Goal: Task Accomplishment & Management: Use online tool/utility

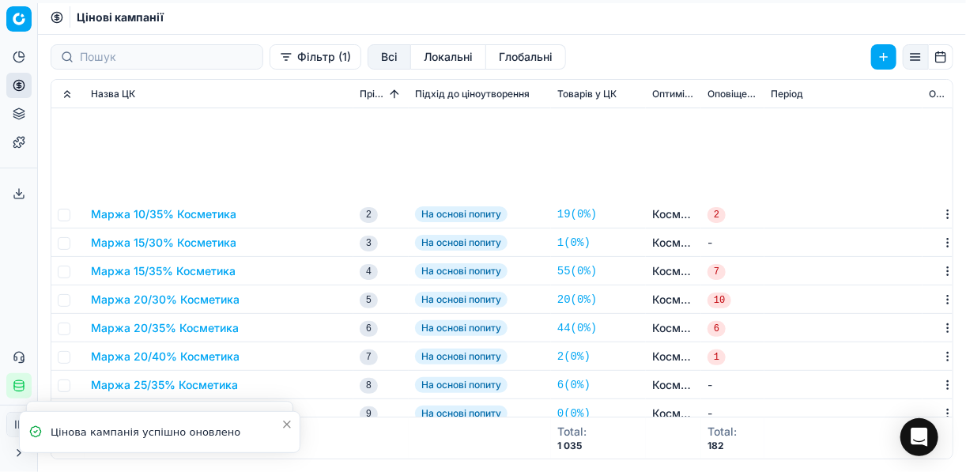
scroll to position [190, 0]
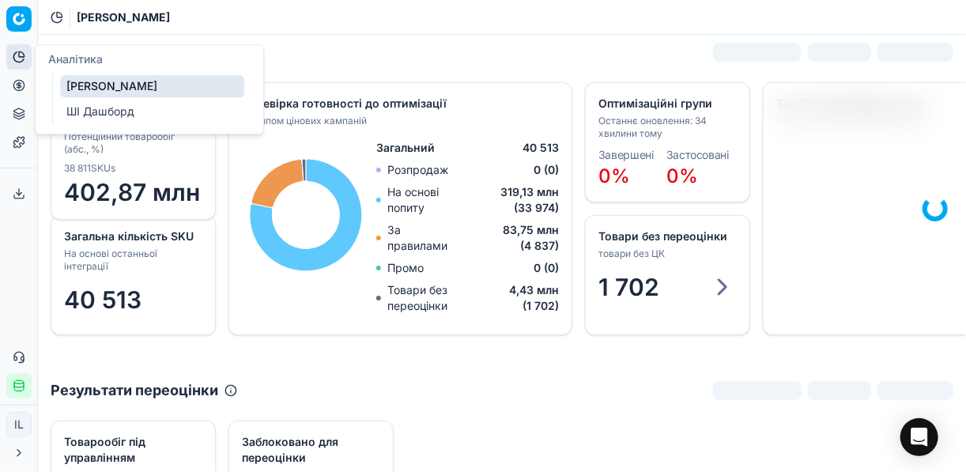
click at [21, 82] on icon at bounding box center [19, 85] width 13 height 13
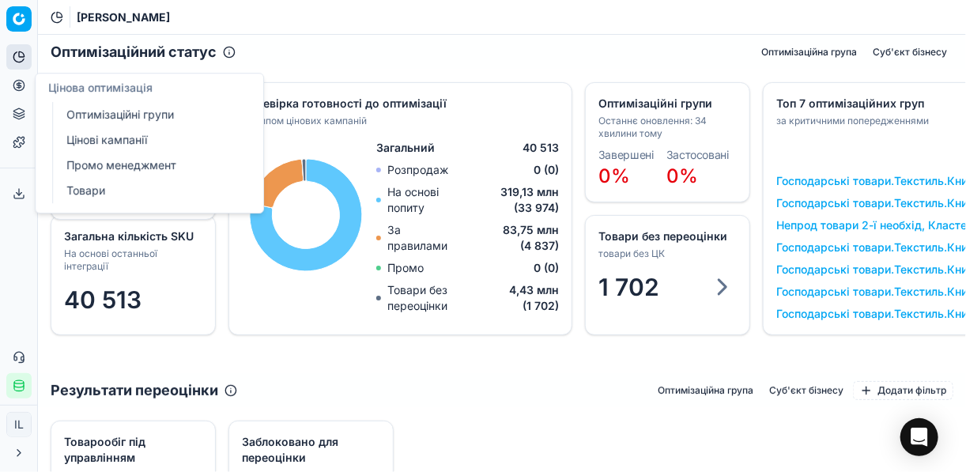
click at [129, 115] on link "Оптимізаційні групи" at bounding box center [152, 115] width 184 height 22
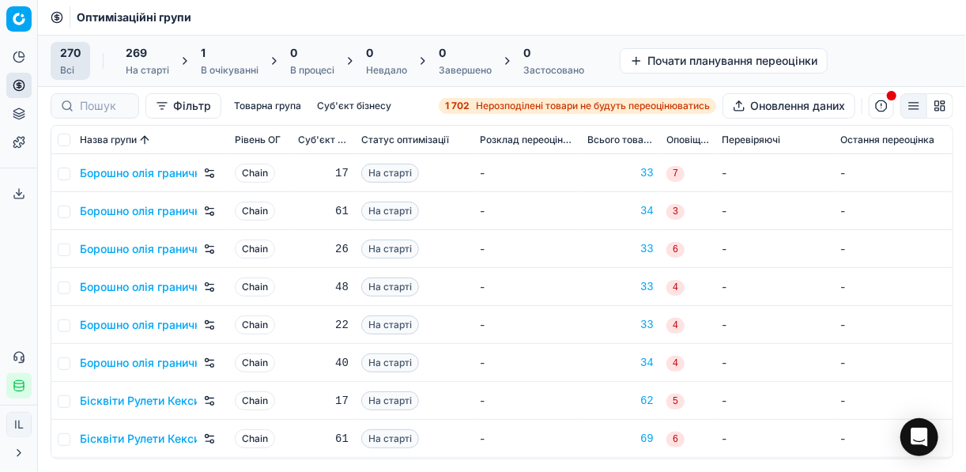
click at [239, 56] on div "1" at bounding box center [230, 53] width 58 height 16
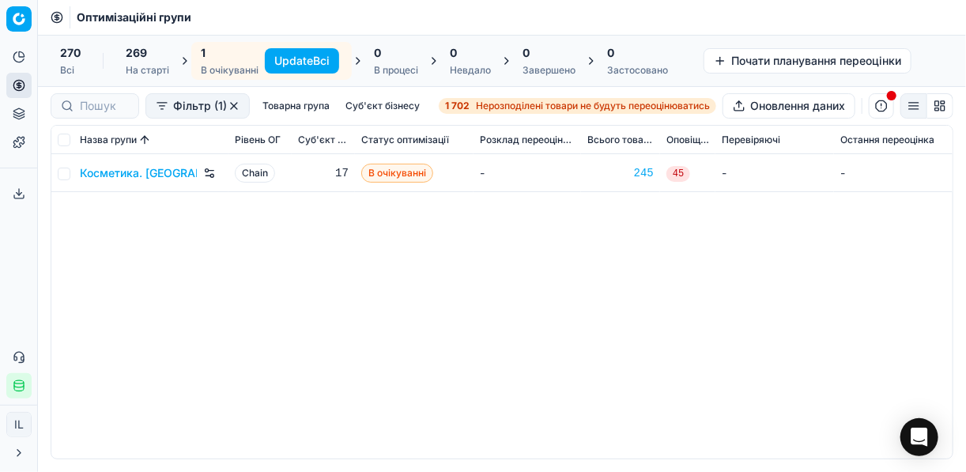
click at [298, 62] on button "Update Всі" at bounding box center [302, 60] width 74 height 25
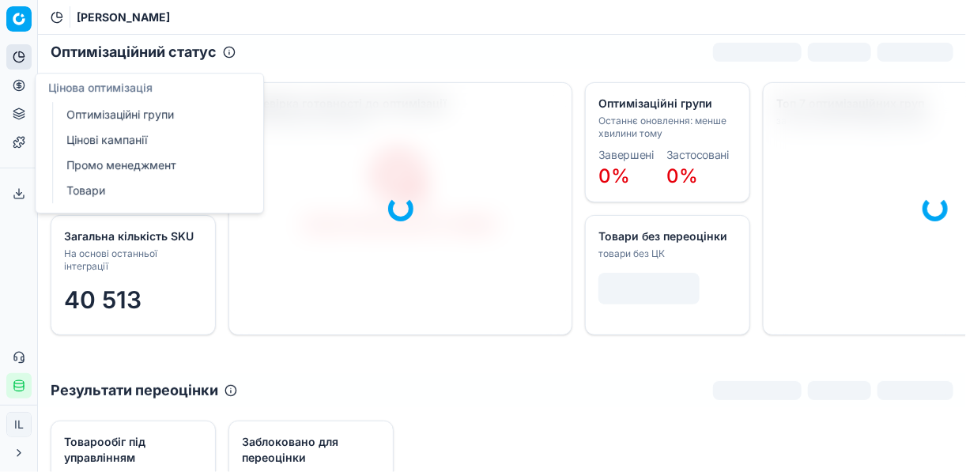
click at [18, 87] on icon at bounding box center [19, 85] width 4 height 4
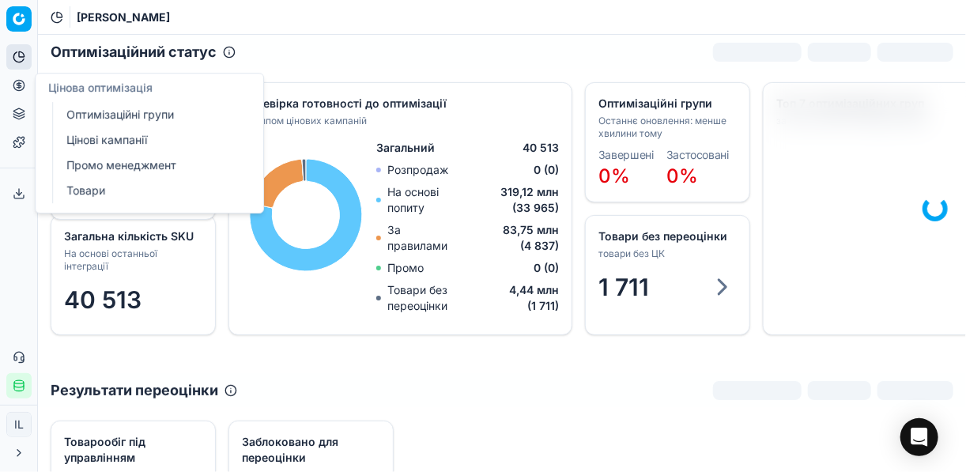
click at [88, 138] on link "Цінові кампанії" at bounding box center [152, 140] width 184 height 22
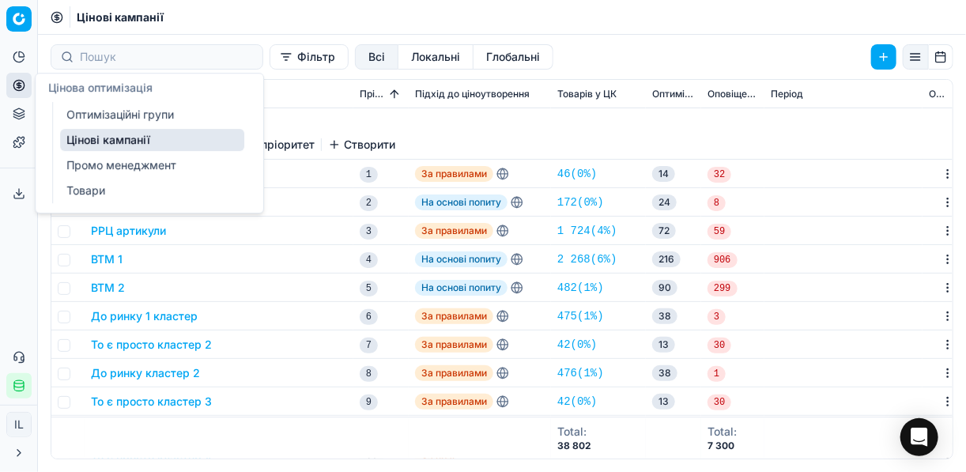
click at [126, 138] on link "Цінові кампанії" at bounding box center [152, 140] width 184 height 22
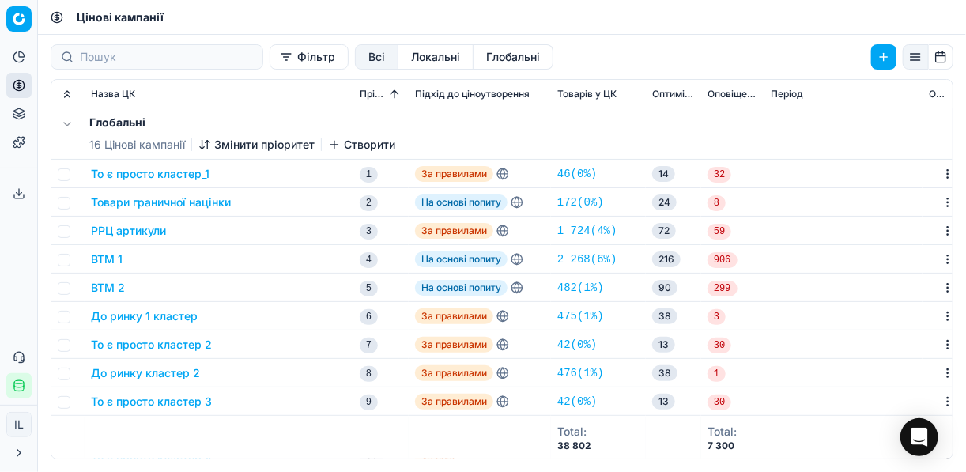
click at [270, 53] on button "Фільтр" at bounding box center [309, 56] width 79 height 25
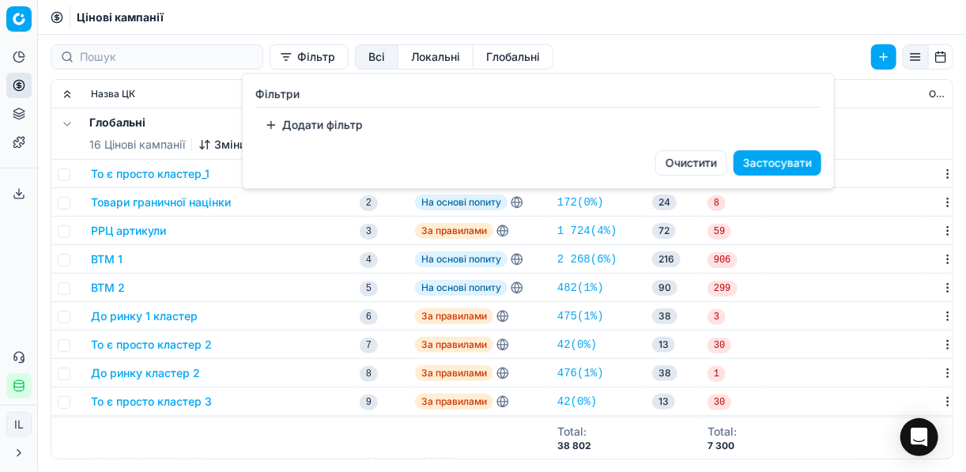
click at [274, 128] on button "Додати фільтр" at bounding box center [313, 124] width 117 height 25
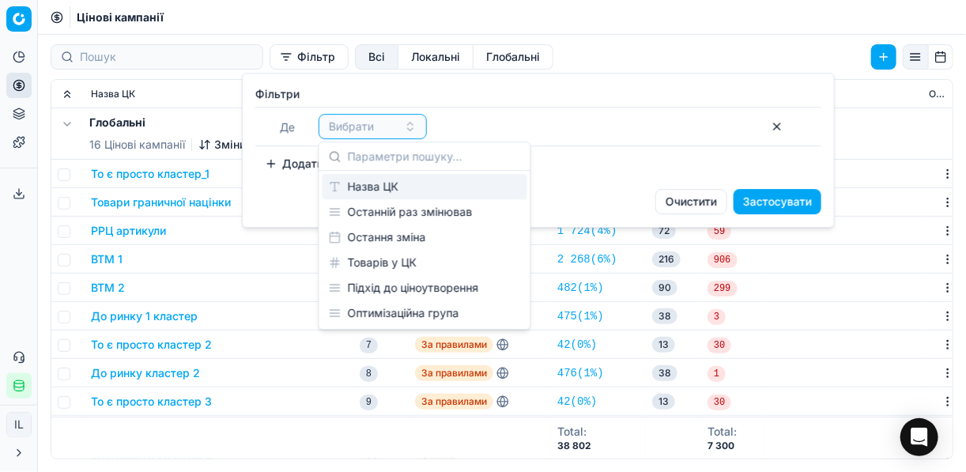
click at [385, 182] on div "Назва ЦК" at bounding box center [425, 186] width 205 height 25
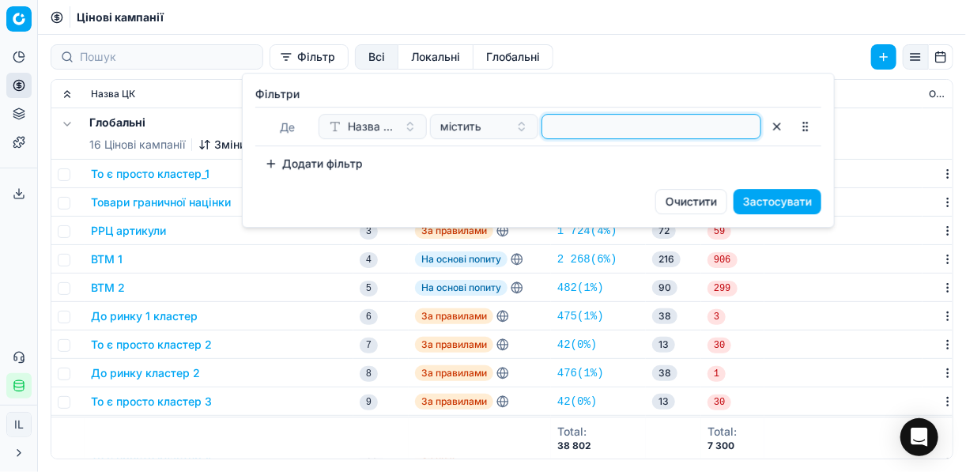
click at [574, 124] on input at bounding box center [652, 127] width 206 height 24
type input "косм"
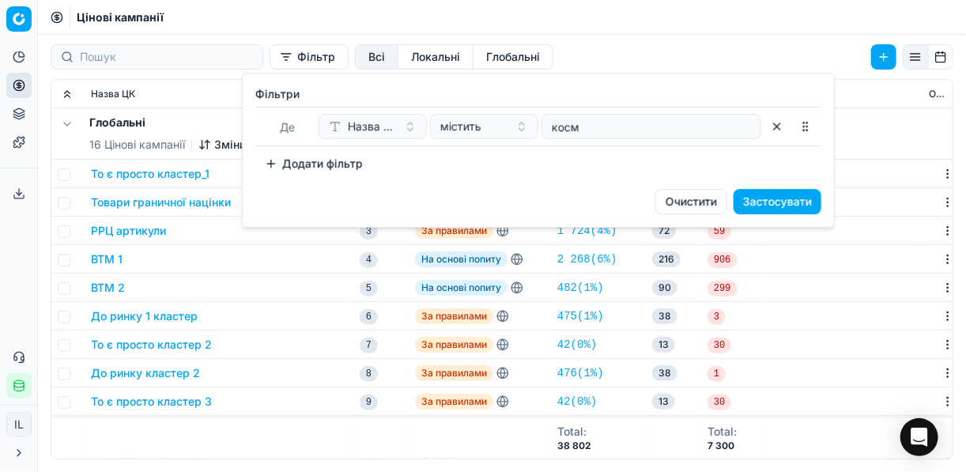
click at [774, 198] on button "Застосувати" at bounding box center [778, 201] width 88 height 25
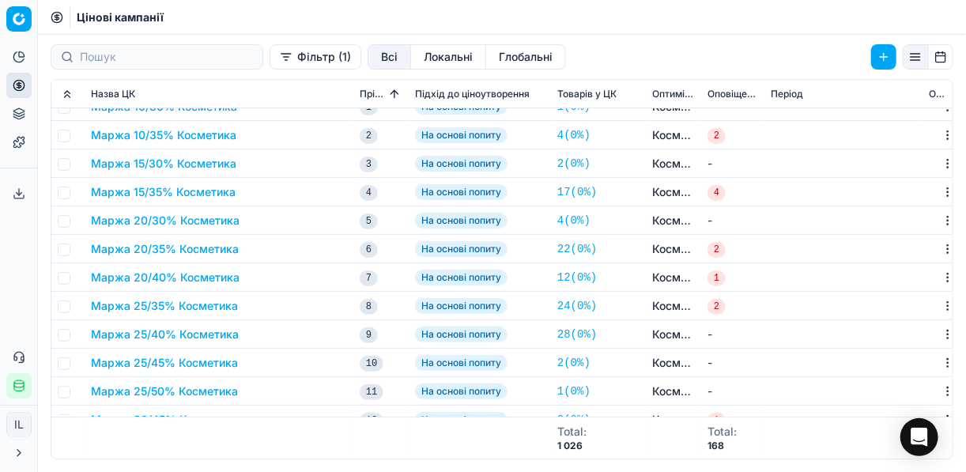
scroll to position [63, 0]
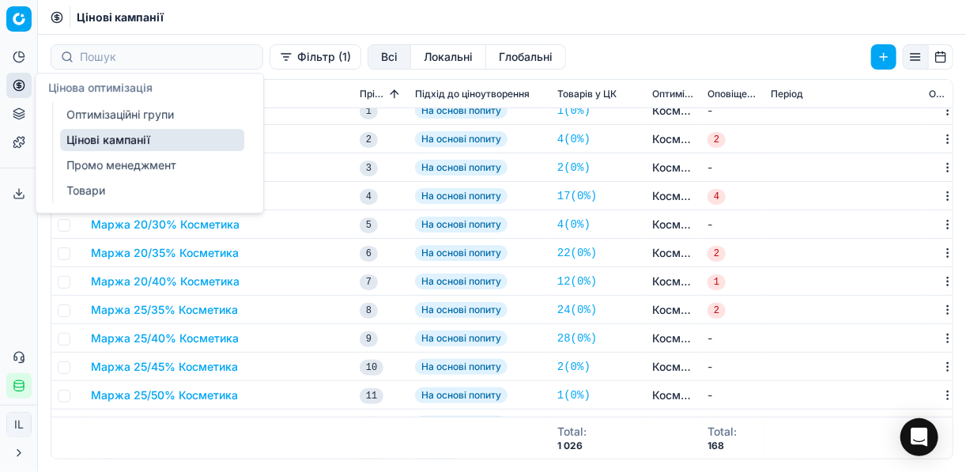
click at [128, 121] on link "Оптимізаційні групи" at bounding box center [152, 115] width 184 height 22
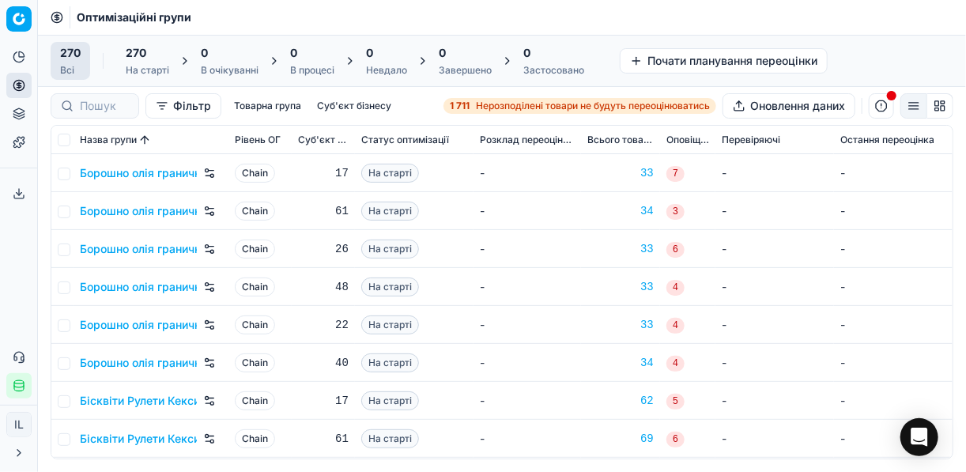
click at [482, 103] on span "Нерозподілені товари не будуть переоцінюватись" at bounding box center [593, 106] width 234 height 13
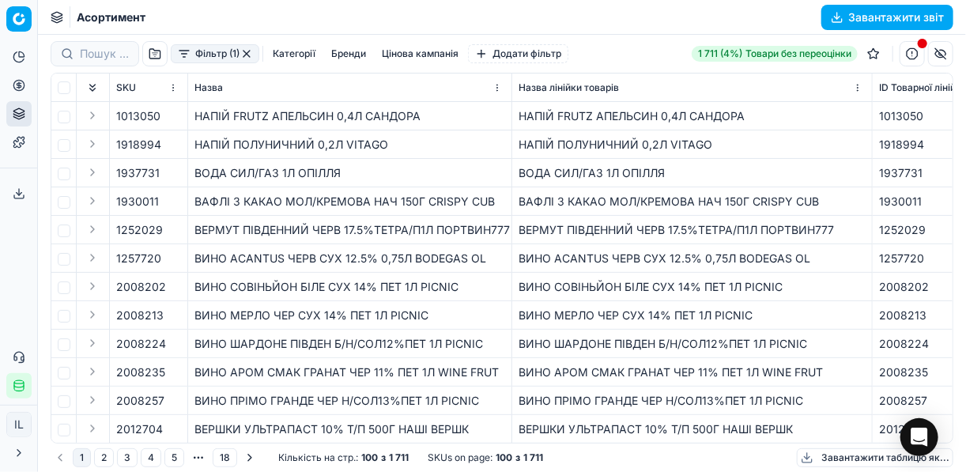
click at [181, 59] on button "Фільтр (1)" at bounding box center [215, 53] width 89 height 19
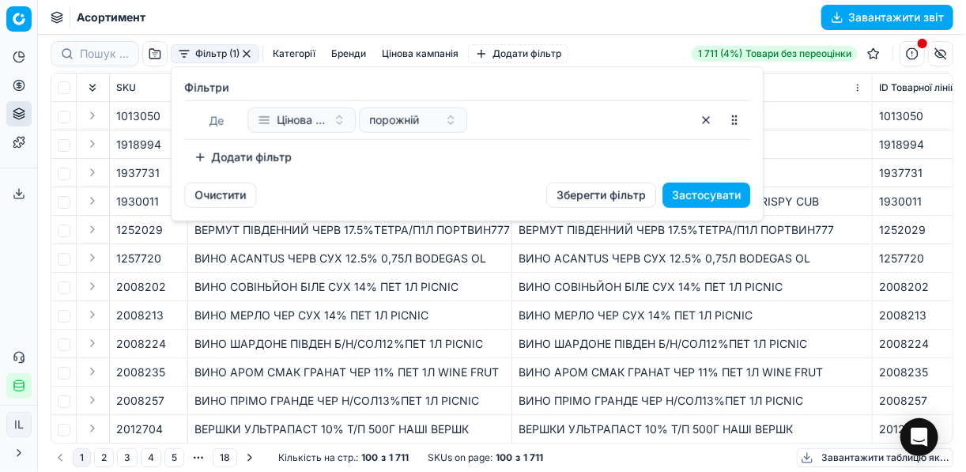
click at [215, 158] on button "Додати фільтр" at bounding box center [242, 157] width 117 height 25
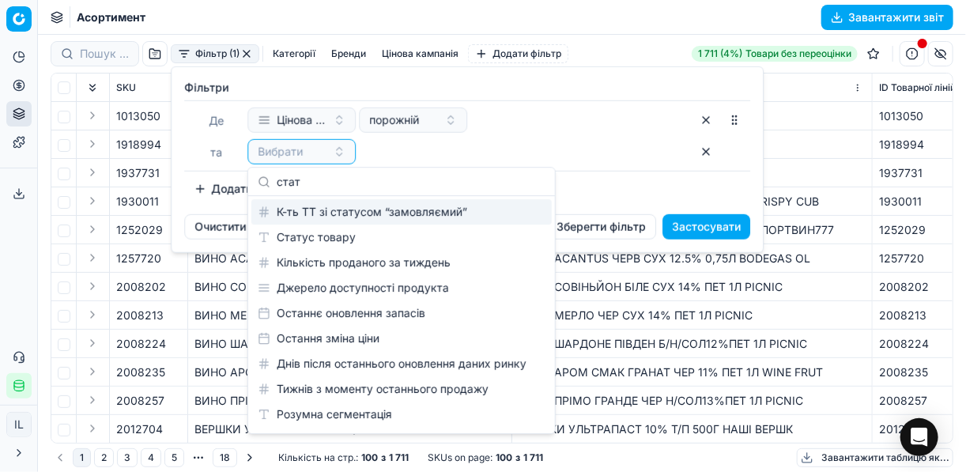
type input "стат"
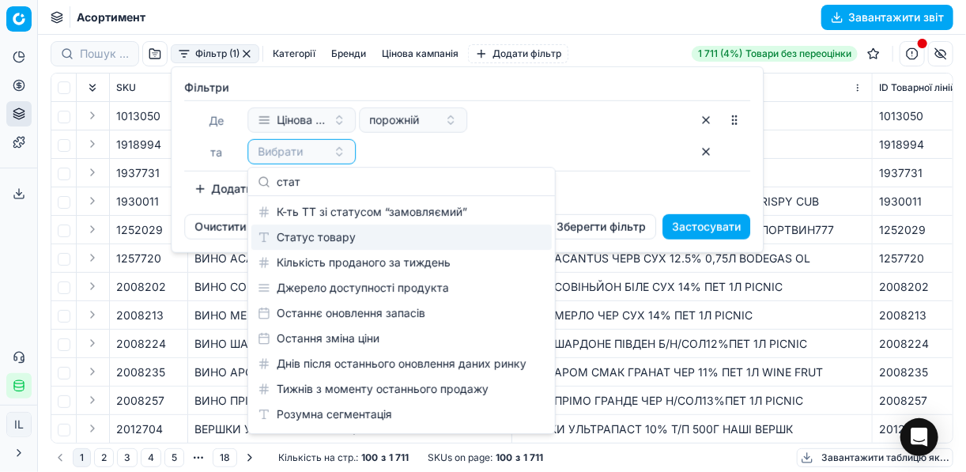
click at [349, 229] on div "Статус товару" at bounding box center [401, 237] width 300 height 25
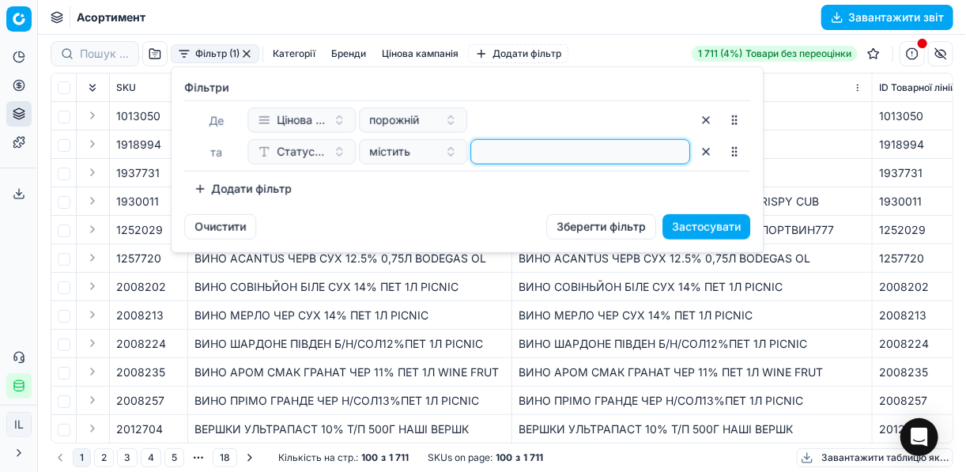
click at [527, 155] on input at bounding box center [581, 152] width 206 height 24
type input "1"
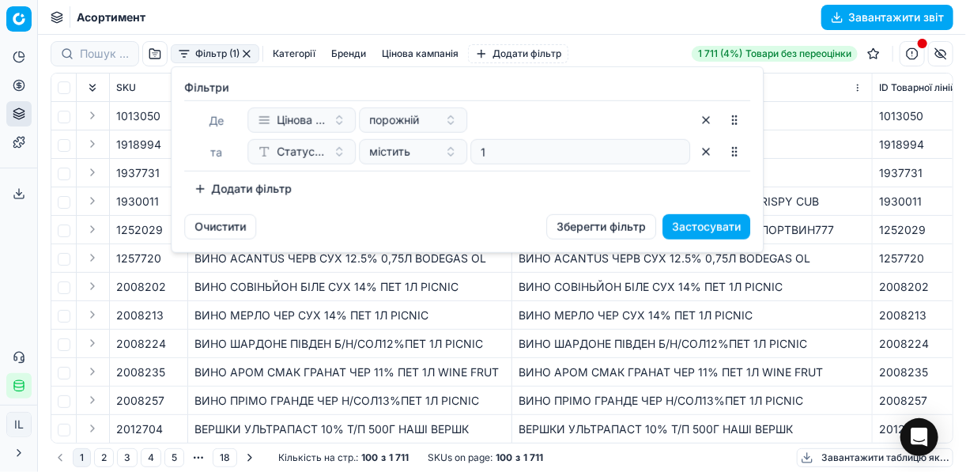
click at [201, 183] on button "Додати фільтр" at bounding box center [242, 188] width 117 height 25
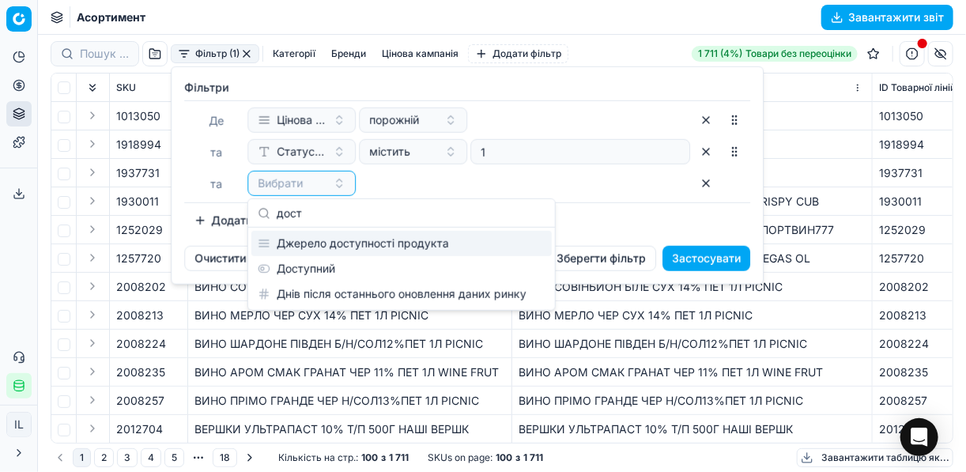
type input "дост"
click at [305, 260] on div "Джерело доступності продукта Доступний Днів після останнього оновлення даних ри…" at bounding box center [401, 269] width 300 height 76
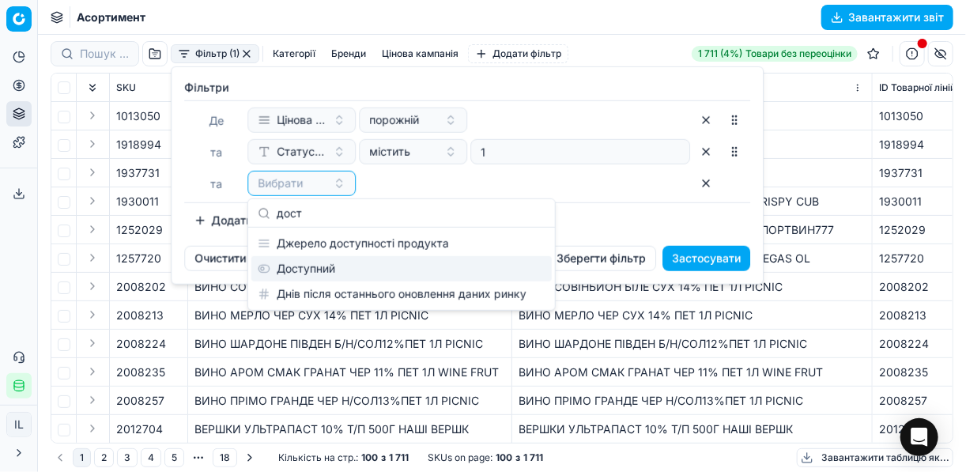
click at [306, 272] on div "Доступний" at bounding box center [401, 268] width 300 height 25
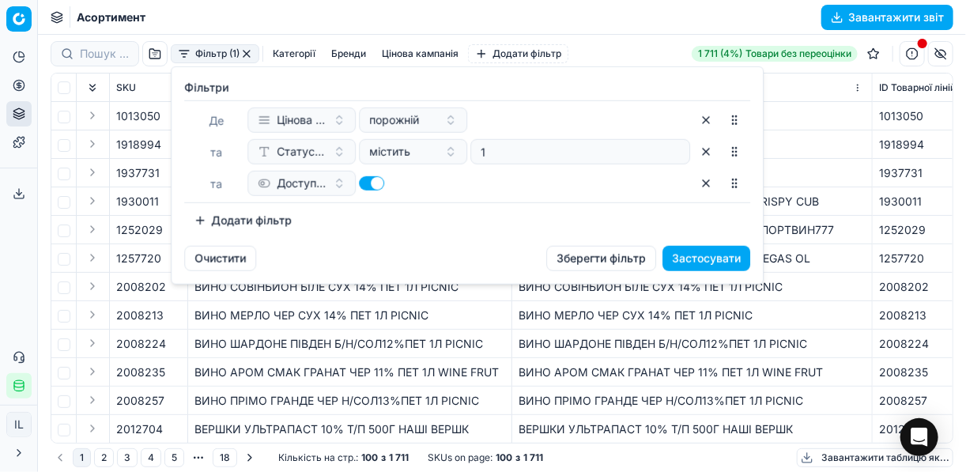
click at [198, 217] on button "Додати фільтр" at bounding box center [242, 220] width 117 height 25
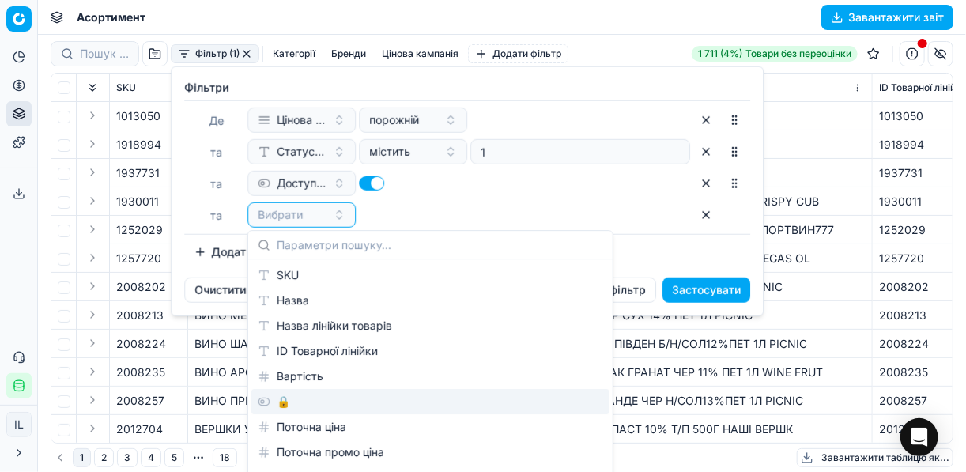
click at [278, 406] on div "🔒" at bounding box center [430, 401] width 358 height 25
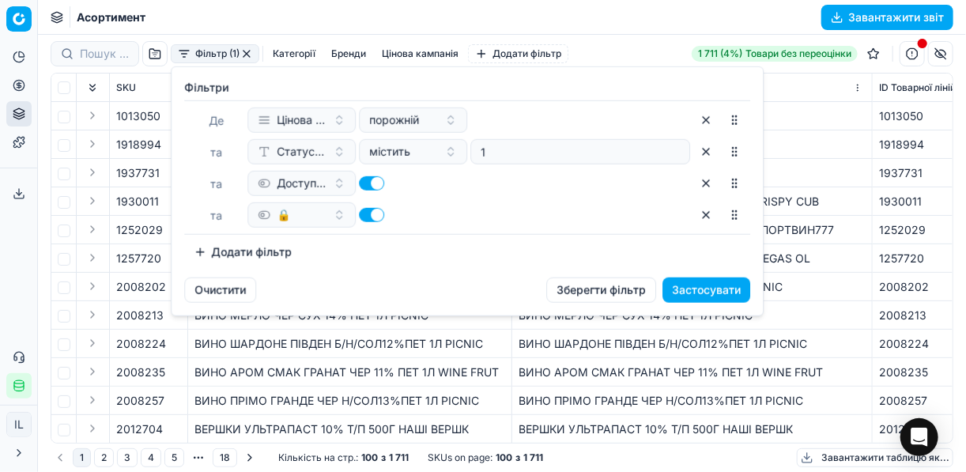
click at [364, 211] on button "button" at bounding box center [371, 215] width 25 height 14
checkbox input "false"
click at [716, 292] on button "Застосувати" at bounding box center [707, 290] width 88 height 25
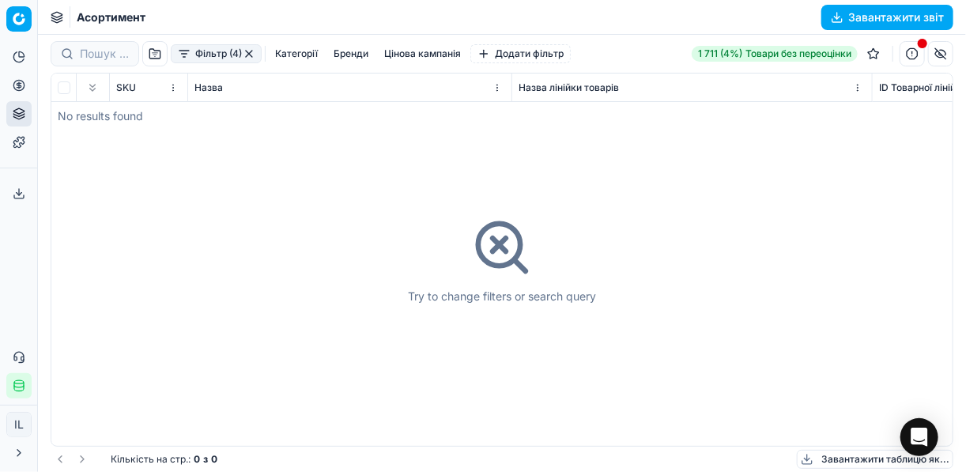
click at [248, 53] on button "button" at bounding box center [249, 53] width 13 height 13
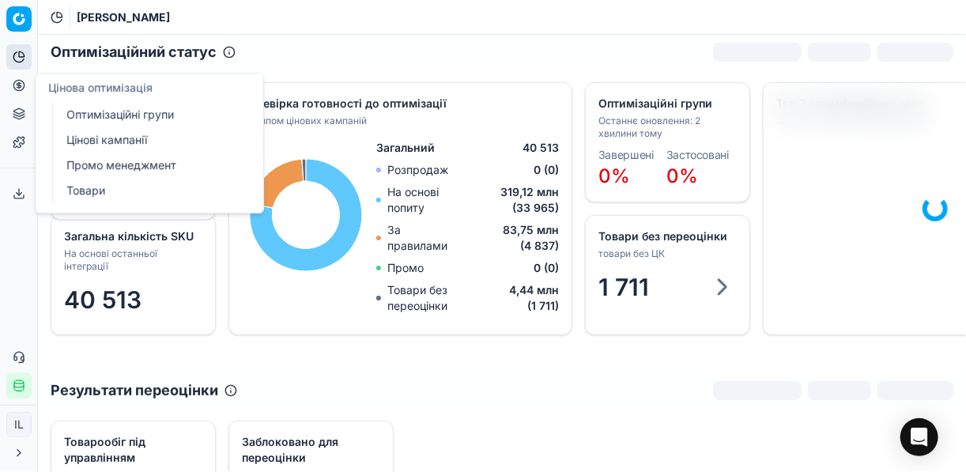
click at [23, 85] on icon at bounding box center [19, 85] width 13 height 13
click at [93, 107] on link "Оптимізаційні групи" at bounding box center [152, 115] width 184 height 22
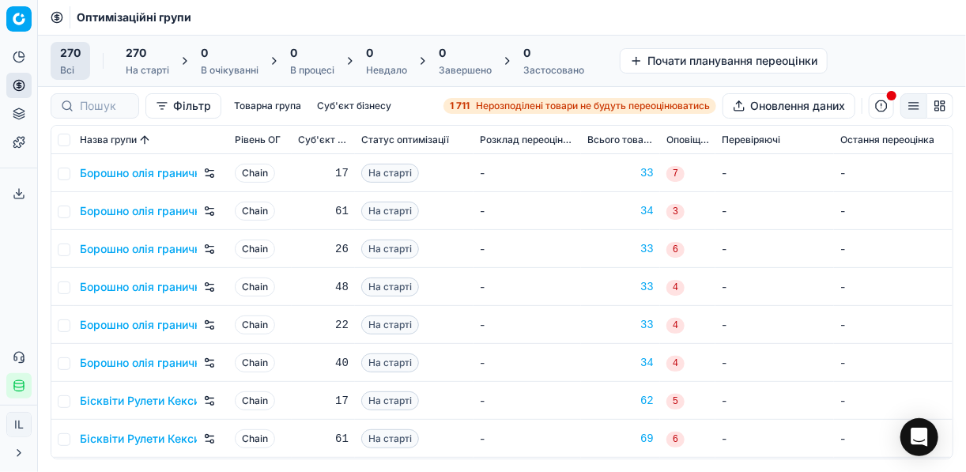
click at [483, 110] on span "Нерозподілені товари не будуть переоцінюватись" at bounding box center [593, 106] width 234 height 13
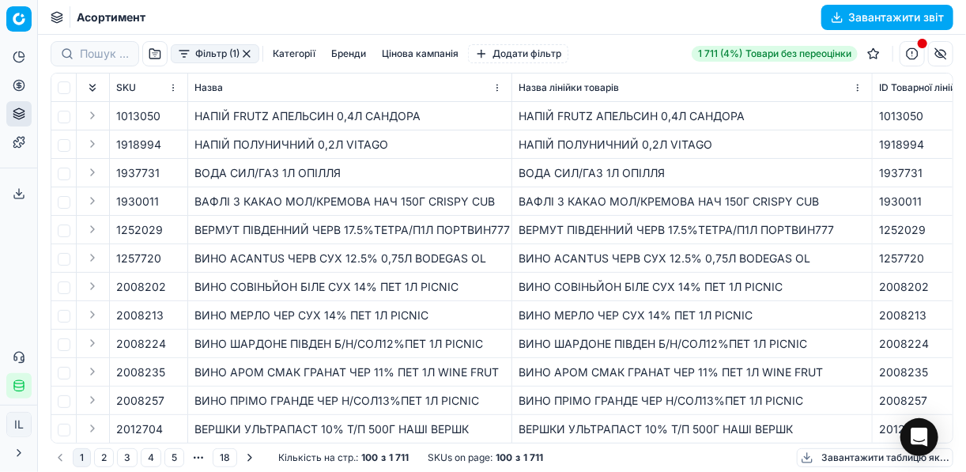
click at [188, 56] on button "Фільтр (1)" at bounding box center [215, 53] width 89 height 19
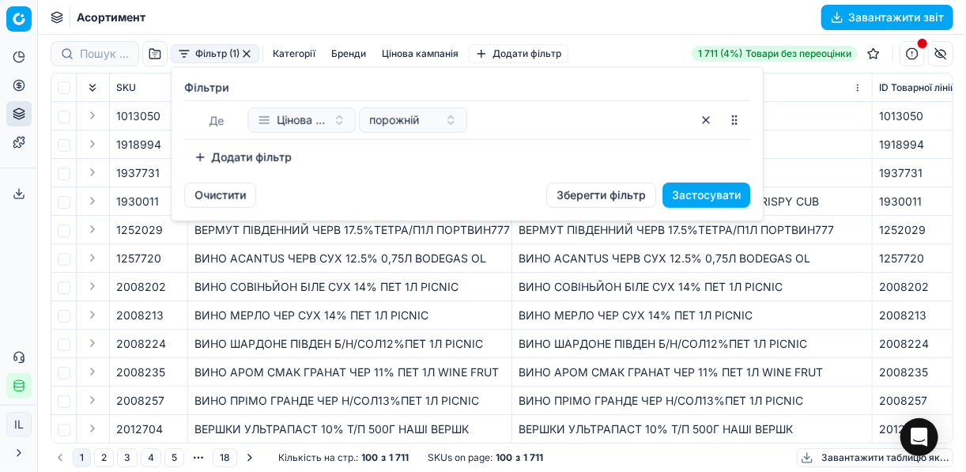
click at [197, 153] on button "Додати фільтр" at bounding box center [242, 157] width 117 height 25
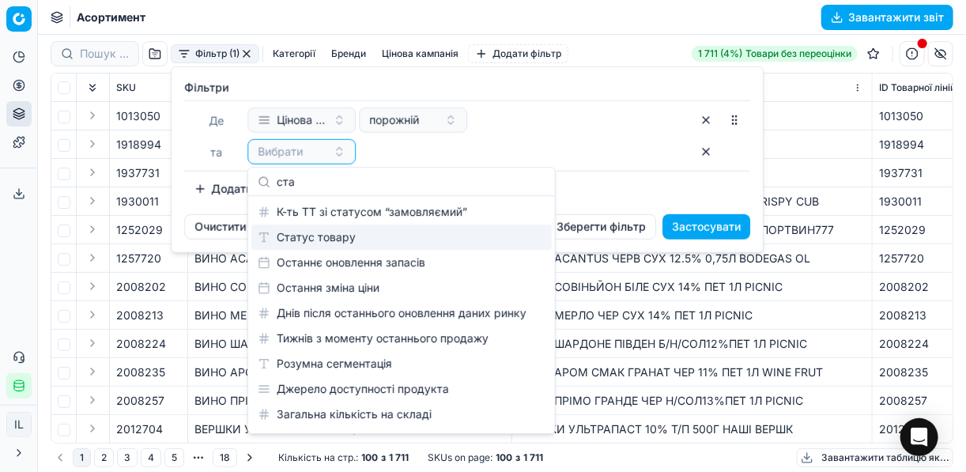
type input "ста"
click at [369, 245] on div "Статус товару" at bounding box center [401, 237] width 300 height 25
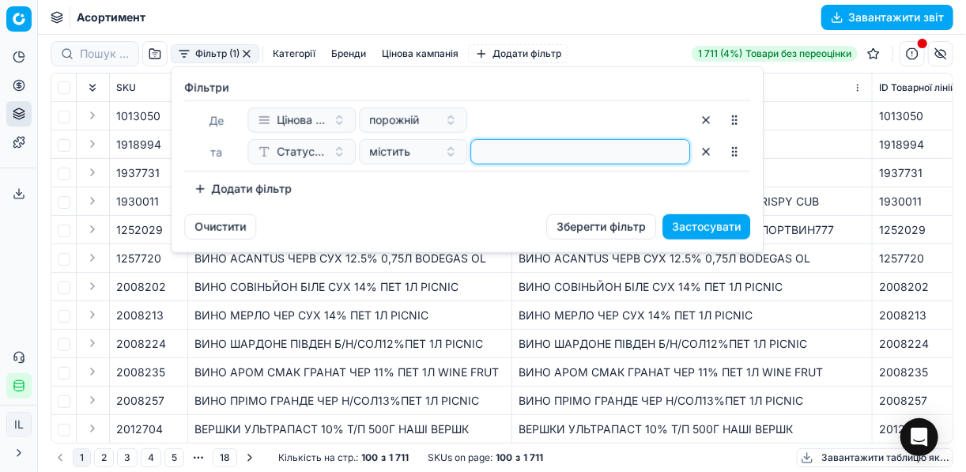
click at [487, 158] on input at bounding box center [581, 152] width 206 height 24
type input "1"
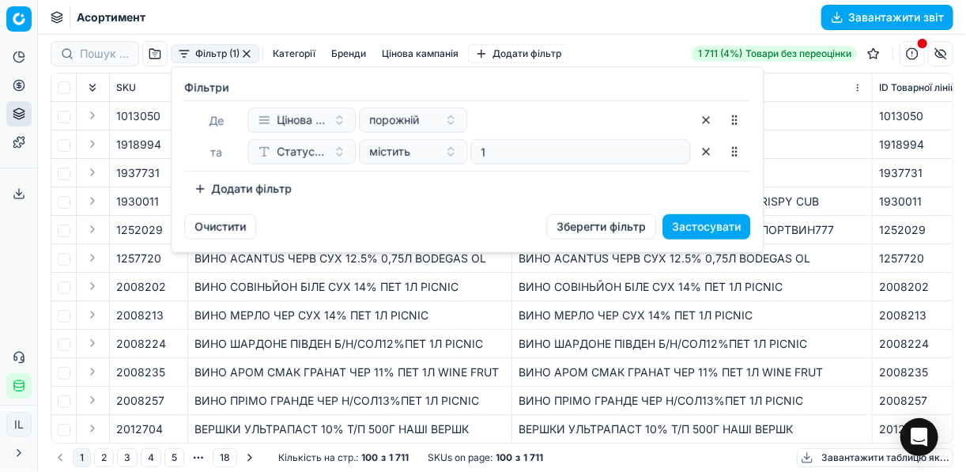
click at [198, 190] on button "Додати фільтр" at bounding box center [242, 188] width 117 height 25
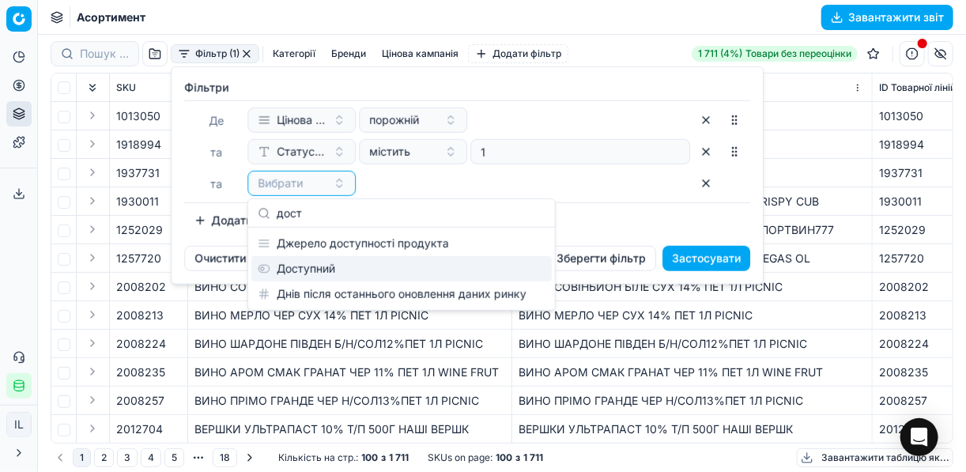
type input "дост"
click at [304, 263] on div "Доступний" at bounding box center [401, 268] width 300 height 25
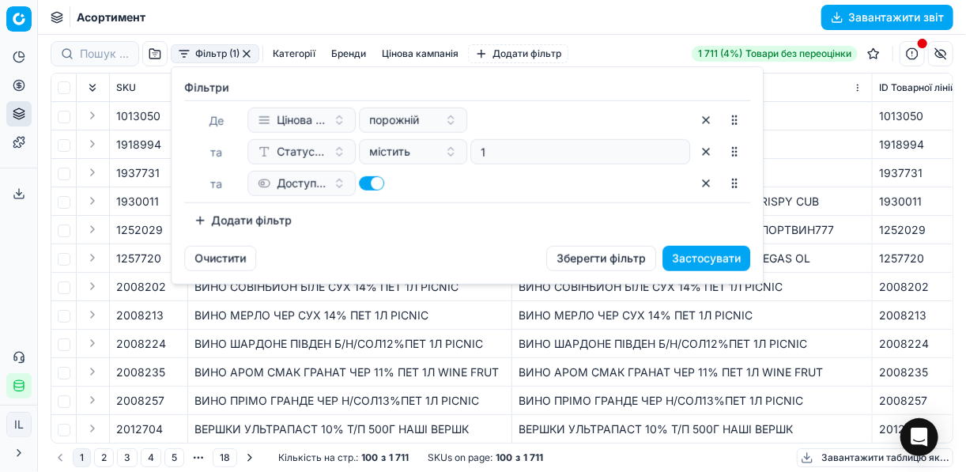
click at [203, 220] on button "Додати фільтр" at bounding box center [242, 220] width 117 height 25
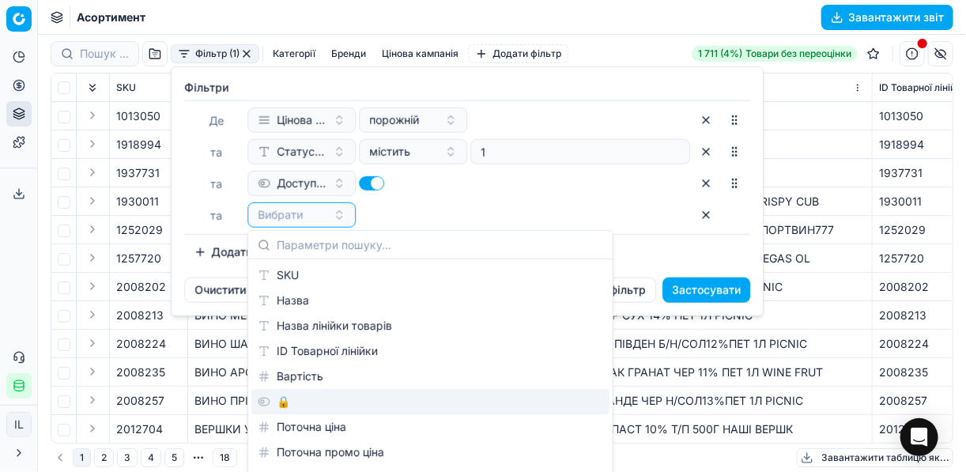
click at [304, 399] on div "🔒" at bounding box center [430, 401] width 358 height 25
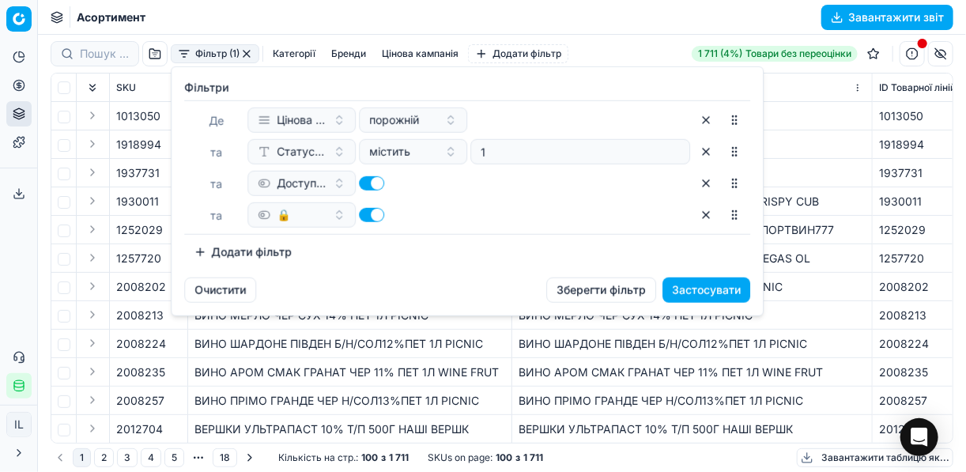
click at [368, 210] on button "button" at bounding box center [371, 215] width 25 height 14
checkbox input "false"
click at [722, 285] on button "Застосувати" at bounding box center [707, 290] width 88 height 25
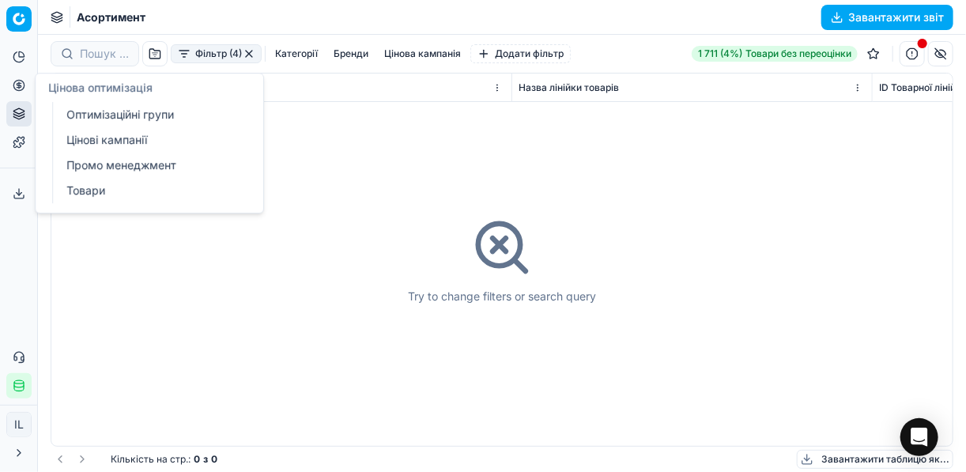
click at [19, 85] on icon at bounding box center [19, 85] width 0 height 6
click at [101, 114] on link "Оптимізаційні групи" at bounding box center [152, 115] width 184 height 22
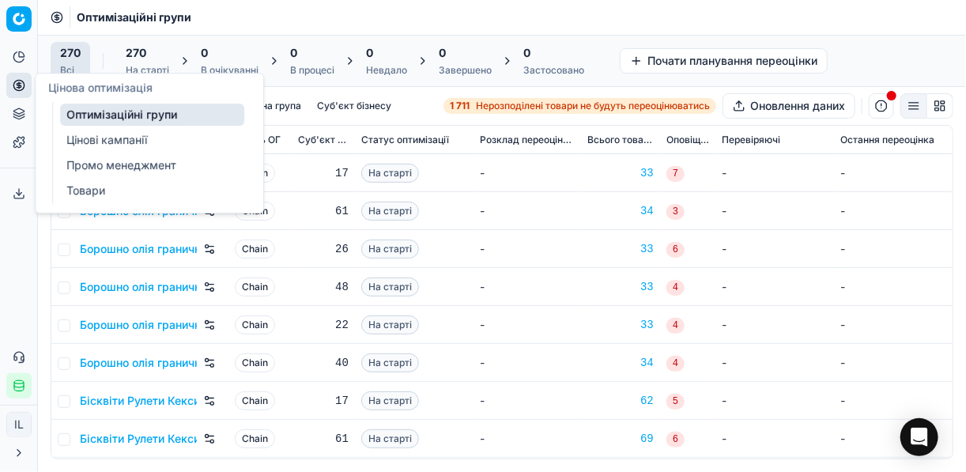
click at [70, 135] on link "Цінові кампанії" at bounding box center [152, 140] width 184 height 22
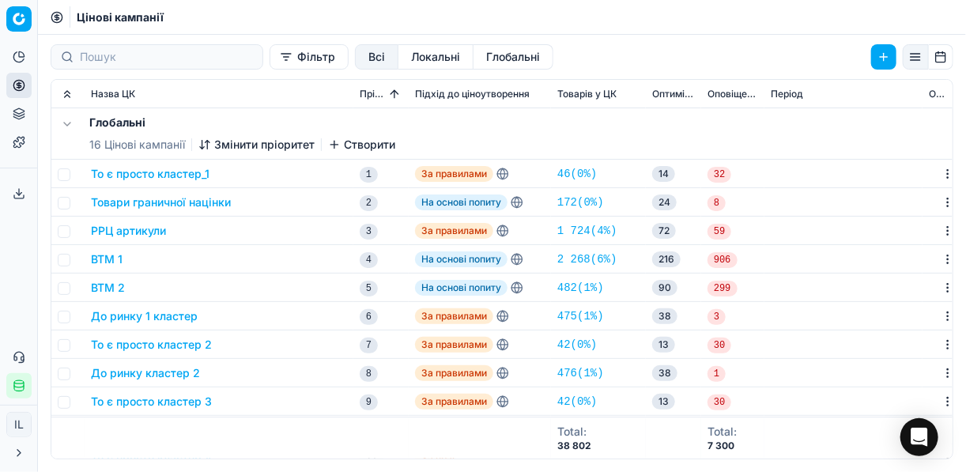
click at [270, 61] on button "Фільтр" at bounding box center [309, 56] width 79 height 25
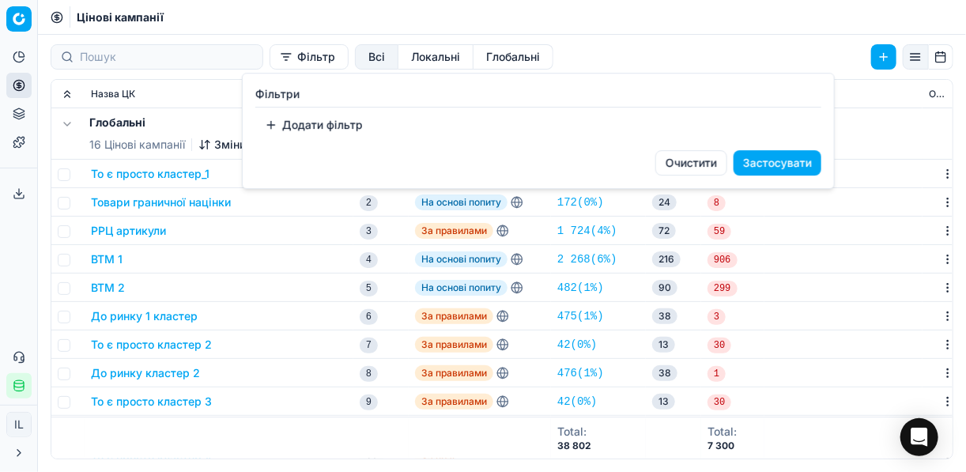
click at [284, 125] on button "Додати фільтр" at bounding box center [313, 124] width 117 height 25
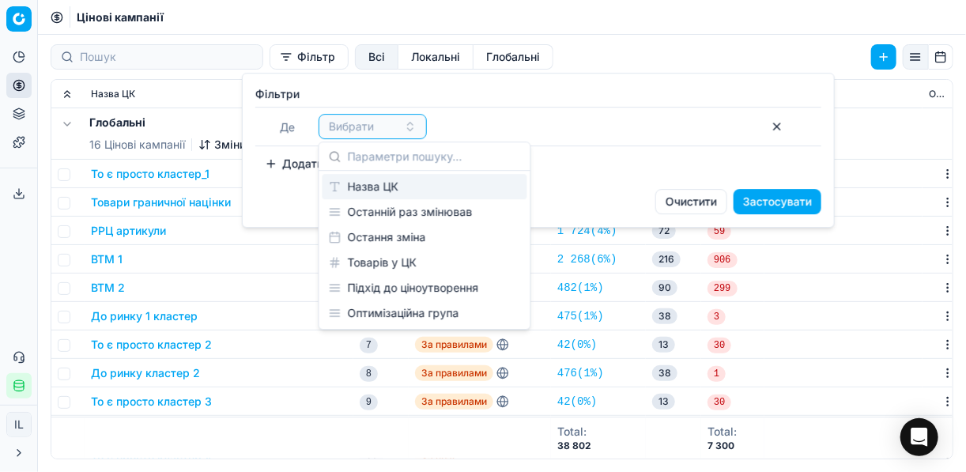
drag, startPoint x: 394, startPoint y: 186, endPoint x: 414, endPoint y: 172, distance: 23.9
click at [394, 186] on div "Назва ЦК" at bounding box center [425, 186] width 205 height 25
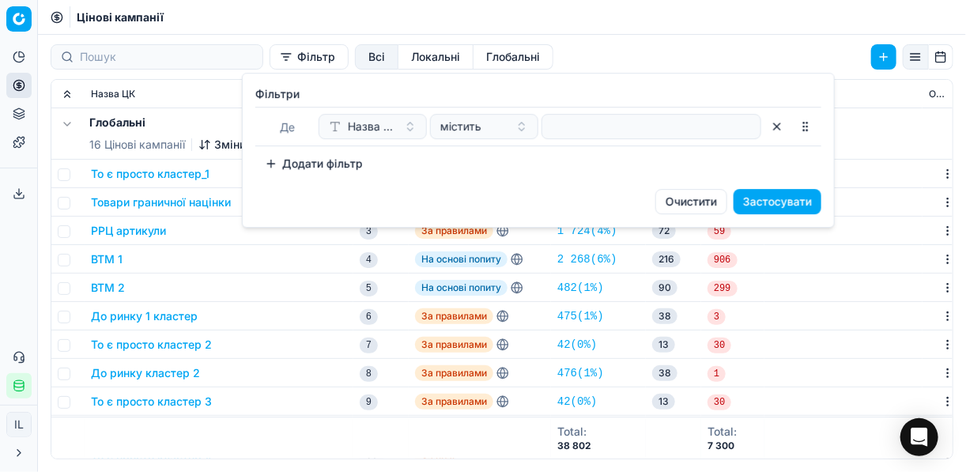
click at [561, 138] on div at bounding box center [652, 126] width 220 height 25
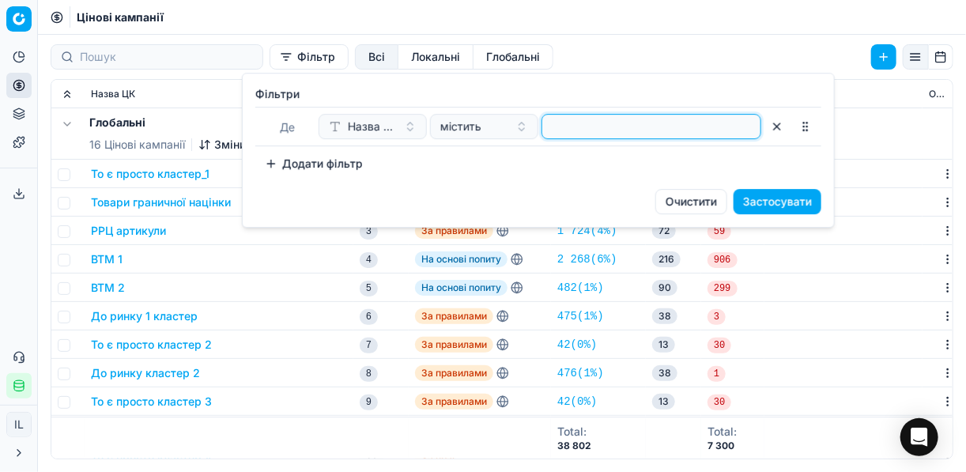
click at [562, 130] on input at bounding box center [652, 127] width 206 height 24
type input "косм"
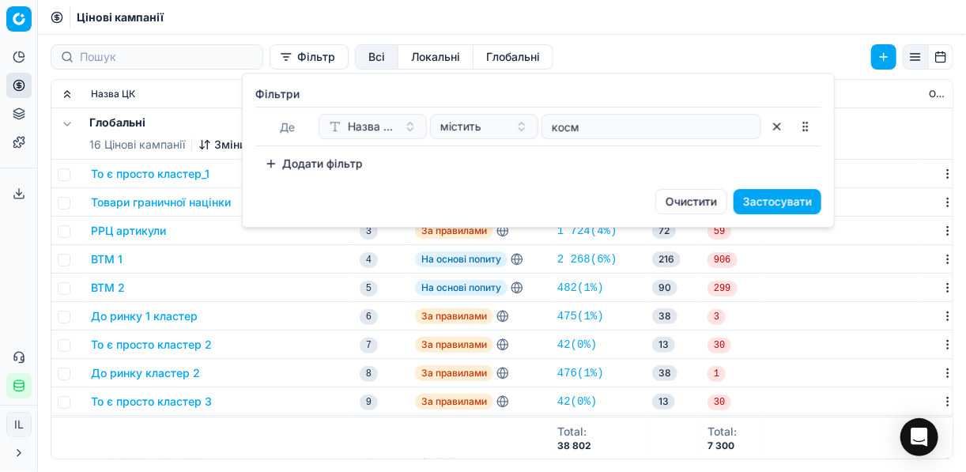
click at [722, 198] on button "Застосувати" at bounding box center [778, 201] width 88 height 25
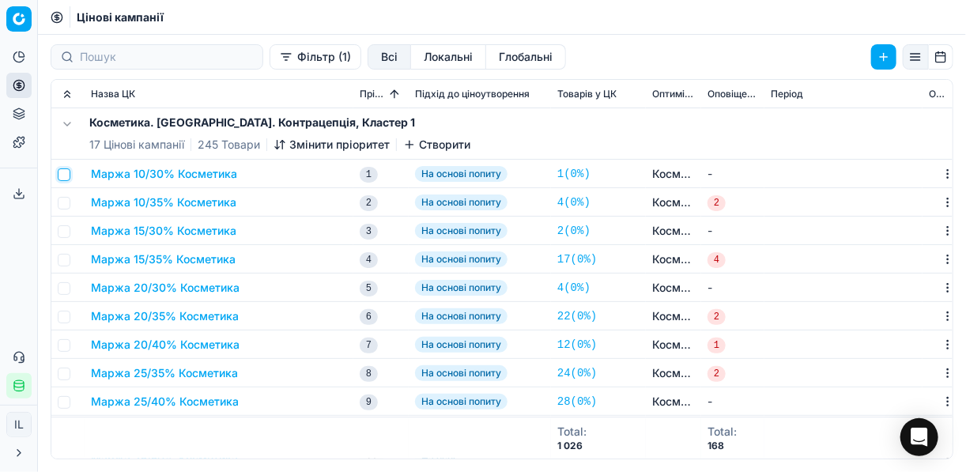
click at [68, 172] on input "checkbox" at bounding box center [64, 174] width 13 height 13
checkbox input "true"
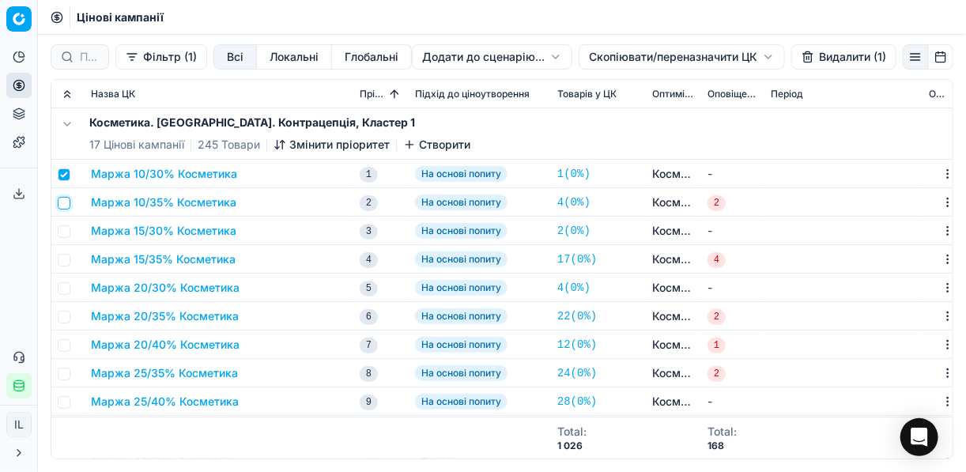
click at [66, 205] on input "checkbox" at bounding box center [64, 203] width 13 height 13
checkbox input "true"
click at [63, 228] on input "checkbox" at bounding box center [64, 231] width 13 height 13
checkbox input "true"
click at [64, 259] on input "checkbox" at bounding box center [64, 260] width 13 height 13
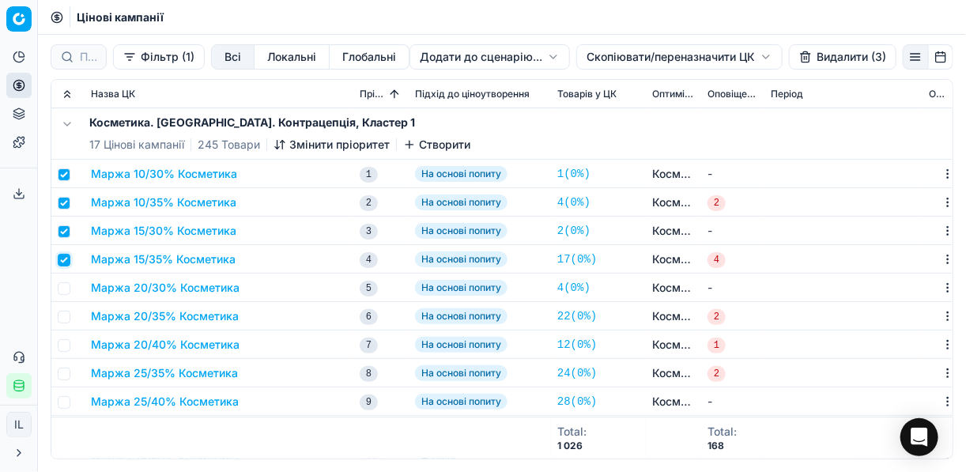
checkbox input "true"
click at [64, 282] on input "checkbox" at bounding box center [64, 288] width 13 height 13
checkbox input "true"
click at [65, 312] on input "checkbox" at bounding box center [64, 317] width 13 height 13
checkbox input "true"
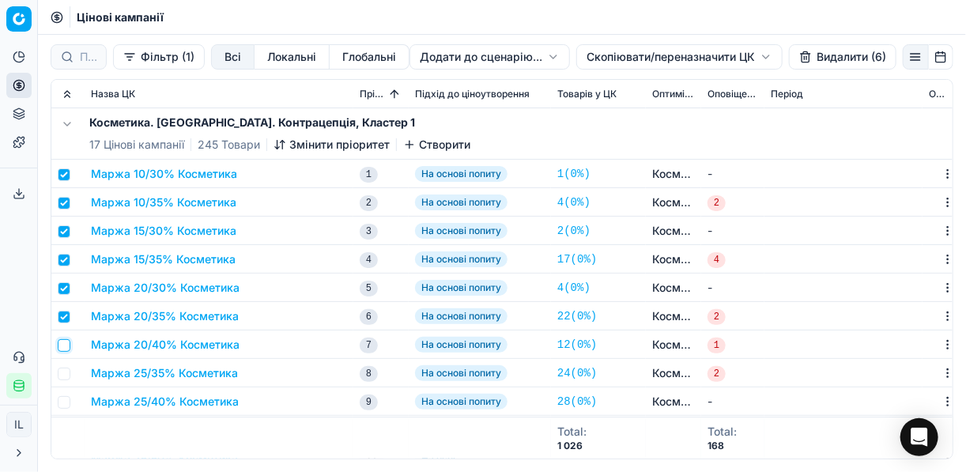
click at [67, 344] on input "checkbox" at bounding box center [64, 345] width 13 height 13
checkbox input "true"
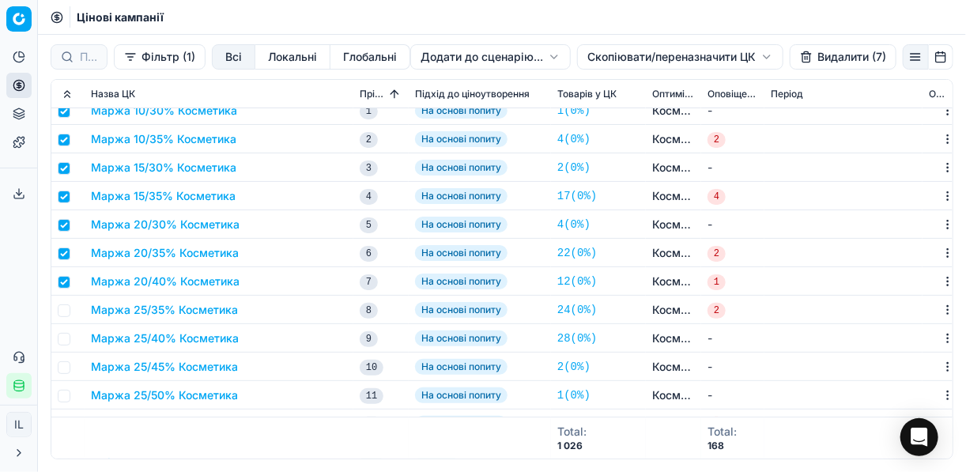
click at [62, 317] on td at bounding box center [67, 310] width 33 height 28
click at [64, 308] on input "checkbox" at bounding box center [64, 310] width 13 height 13
checkbox input "true"
click at [62, 342] on input "checkbox" at bounding box center [64, 339] width 13 height 13
checkbox input "true"
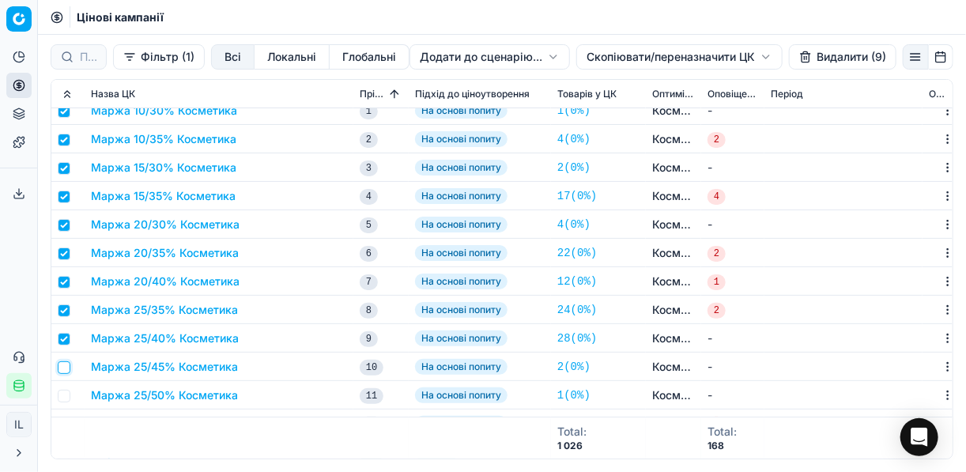
click at [65, 368] on input "checkbox" at bounding box center [64, 367] width 13 height 13
checkbox input "true"
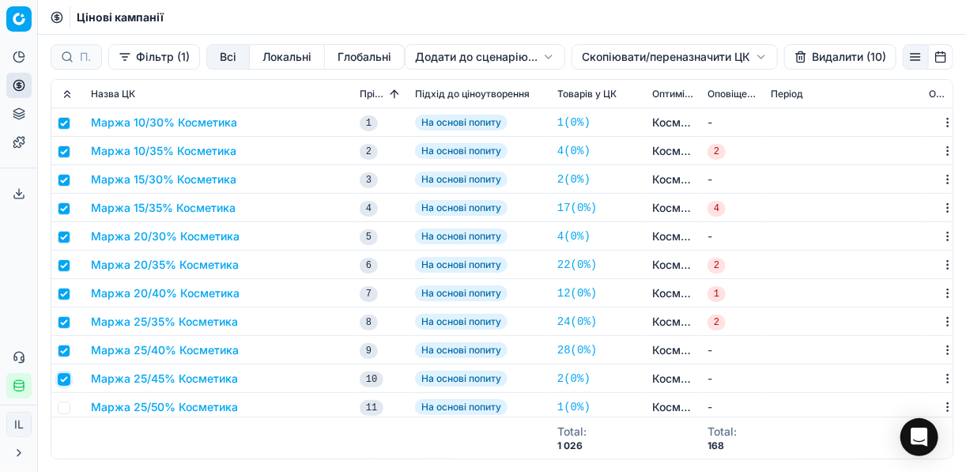
scroll to position [190, 0]
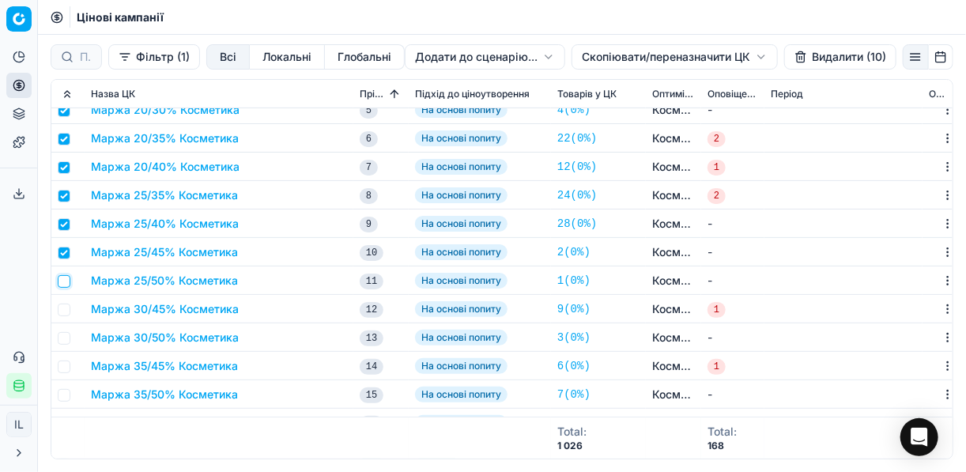
click at [64, 282] on input "checkbox" at bounding box center [64, 281] width 13 height 13
checkbox input "true"
click at [68, 308] on input "checkbox" at bounding box center [64, 310] width 13 height 13
checkbox input "true"
click at [66, 337] on input "checkbox" at bounding box center [64, 338] width 13 height 13
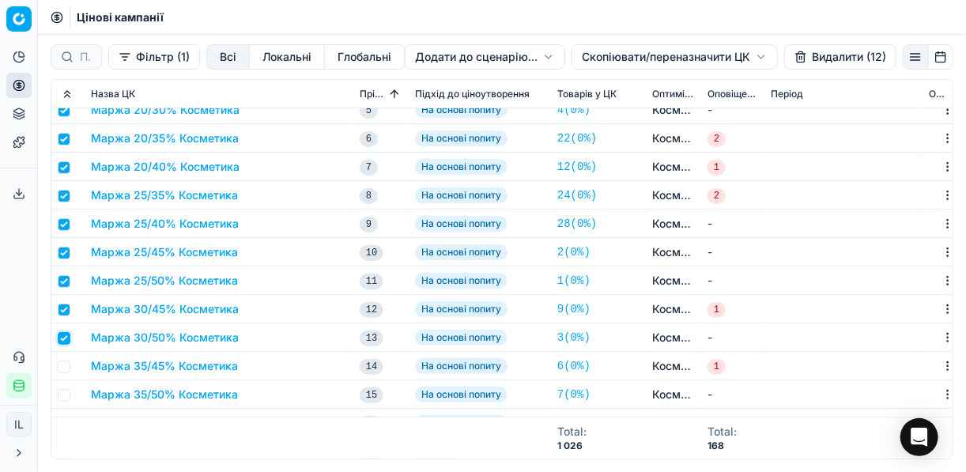
checkbox input "true"
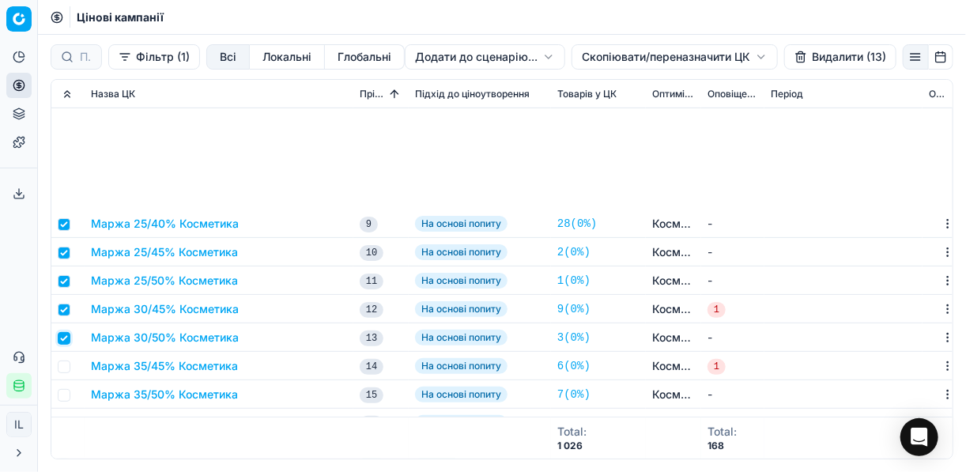
scroll to position [380, 0]
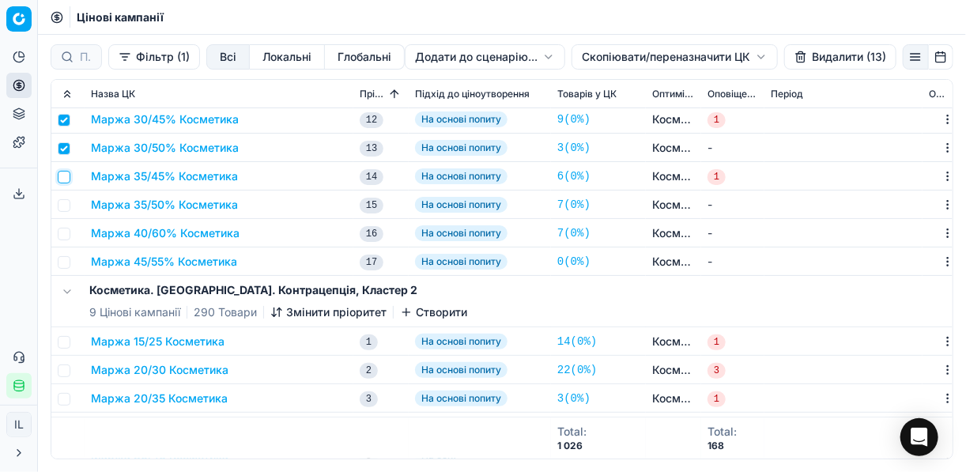
click at [65, 180] on input "checkbox" at bounding box center [64, 177] width 13 height 13
checkbox input "true"
click at [63, 204] on input "checkbox" at bounding box center [64, 205] width 13 height 13
checkbox input "true"
click at [65, 232] on input "checkbox" at bounding box center [64, 234] width 13 height 13
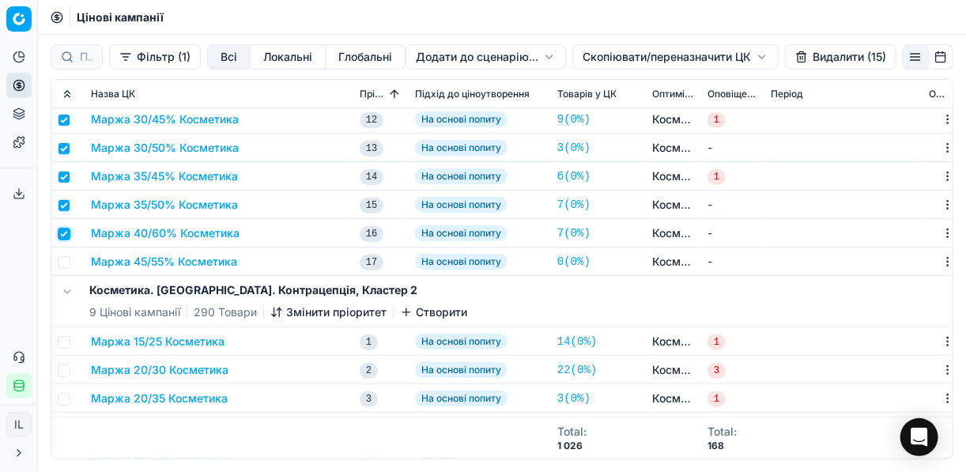
checkbox input "true"
click at [67, 262] on input "checkbox" at bounding box center [64, 262] width 13 height 13
checkbox input "true"
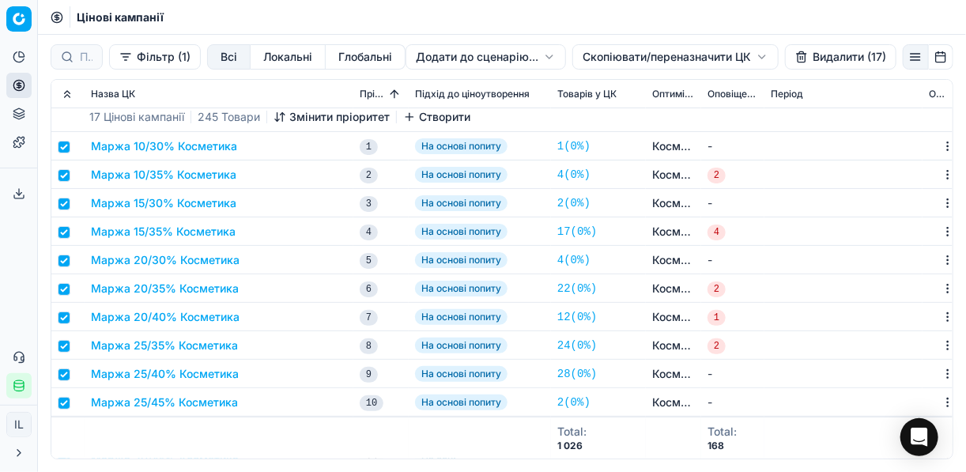
scroll to position [0, 0]
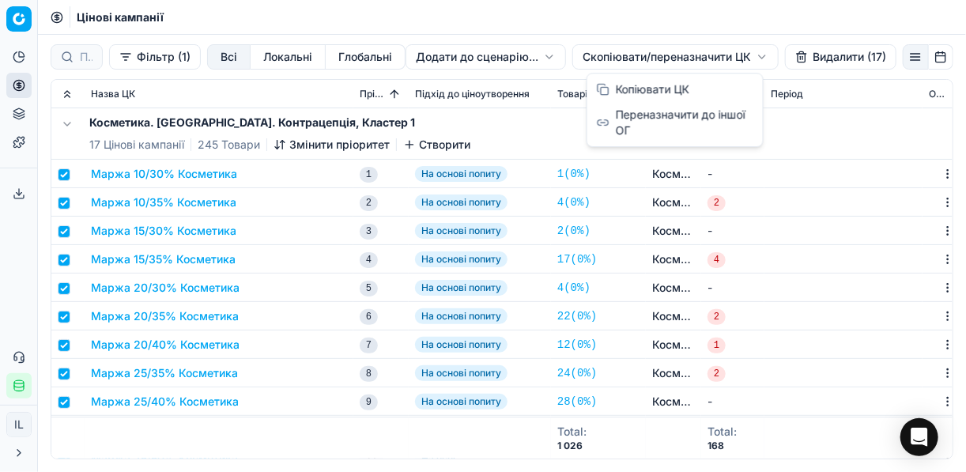
click at [604, 59] on html "Pricing platform Аналітика Цінова оптимізація Асортимент продукції Шаблони Серв…" at bounding box center [483, 236] width 966 height 472
click at [625, 91] on div "Копіювати ЦК" at bounding box center [675, 89] width 169 height 25
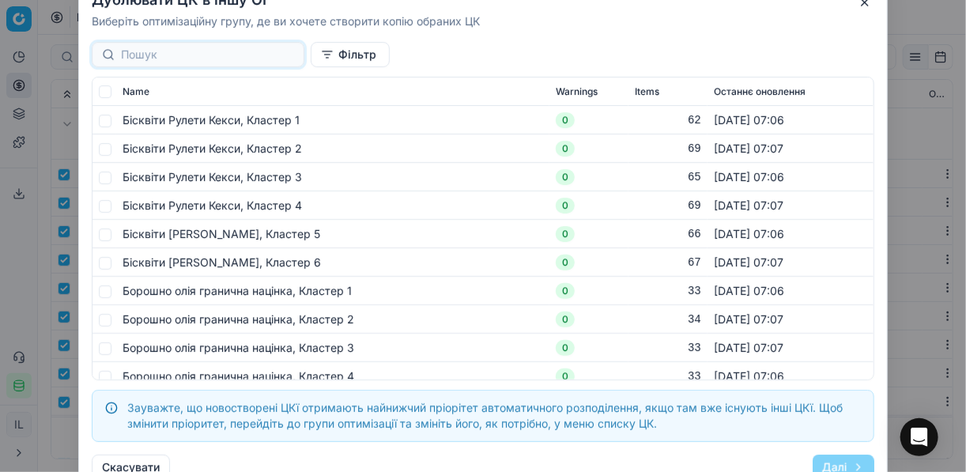
click at [145, 66] on div at bounding box center [198, 54] width 213 height 25
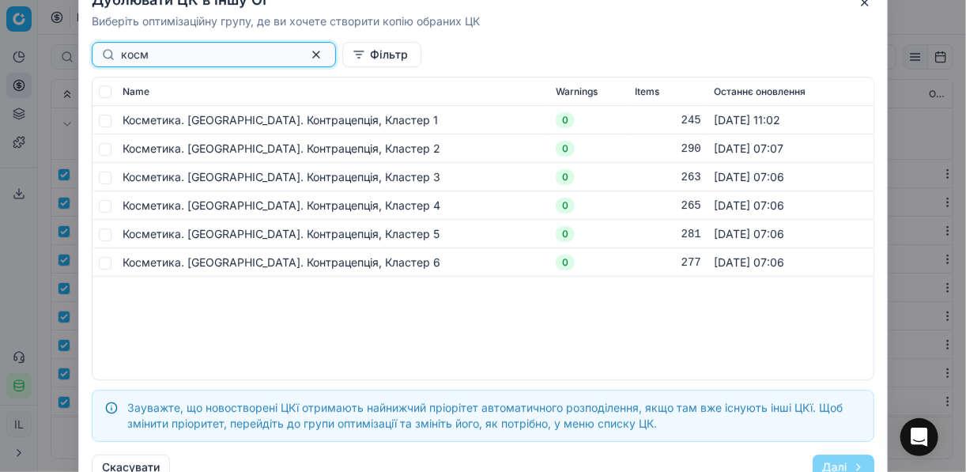
type input "косм"
click at [102, 149] on input "checkbox" at bounding box center [105, 148] width 13 height 13
checkbox input "true"
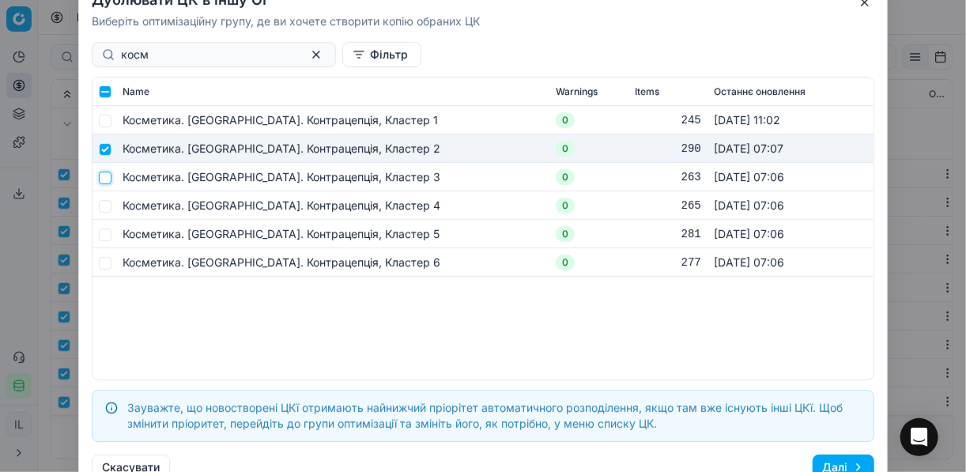
click at [108, 179] on input "checkbox" at bounding box center [105, 177] width 13 height 13
checkbox input "true"
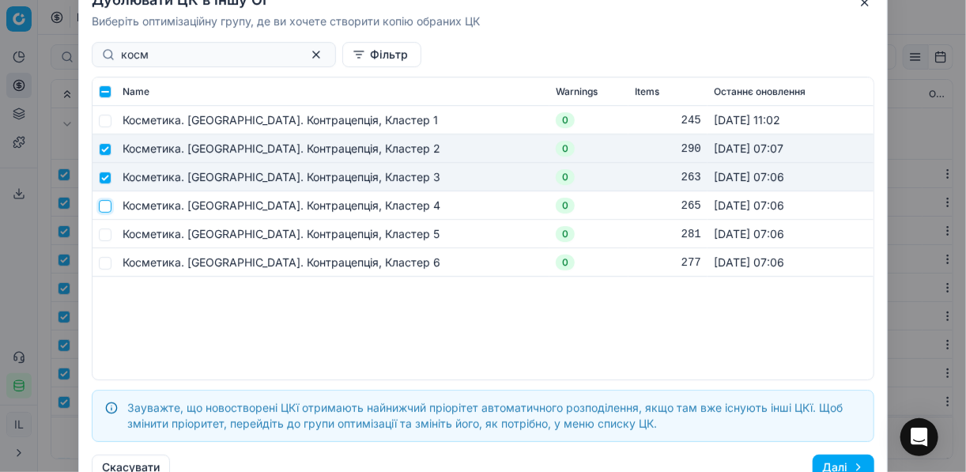
click at [108, 206] on input "checkbox" at bounding box center [105, 205] width 13 height 13
checkbox input "true"
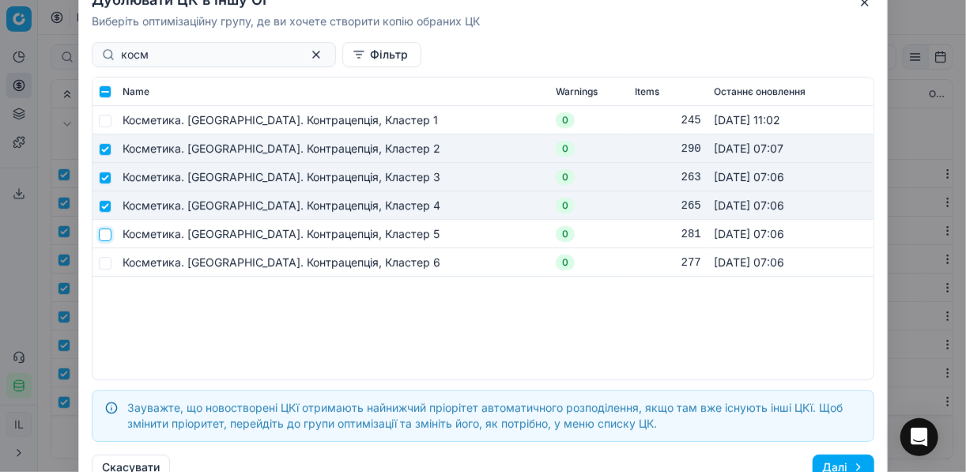
click at [106, 236] on input "checkbox" at bounding box center [105, 234] width 13 height 13
checkbox input "true"
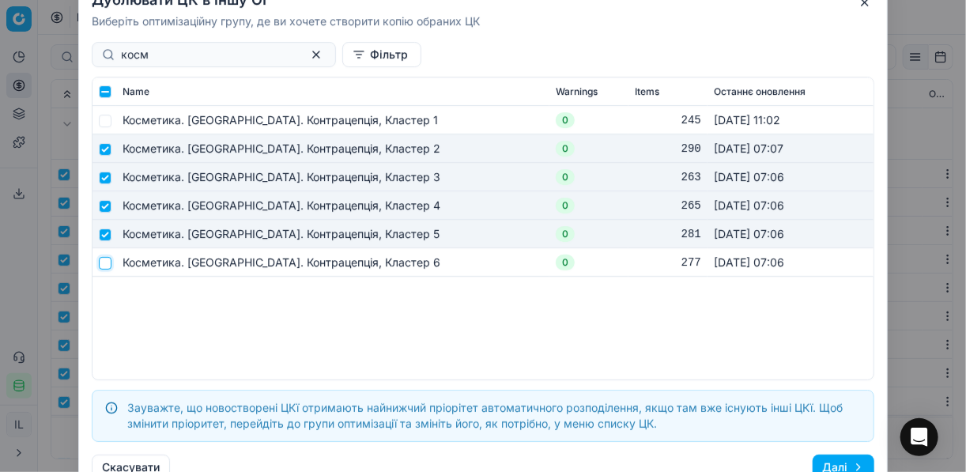
click at [108, 266] on input "checkbox" at bounding box center [105, 262] width 13 height 13
checkbox input "true"
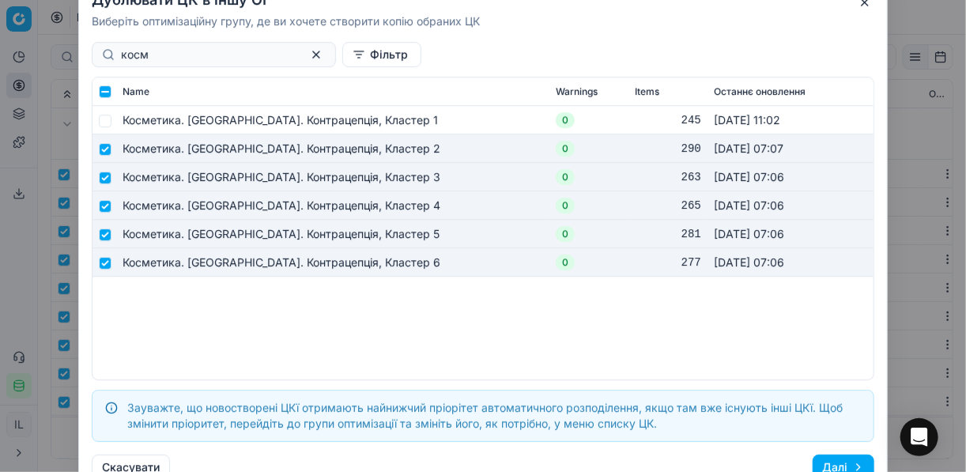
click at [722, 463] on button "Далі" at bounding box center [844, 467] width 62 height 25
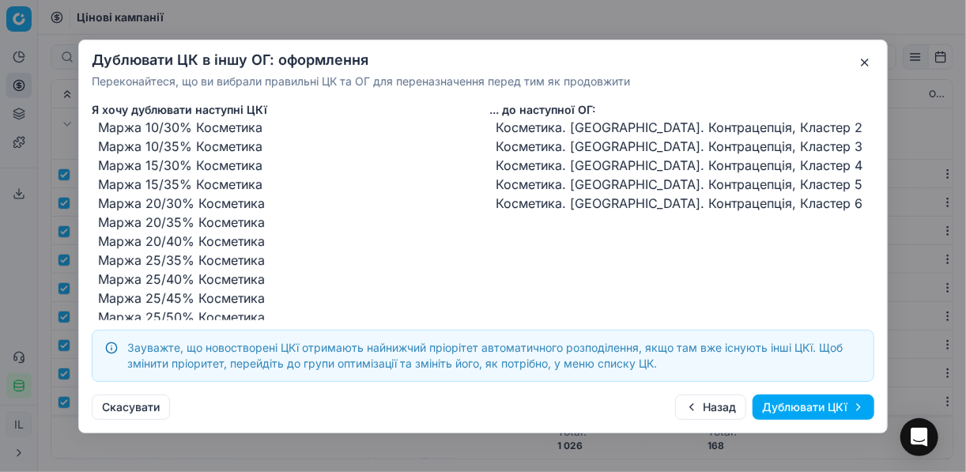
click at [722, 414] on button "Дублювати ЦКї" at bounding box center [814, 407] width 122 height 25
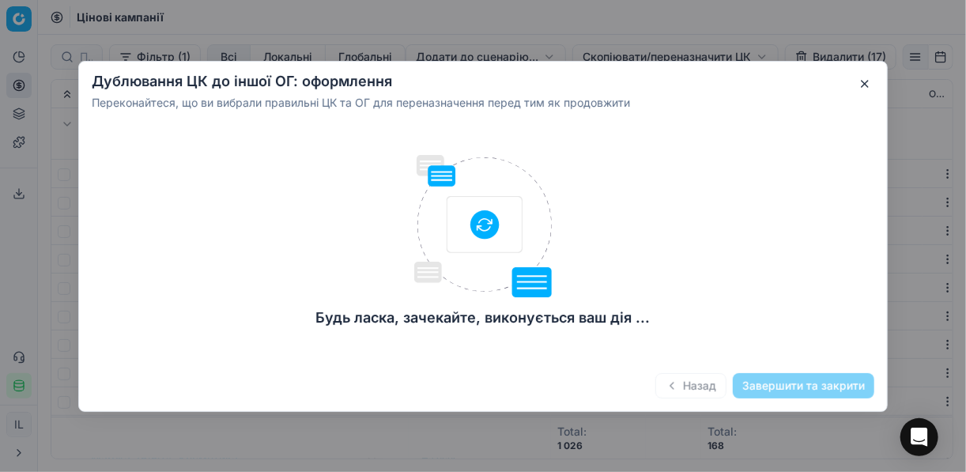
checkbox input "false"
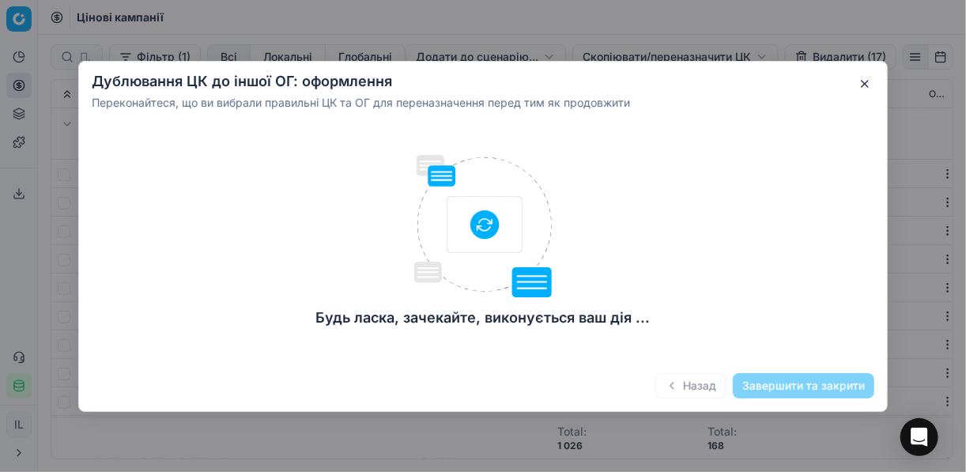
checkbox input "false"
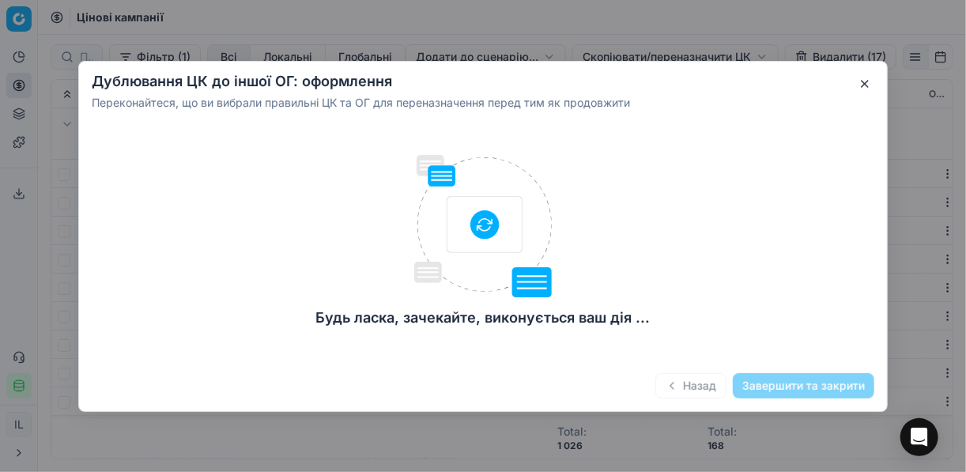
checkbox input "false"
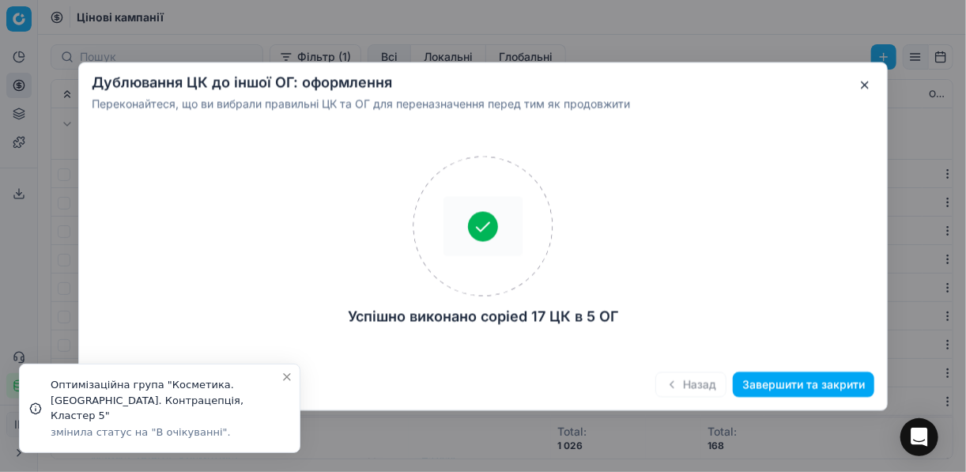
click at [722, 390] on button "Завершити та закрити" at bounding box center [804, 384] width 142 height 25
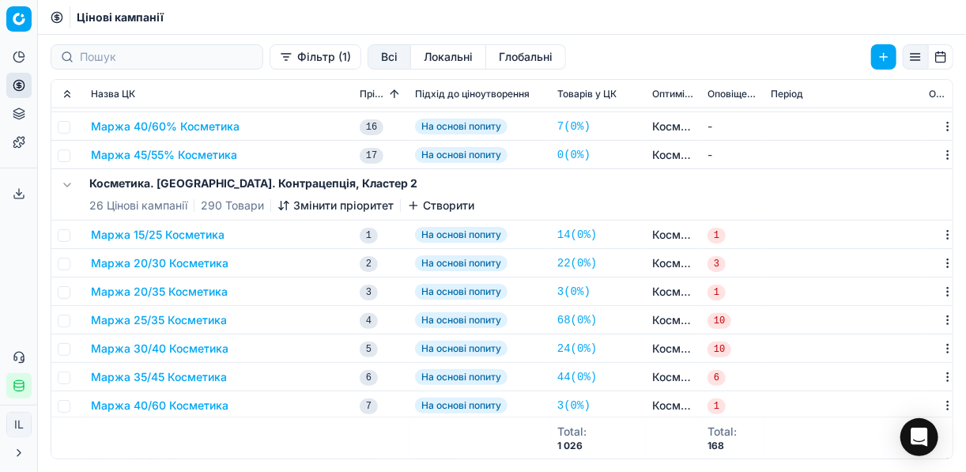
scroll to position [506, 0]
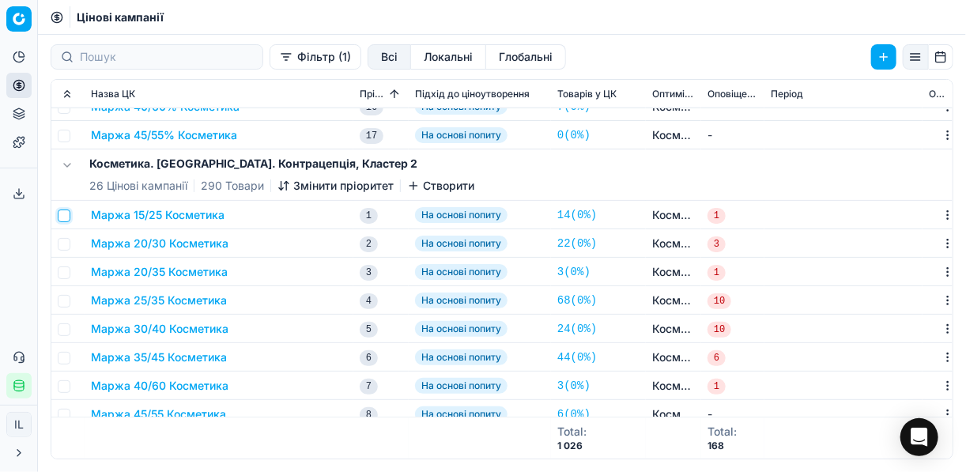
click at [63, 217] on input "checkbox" at bounding box center [64, 216] width 13 height 13
checkbox input "true"
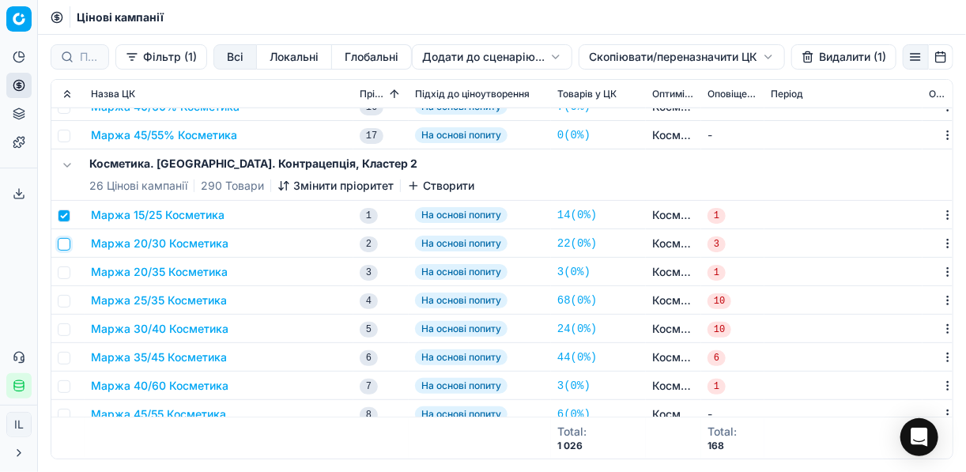
click at [64, 242] on input "checkbox" at bounding box center [64, 244] width 13 height 13
checkbox input "true"
click at [62, 276] on input "checkbox" at bounding box center [64, 272] width 13 height 13
checkbox input "true"
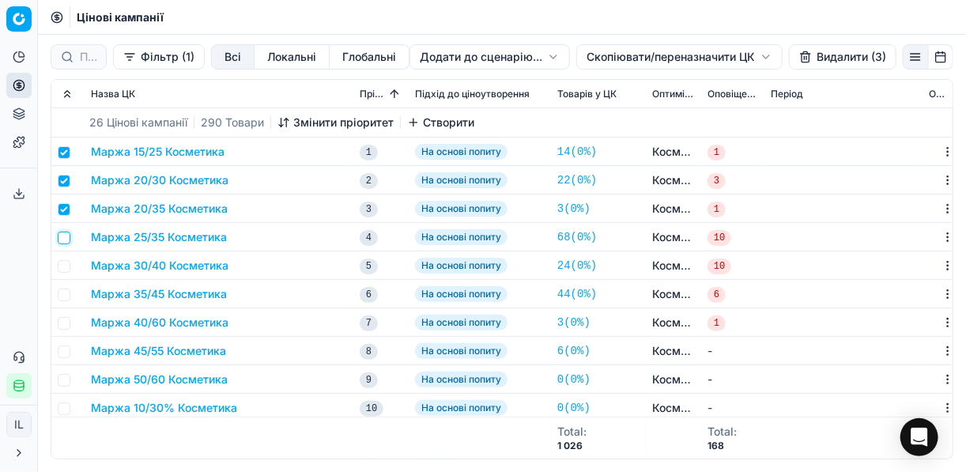
click at [62, 240] on input "checkbox" at bounding box center [64, 238] width 13 height 13
checkbox input "true"
click at [66, 266] on input "checkbox" at bounding box center [64, 266] width 13 height 13
checkbox input "true"
click at [67, 293] on input "checkbox" at bounding box center [64, 295] width 13 height 13
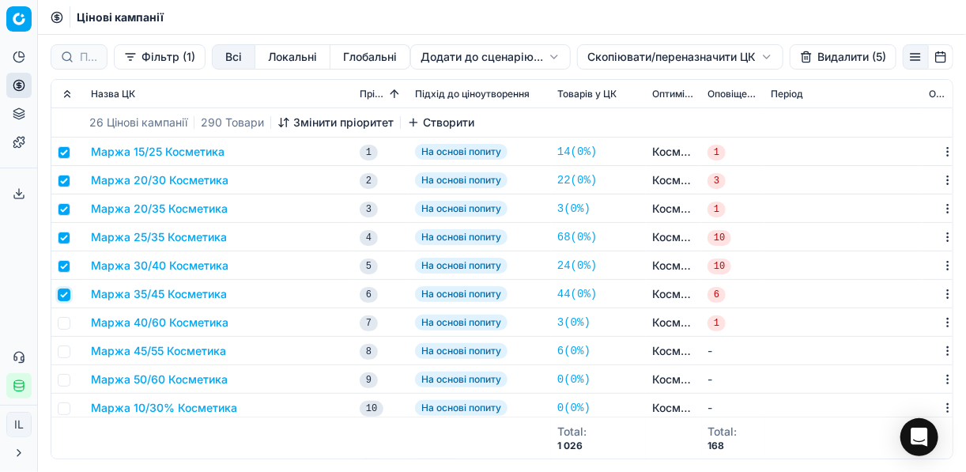
checkbox input "true"
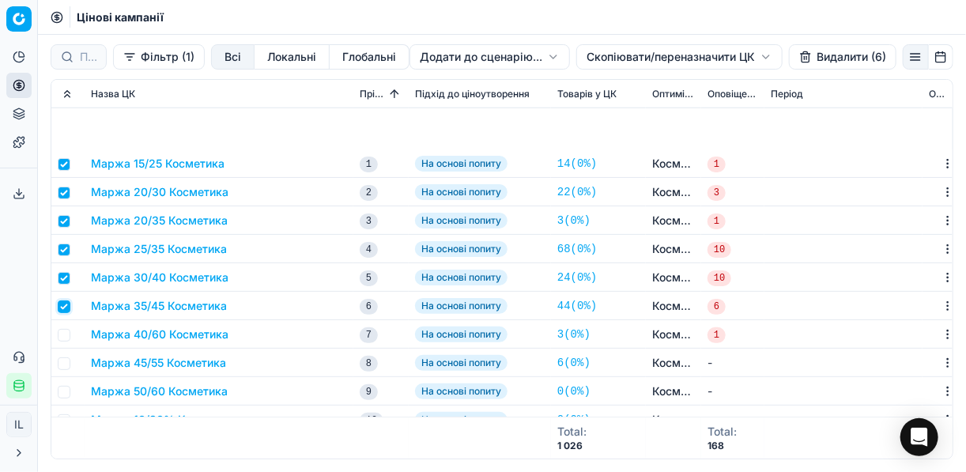
scroll to position [696, 0]
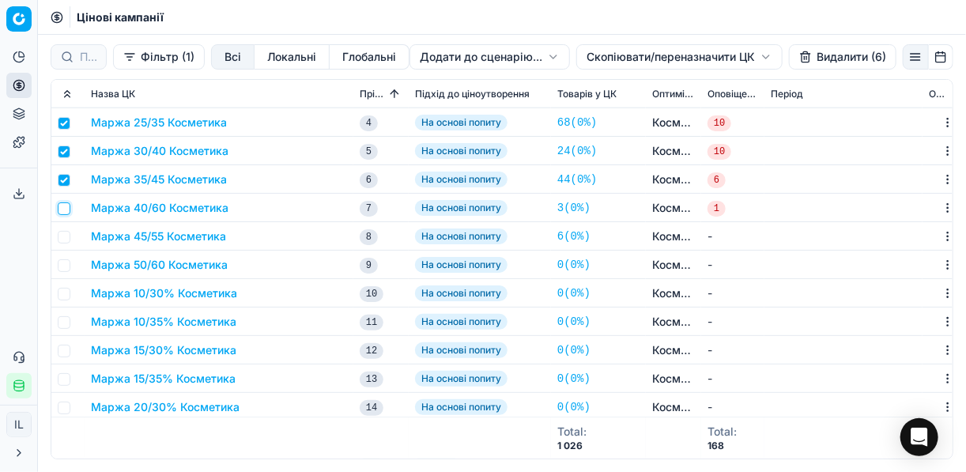
click at [63, 210] on input "checkbox" at bounding box center [64, 208] width 13 height 13
checkbox input "true"
click at [62, 238] on input "checkbox" at bounding box center [64, 237] width 13 height 13
checkbox input "true"
click at [63, 260] on input "checkbox" at bounding box center [64, 265] width 13 height 13
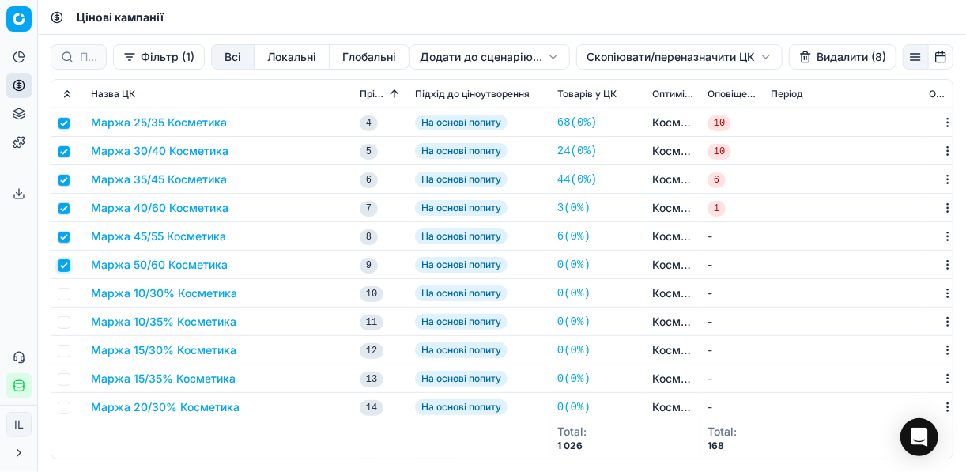
checkbox input "true"
click at [722, 55] on button "Видалити (9)" at bounding box center [843, 56] width 108 height 25
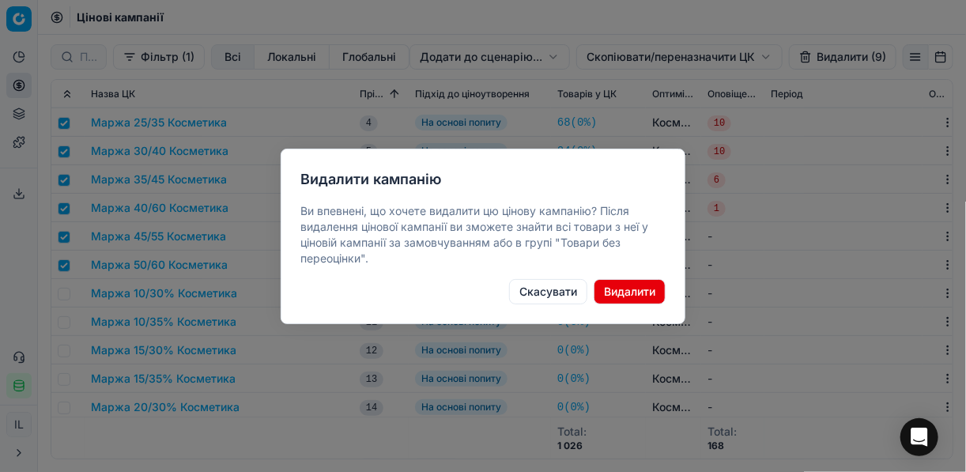
click at [613, 293] on button "Видалити" at bounding box center [630, 291] width 72 height 25
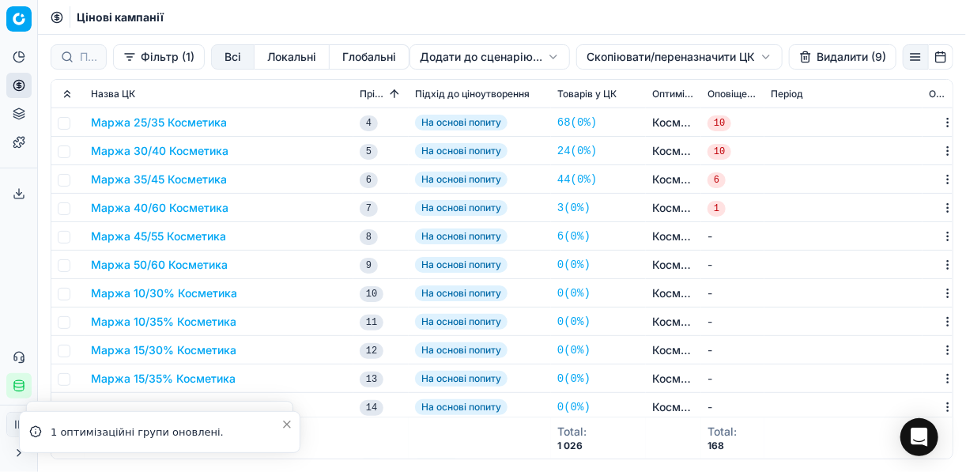
checkbox input "false"
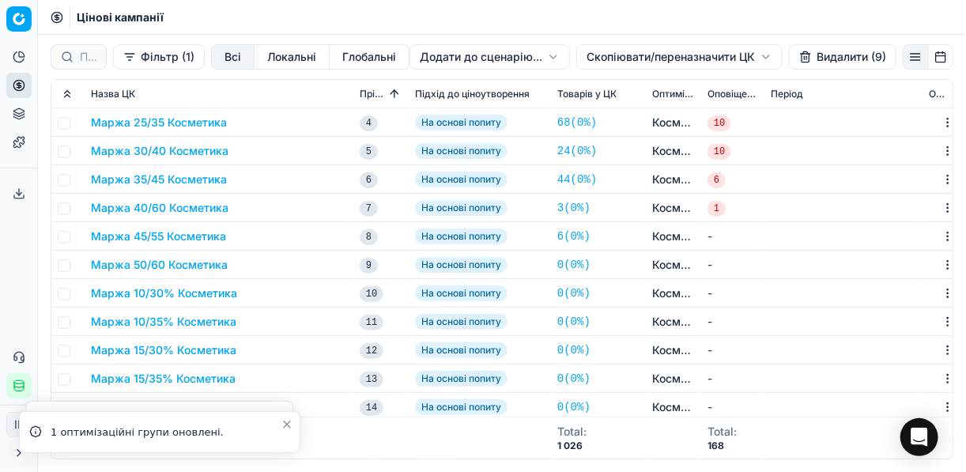
checkbox input "false"
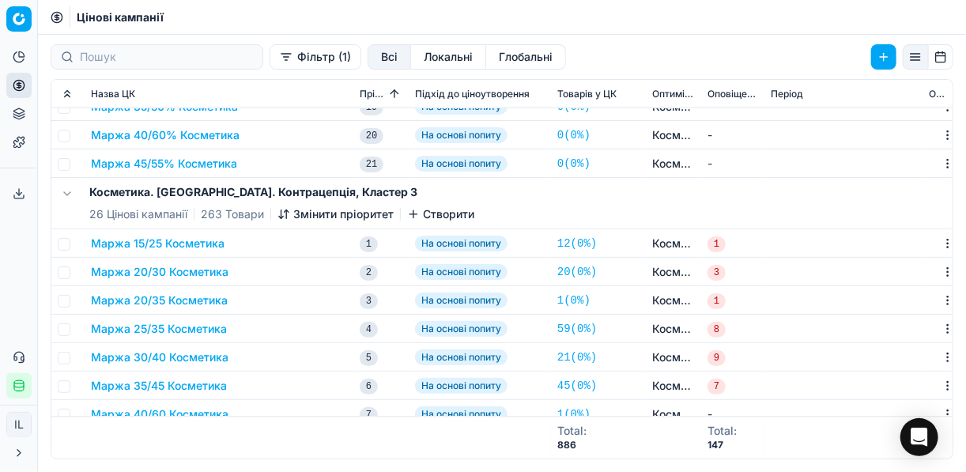
scroll to position [1202, 0]
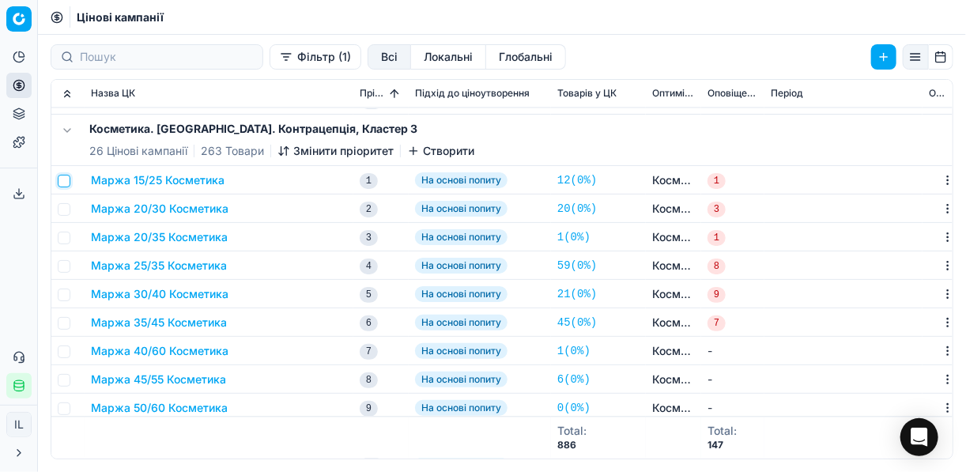
click at [66, 178] on input "checkbox" at bounding box center [64, 181] width 13 height 13
checkbox input "true"
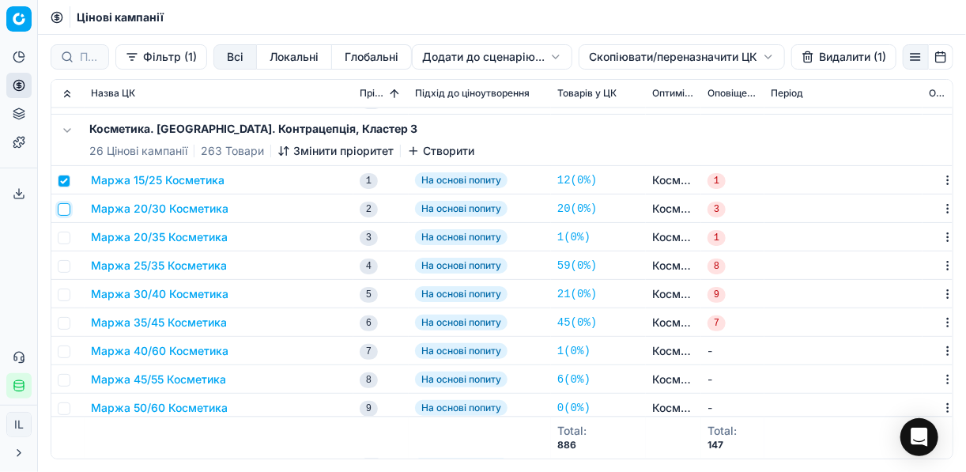
click at [67, 208] on input "checkbox" at bounding box center [64, 209] width 13 height 13
checkbox input "true"
click at [70, 236] on input "checkbox" at bounding box center [64, 238] width 13 height 13
checkbox input "true"
click at [64, 261] on input "checkbox" at bounding box center [64, 266] width 13 height 13
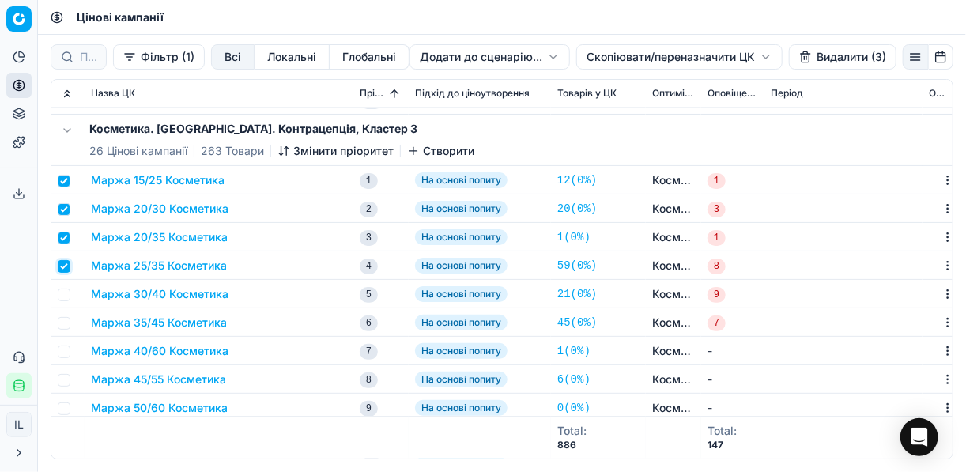
checkbox input "true"
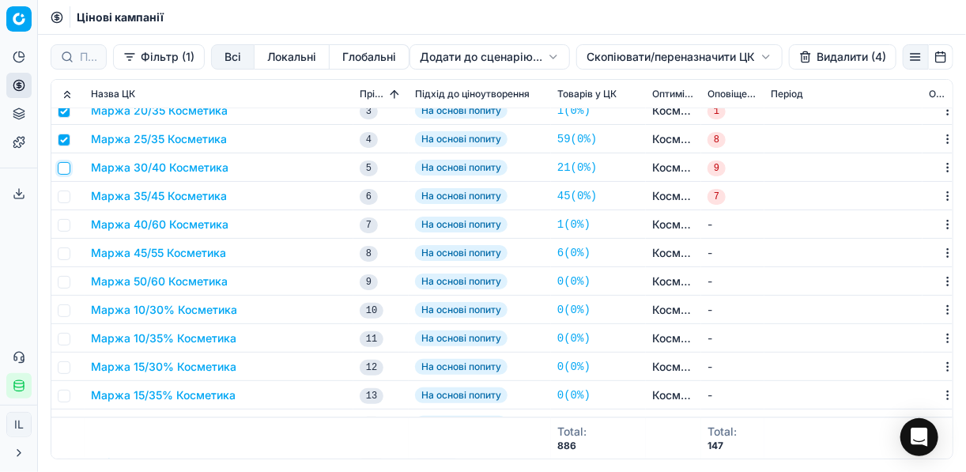
click at [64, 170] on input "checkbox" at bounding box center [64, 168] width 13 height 13
checkbox input "true"
drag, startPoint x: 66, startPoint y: 198, endPoint x: 66, endPoint y: 213, distance: 15.0
click at [66, 198] on input "checkbox" at bounding box center [64, 197] width 13 height 13
checkbox input "true"
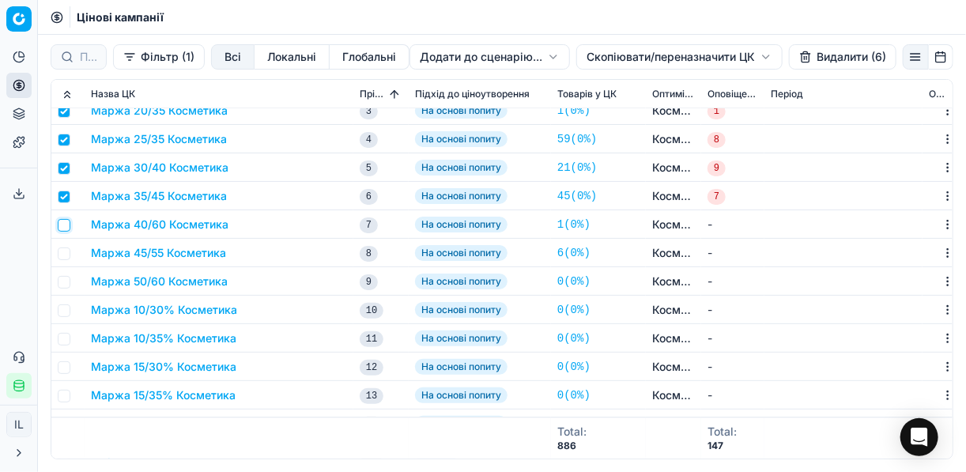
click at [65, 221] on input "checkbox" at bounding box center [64, 225] width 13 height 13
checkbox input "true"
click at [64, 247] on input "checkbox" at bounding box center [64, 253] width 13 height 13
checkbox input "true"
click at [62, 284] on input "checkbox" at bounding box center [64, 282] width 13 height 13
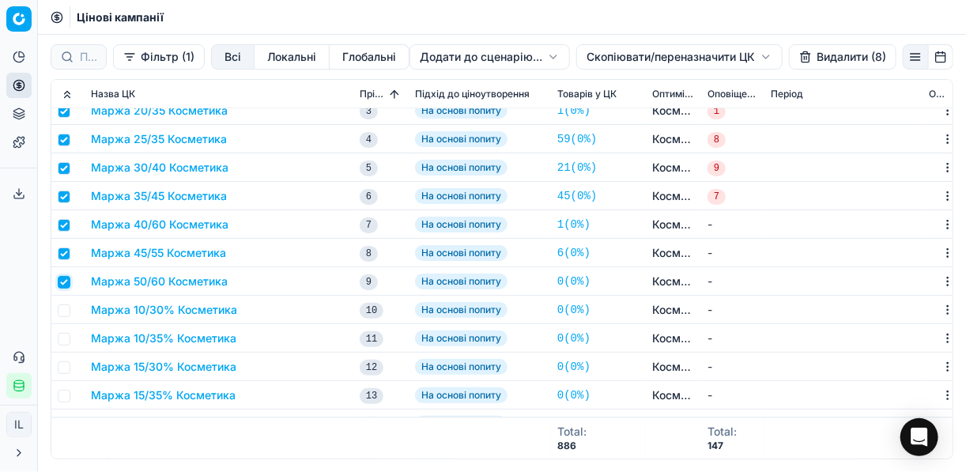
checkbox input "true"
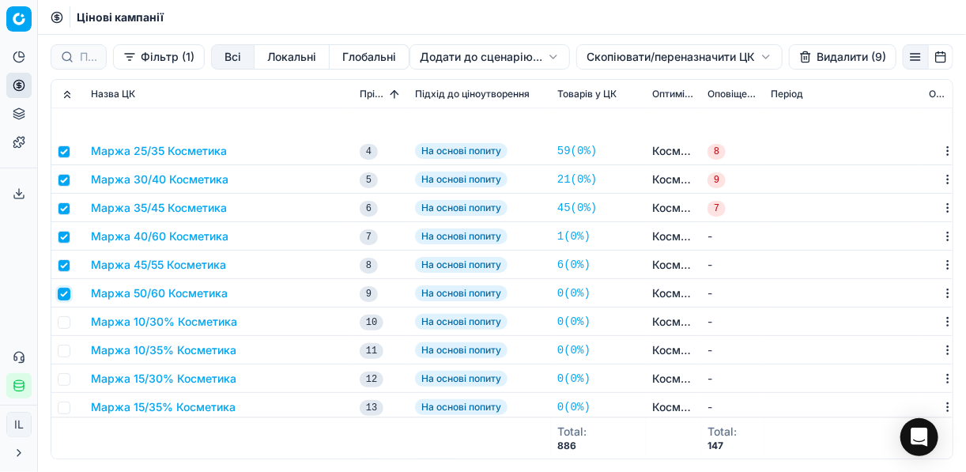
scroll to position [1455, 0]
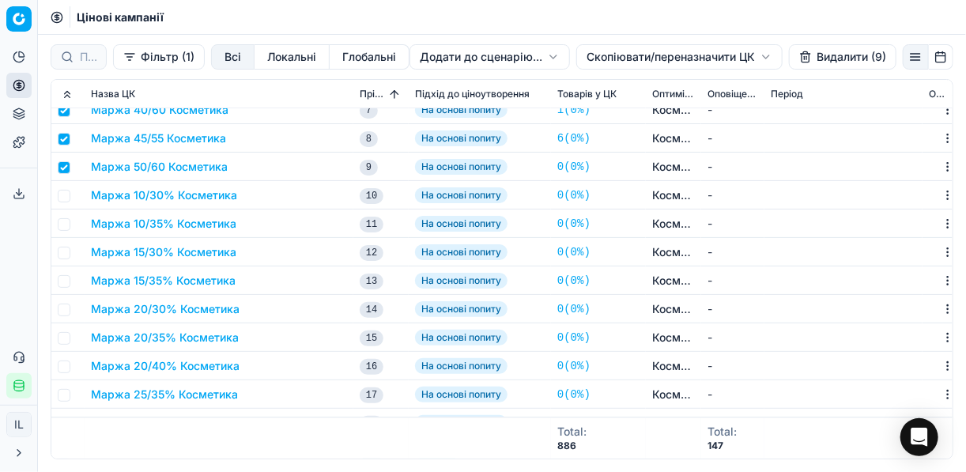
click at [722, 59] on button "Видалити (9)" at bounding box center [843, 56] width 108 height 25
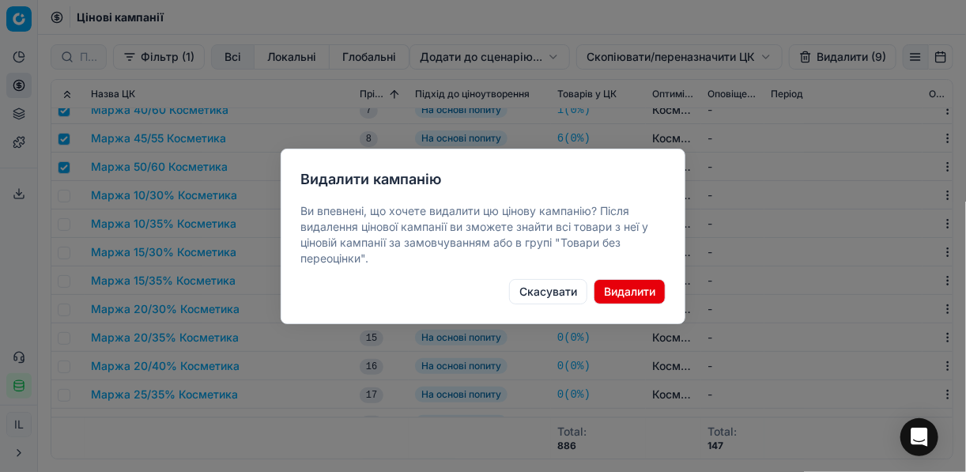
click at [644, 290] on button "Видалити" at bounding box center [630, 291] width 72 height 25
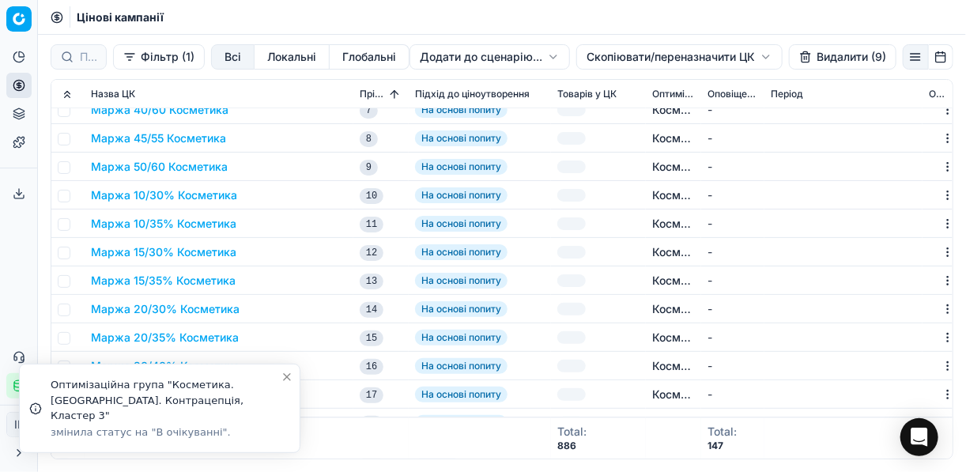
checkbox input "false"
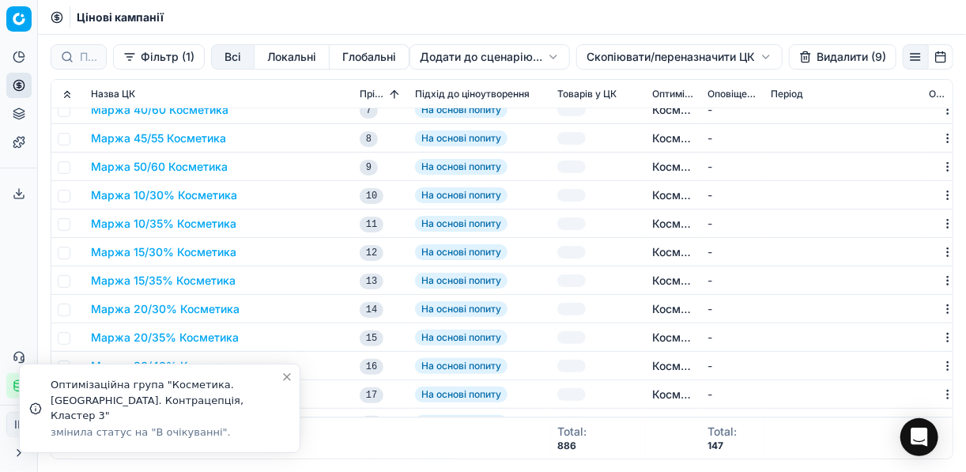
checkbox input "false"
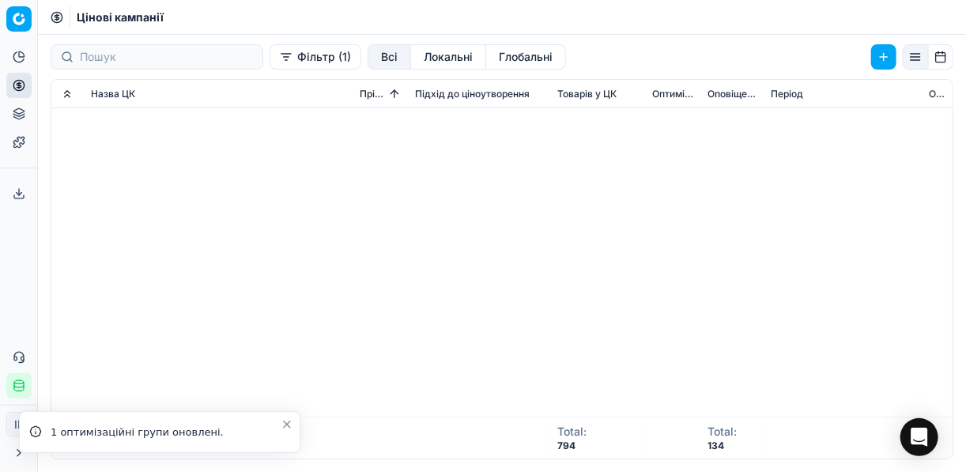
scroll to position [0, 0]
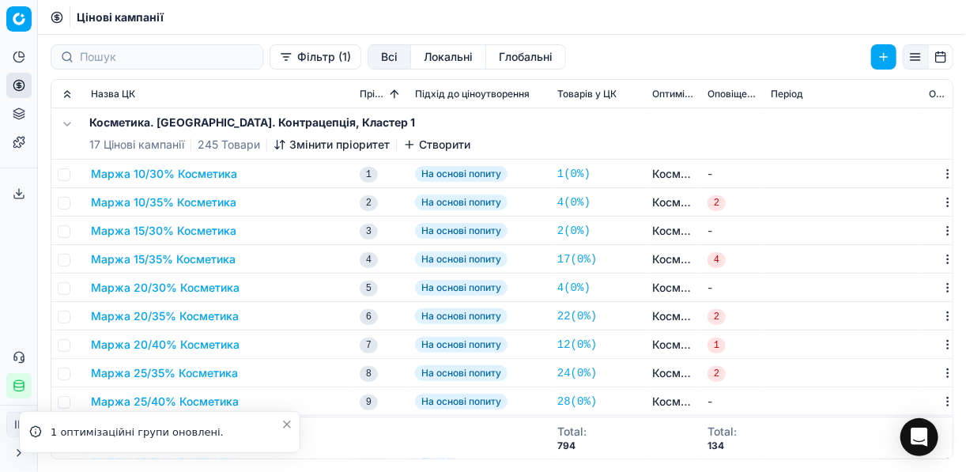
click at [202, 171] on button "Маржа 10/30% Косметика" at bounding box center [164, 174] width 146 height 16
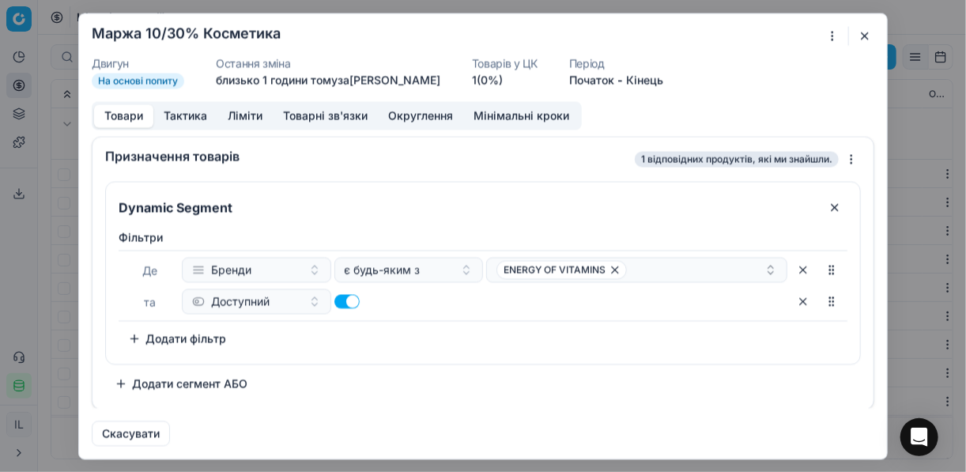
click at [722, 37] on button "button" at bounding box center [865, 35] width 19 height 19
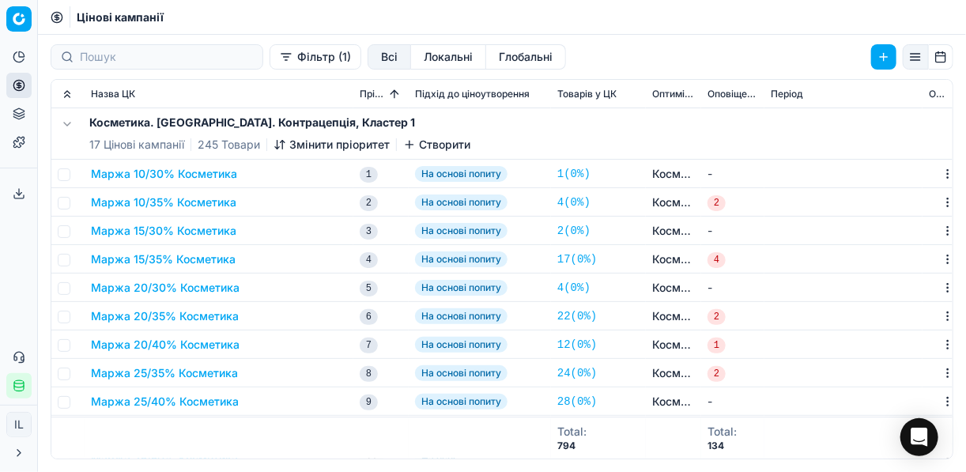
click at [221, 209] on button "Маржа 10/35% Косметика" at bounding box center [163, 203] width 145 height 16
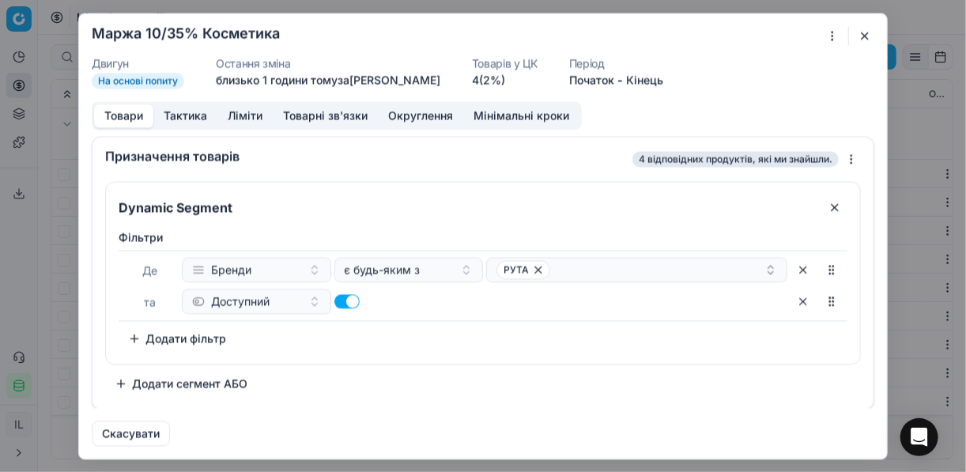
click at [722, 30] on button "button" at bounding box center [865, 35] width 19 height 19
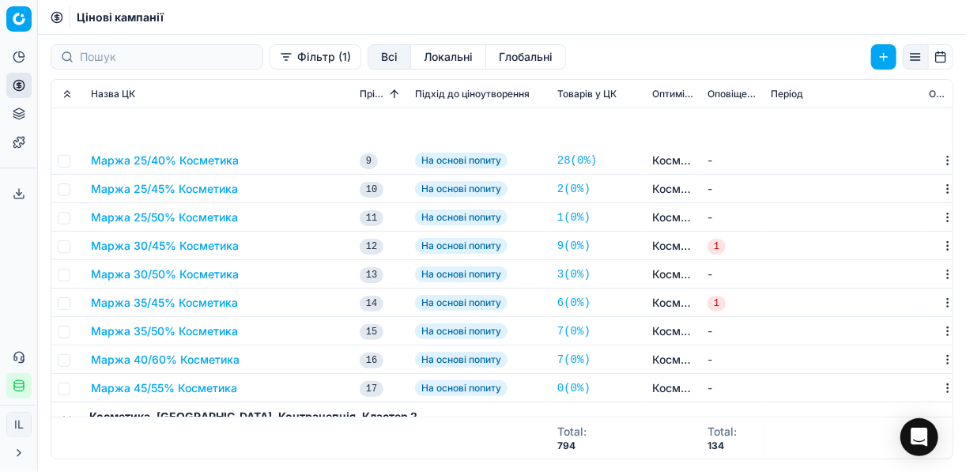
scroll to position [380, 0]
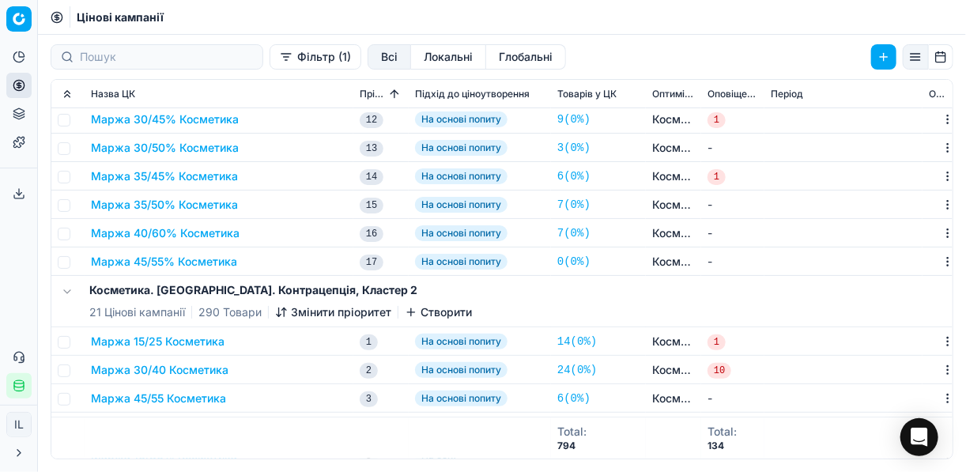
click at [179, 259] on button "Маржа 45/55% Косметика" at bounding box center [164, 262] width 146 height 16
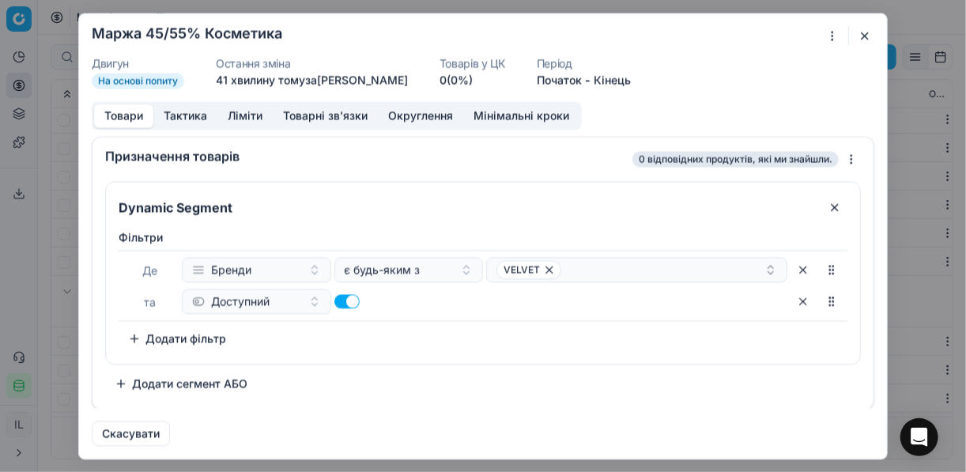
click at [722, 37] on button "button" at bounding box center [865, 35] width 19 height 19
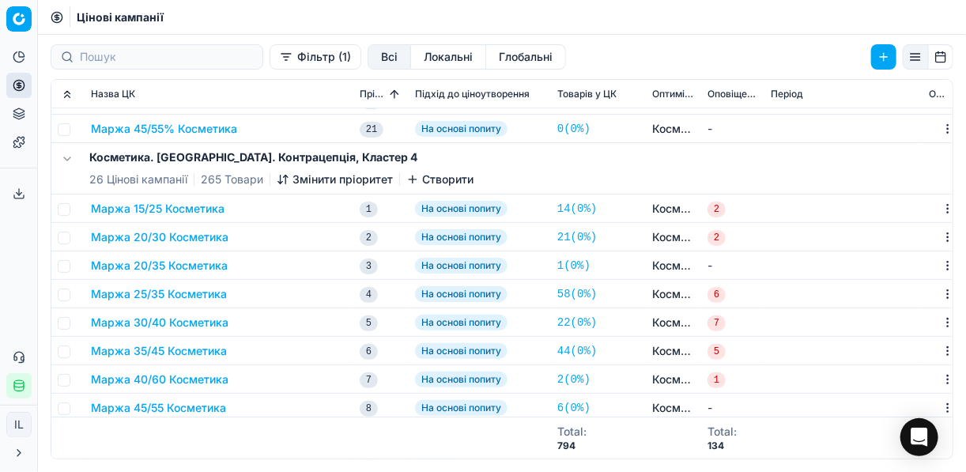
scroll to position [1898, 0]
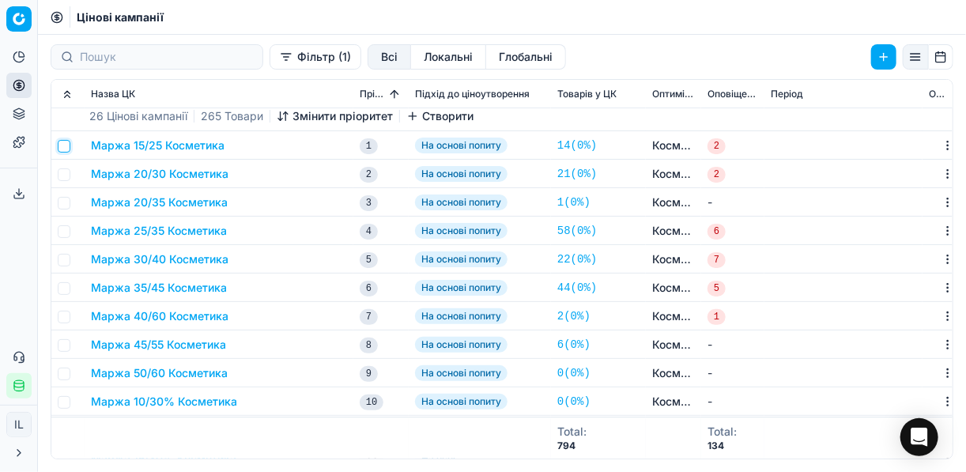
click at [67, 146] on input "checkbox" at bounding box center [64, 146] width 13 height 13
checkbox input "true"
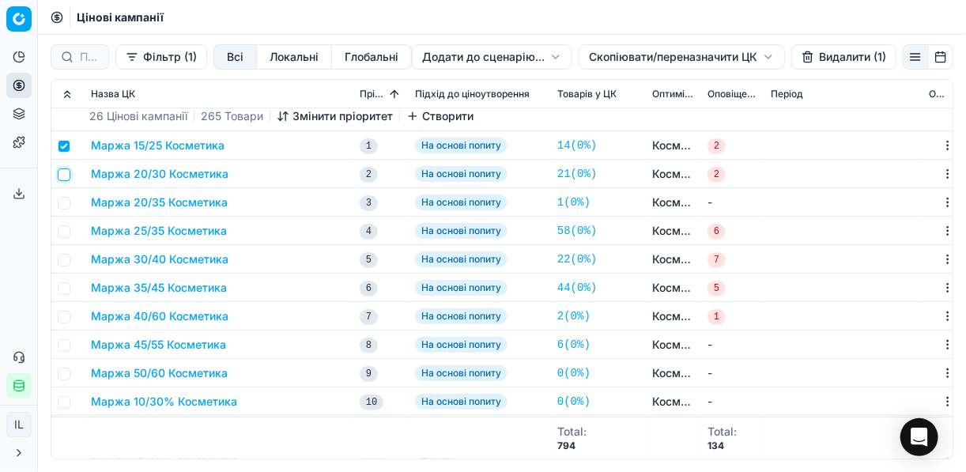
click at [69, 172] on input "checkbox" at bounding box center [64, 174] width 13 height 13
checkbox input "true"
click at [67, 200] on input "checkbox" at bounding box center [64, 203] width 13 height 13
checkbox input "true"
click at [68, 235] on input "checkbox" at bounding box center [64, 231] width 13 height 13
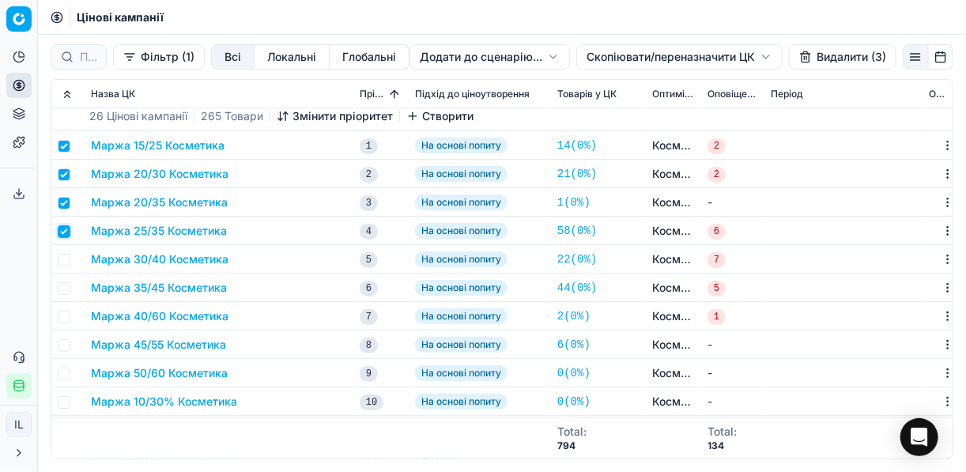
checkbox input "true"
click at [68, 262] on input "checkbox" at bounding box center [64, 260] width 13 height 13
checkbox input "true"
click at [62, 293] on input "checkbox" at bounding box center [64, 288] width 13 height 13
checkbox input "true"
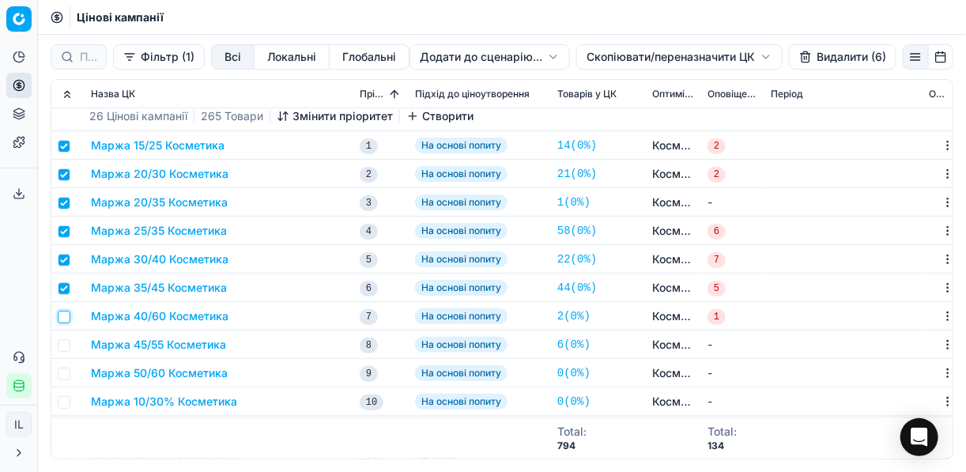
click at [66, 322] on input "checkbox" at bounding box center [64, 317] width 13 height 13
checkbox input "true"
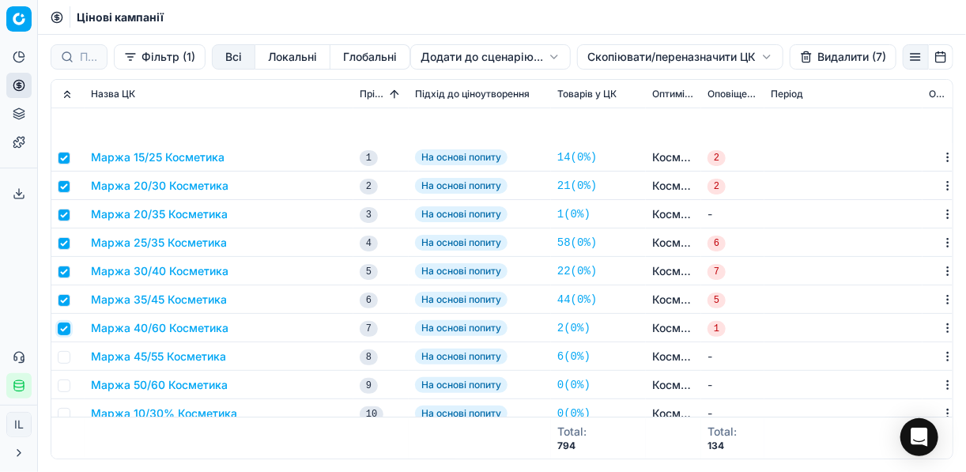
scroll to position [2024, 0]
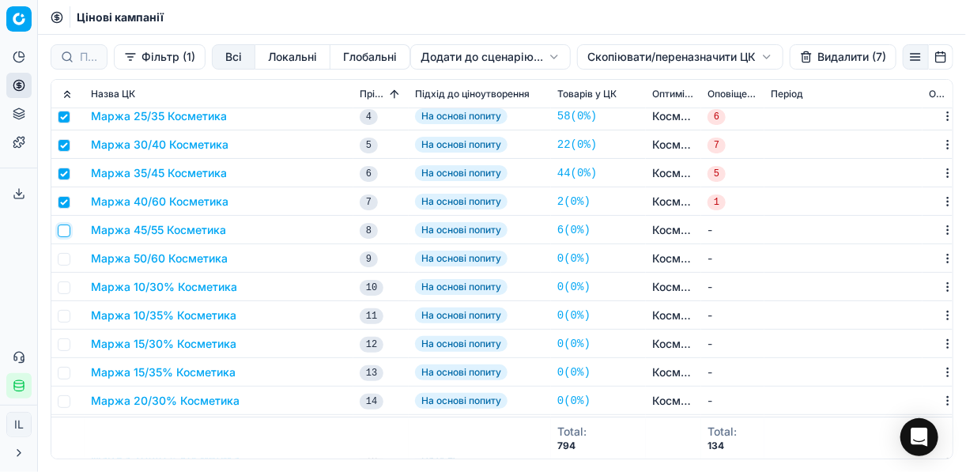
click at [65, 232] on input "checkbox" at bounding box center [64, 231] width 13 height 13
checkbox input "true"
click at [66, 256] on input "checkbox" at bounding box center [64, 259] width 13 height 13
checkbox input "true"
click at [722, 52] on button "Видалити (9)" at bounding box center [843, 56] width 108 height 25
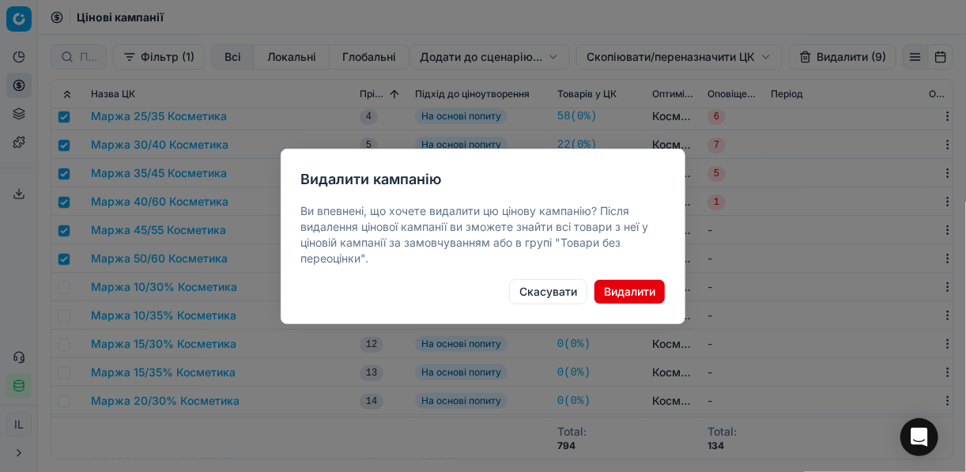
click at [629, 285] on button "Видалити" at bounding box center [630, 291] width 72 height 25
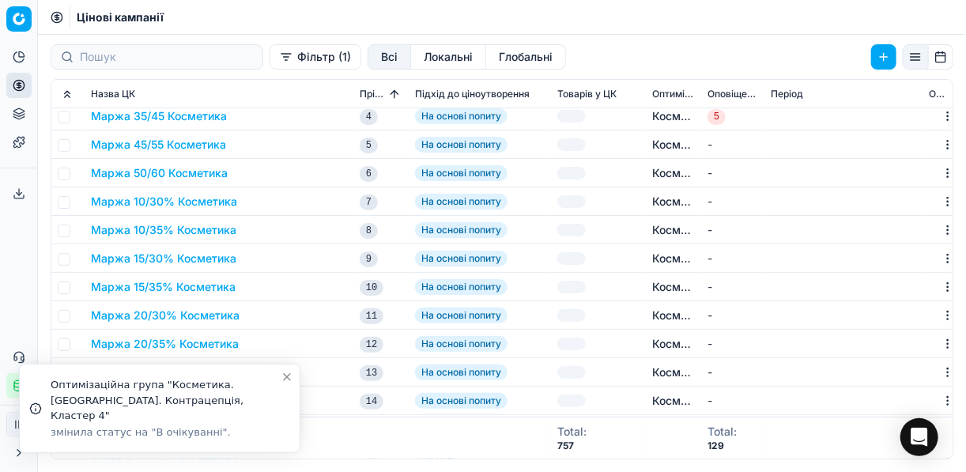
checkbox input "false"
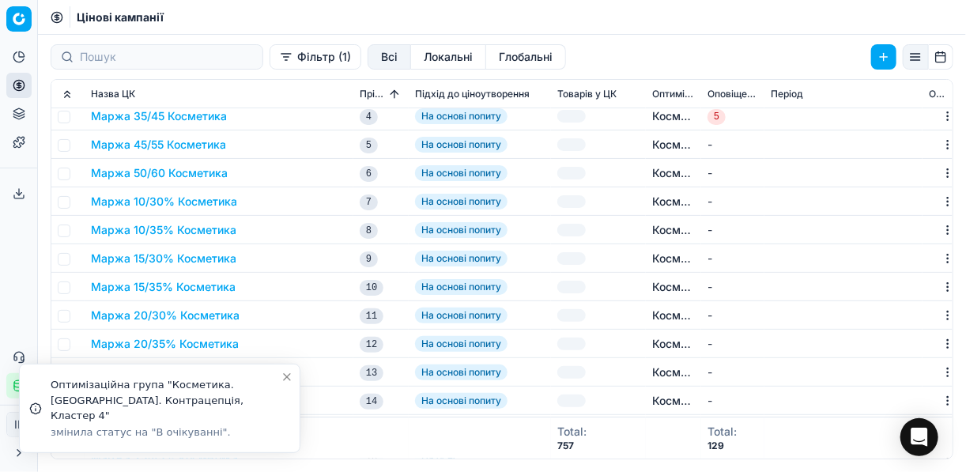
checkbox input "false"
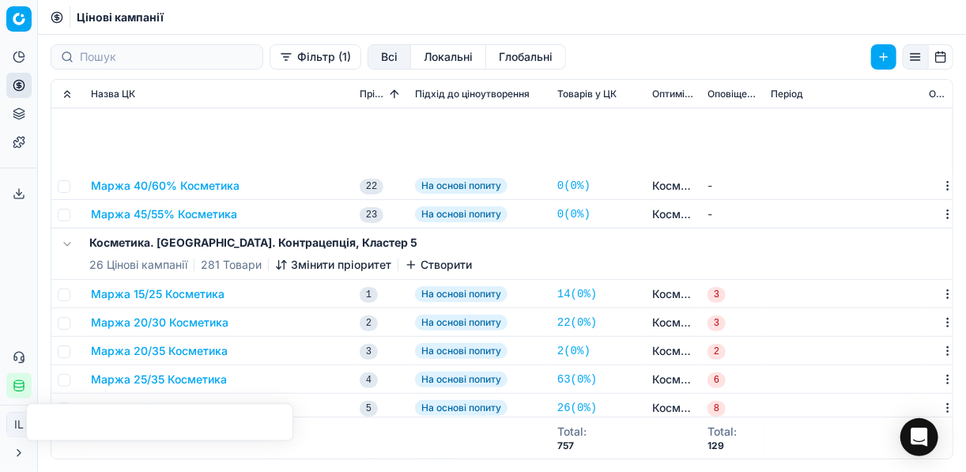
scroll to position [2657, 0]
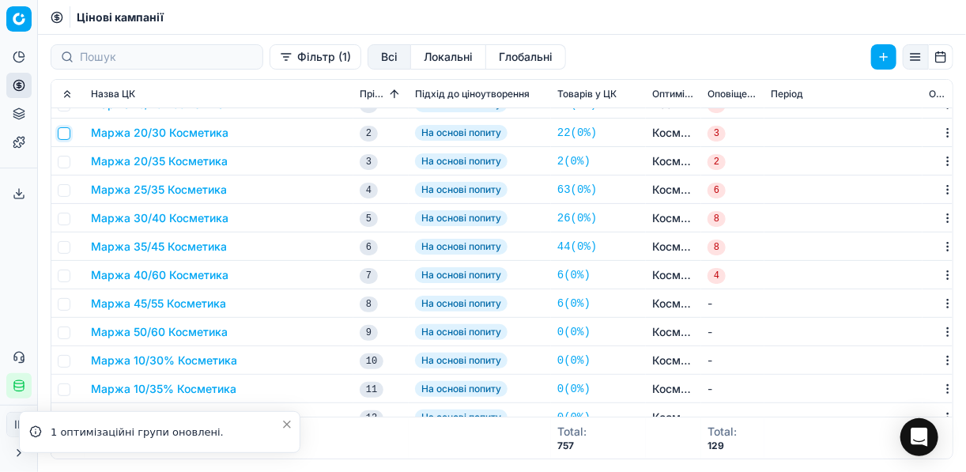
click at [66, 132] on input "checkbox" at bounding box center [64, 133] width 13 height 13
checkbox input "true"
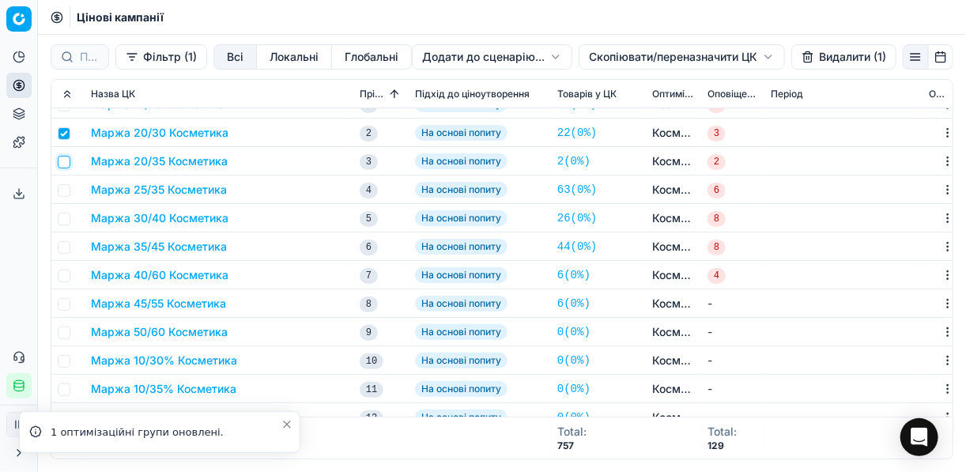
click at [67, 161] on input "checkbox" at bounding box center [64, 162] width 13 height 13
checkbox input "true"
click at [66, 192] on input "checkbox" at bounding box center [64, 190] width 13 height 13
checkbox input "true"
click at [64, 220] on input "checkbox" at bounding box center [64, 219] width 13 height 13
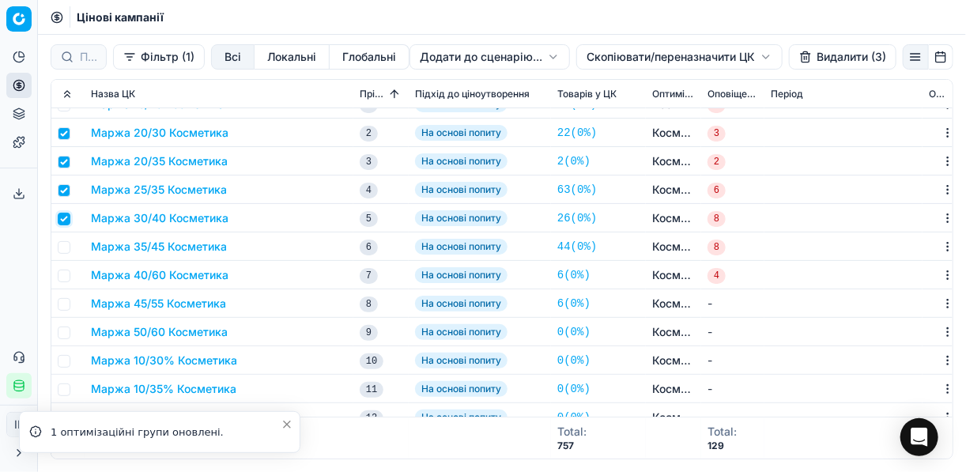
checkbox input "true"
click at [66, 242] on input "checkbox" at bounding box center [64, 247] width 13 height 13
checkbox input "true"
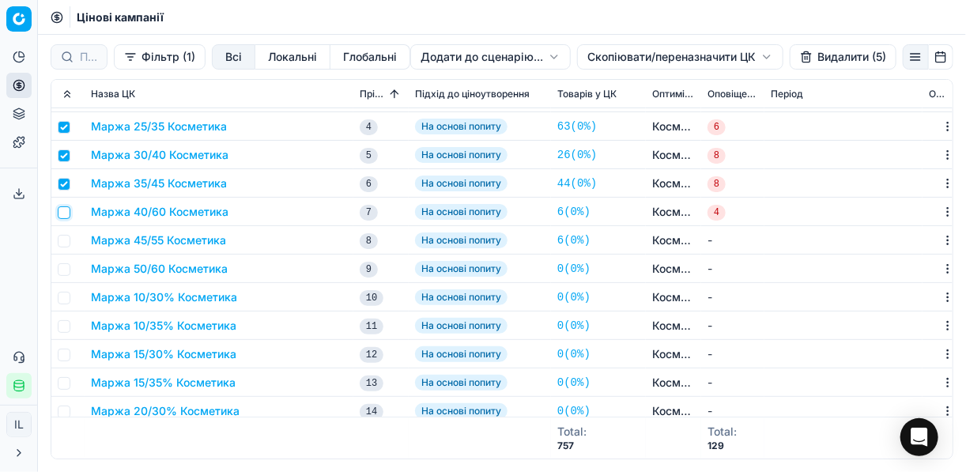
click at [65, 213] on input "checkbox" at bounding box center [64, 212] width 13 height 13
checkbox input "true"
click at [63, 239] on input "checkbox" at bounding box center [64, 241] width 13 height 13
checkbox input "true"
click at [60, 269] on input "checkbox" at bounding box center [64, 269] width 13 height 13
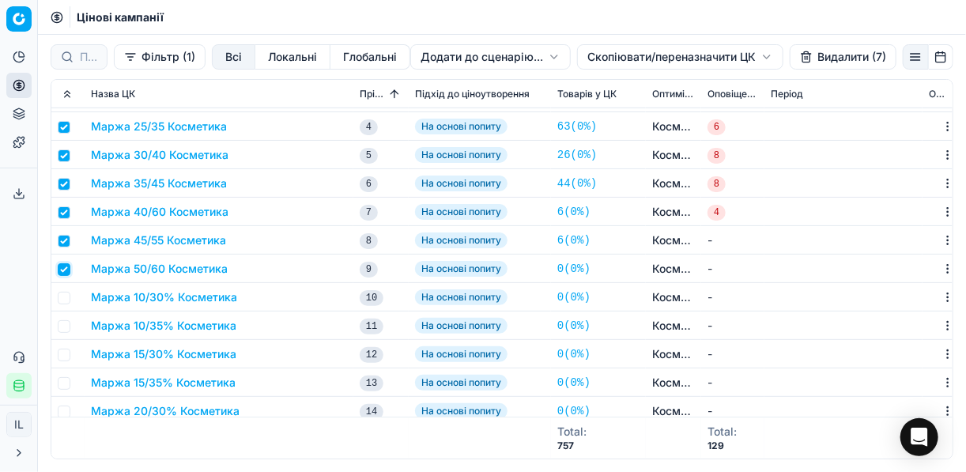
checkbox input "true"
click at [722, 62] on button "Видалити (8)" at bounding box center [843, 56] width 108 height 25
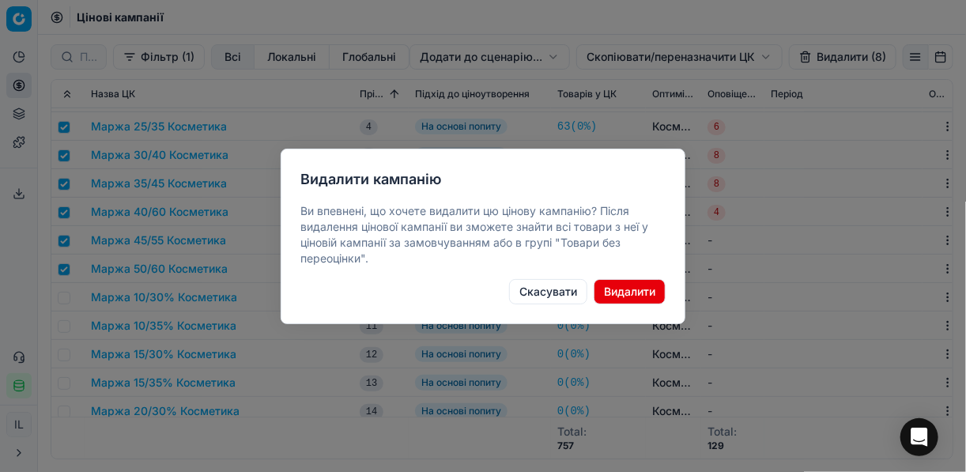
click at [628, 293] on button "Видалити" at bounding box center [630, 291] width 72 height 25
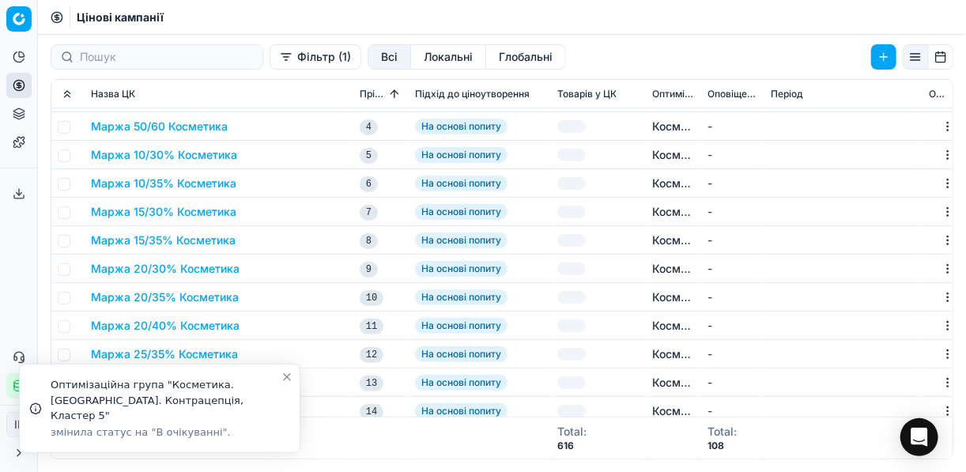
checkbox input "false"
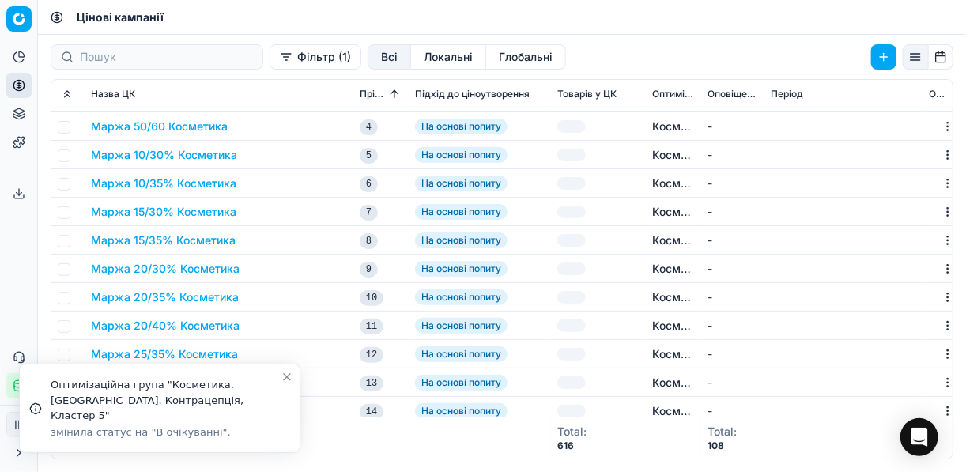
checkbox input "false"
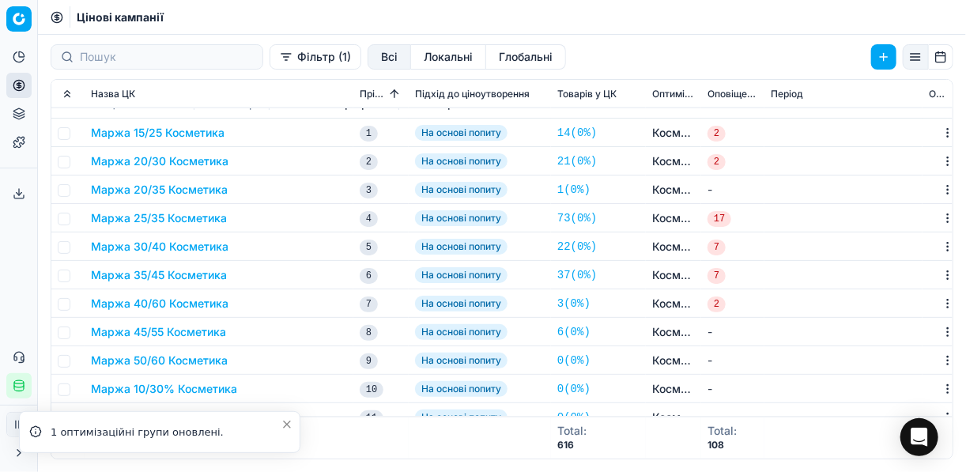
scroll to position [3226, 0]
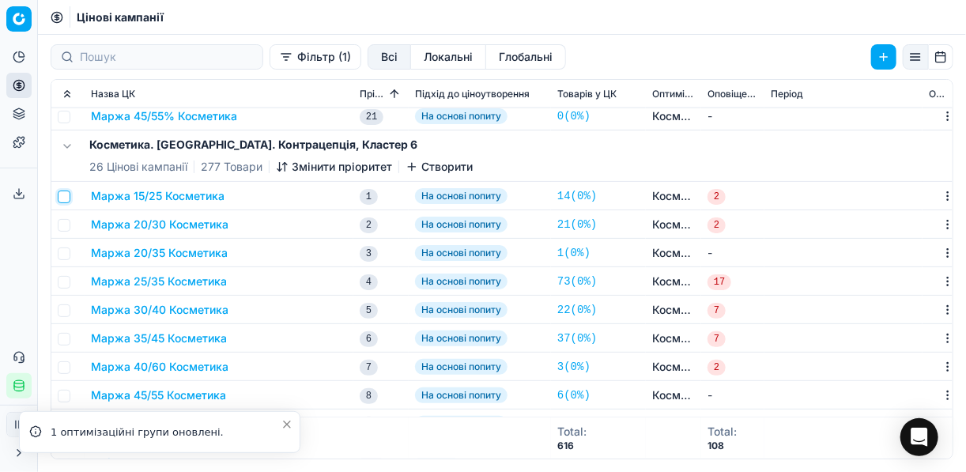
click at [66, 199] on input "checkbox" at bounding box center [64, 197] width 13 height 13
checkbox input "true"
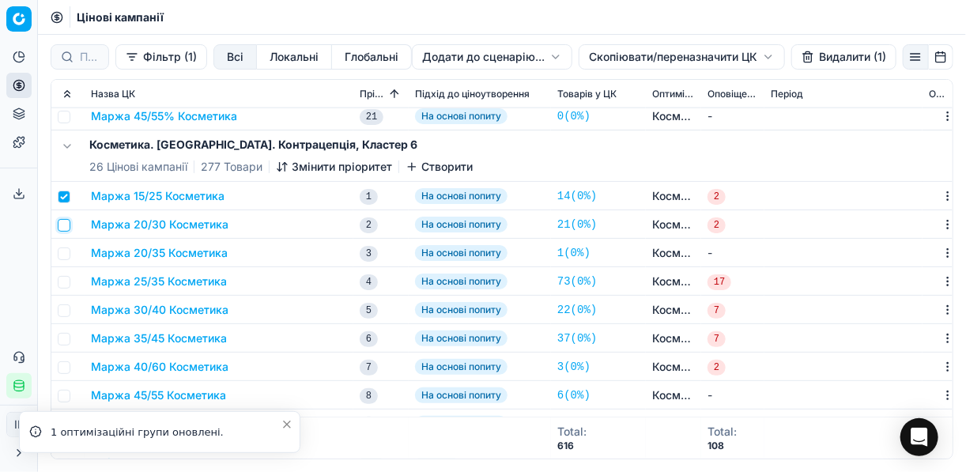
click at [63, 220] on input "checkbox" at bounding box center [64, 225] width 13 height 13
checkbox input "true"
click at [66, 245] on td at bounding box center [67, 253] width 33 height 28
click at [66, 252] on input "checkbox" at bounding box center [64, 253] width 13 height 13
checkbox input "true"
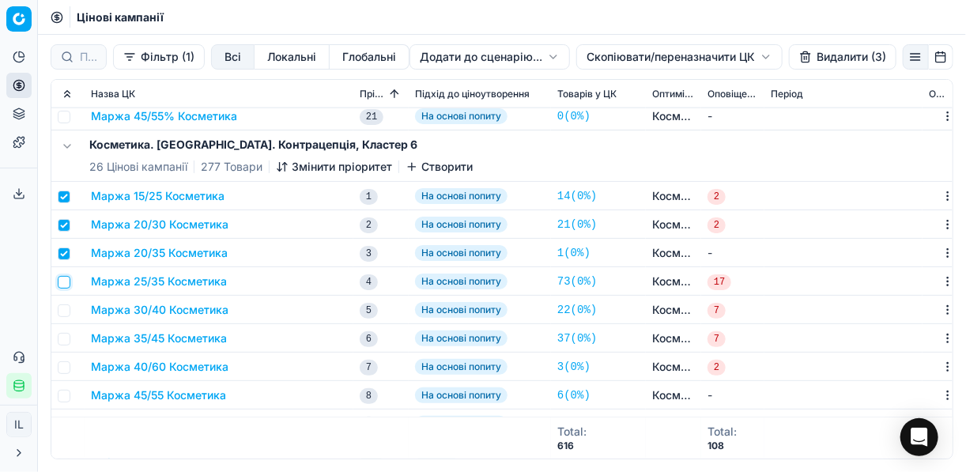
click at [66, 278] on input "checkbox" at bounding box center [64, 282] width 13 height 13
checkbox input "true"
click at [71, 308] on td at bounding box center [67, 310] width 33 height 28
click at [66, 314] on input "checkbox" at bounding box center [64, 310] width 13 height 13
checkbox input "true"
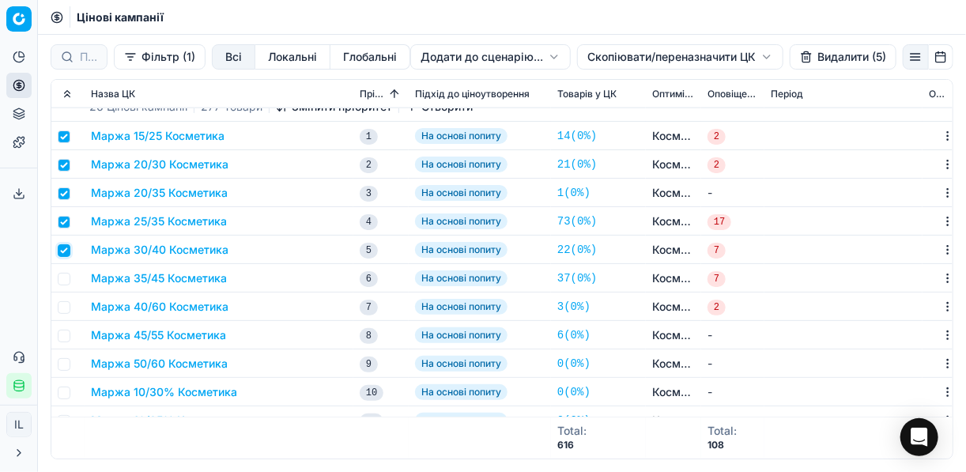
scroll to position [3289, 0]
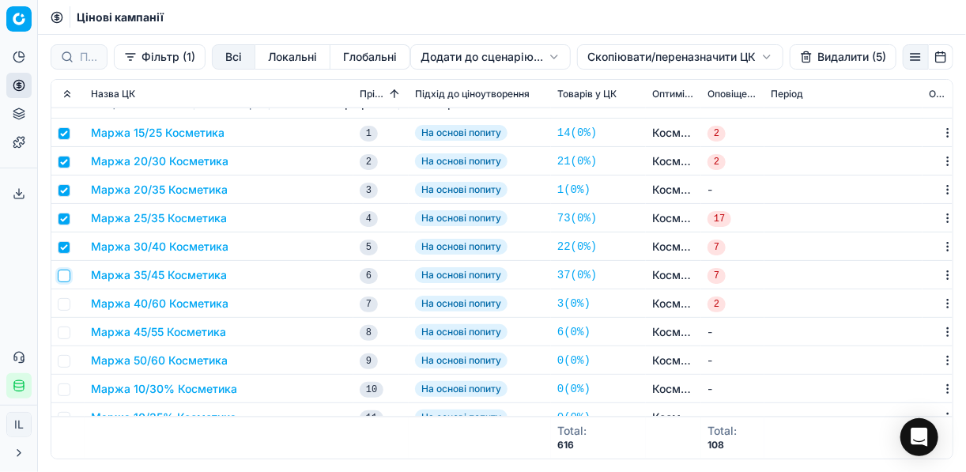
click at [60, 272] on input "checkbox" at bounding box center [64, 276] width 13 height 13
checkbox input "true"
click at [67, 298] on input "checkbox" at bounding box center [64, 304] width 13 height 13
checkbox input "true"
click at [63, 328] on input "checkbox" at bounding box center [64, 333] width 13 height 13
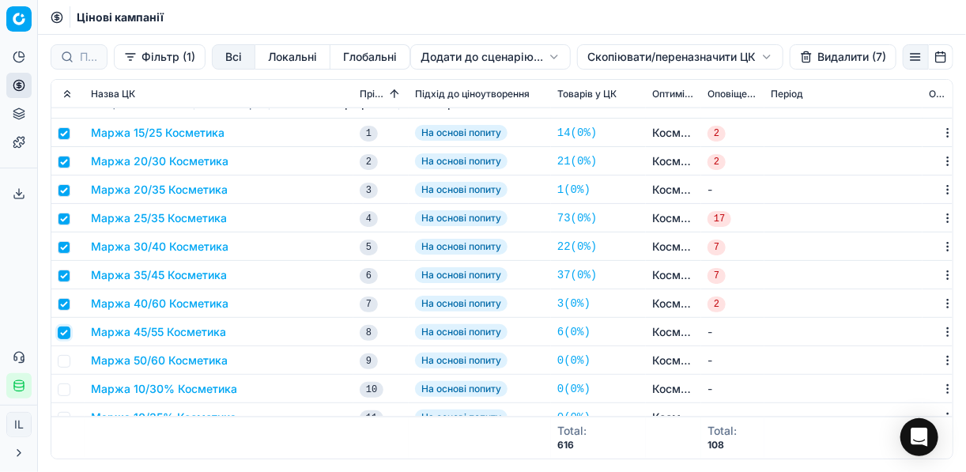
checkbox input "true"
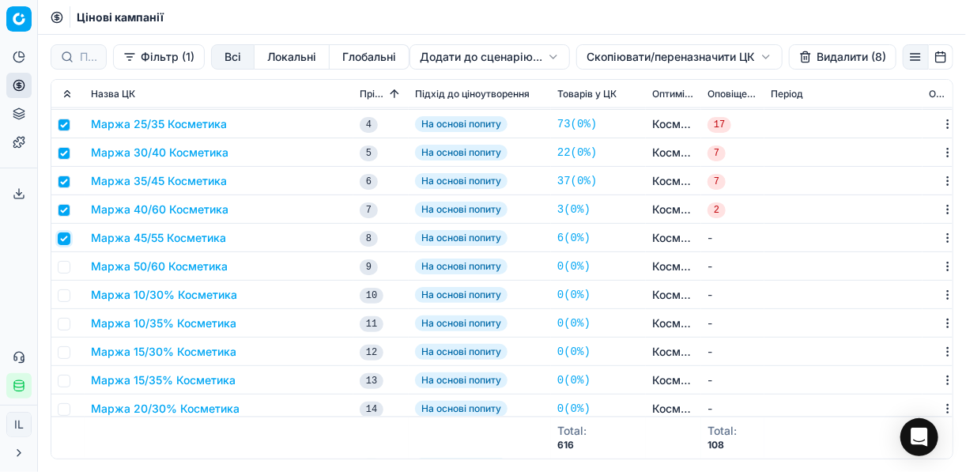
scroll to position [3416, 0]
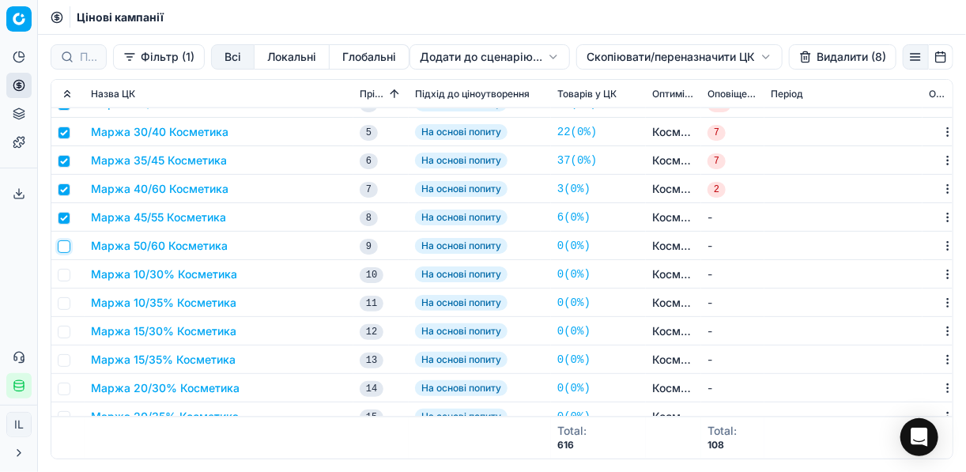
click at [64, 247] on input "checkbox" at bounding box center [64, 246] width 13 height 13
checkbox input "true"
click at [722, 57] on button "Видалити (9)" at bounding box center [843, 56] width 108 height 25
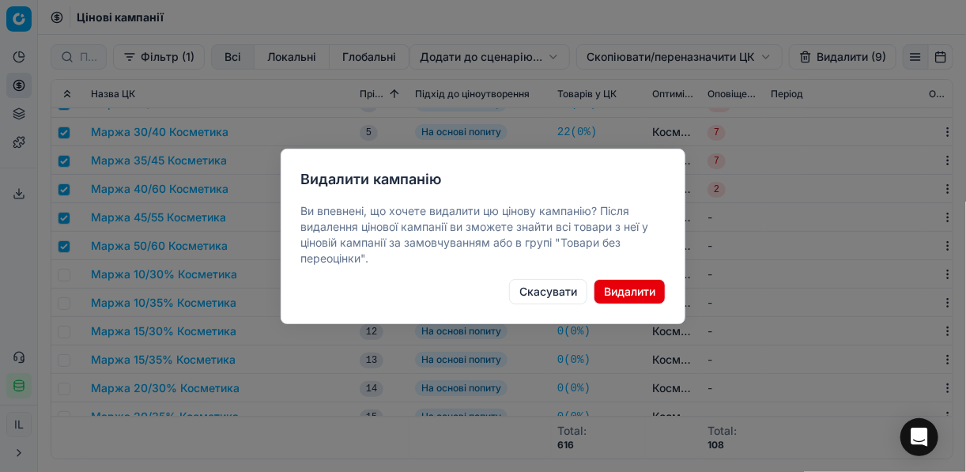
click at [634, 289] on button "Видалити" at bounding box center [630, 291] width 72 height 25
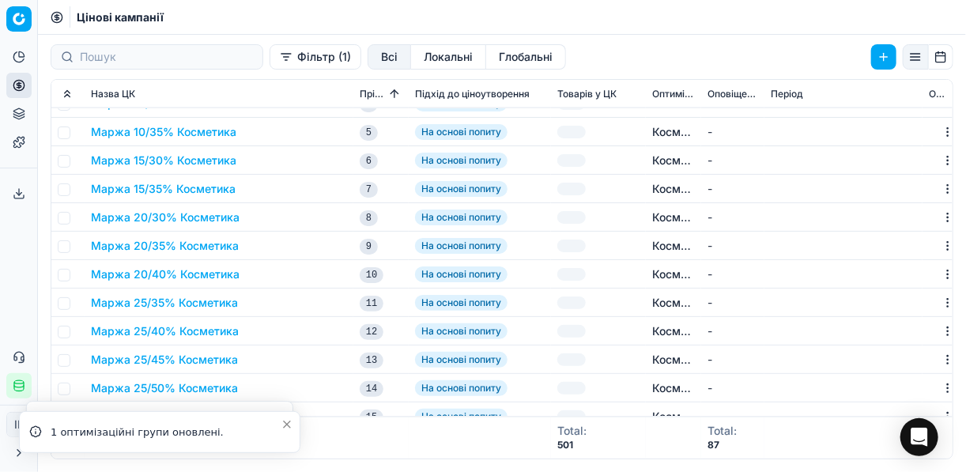
checkbox input "false"
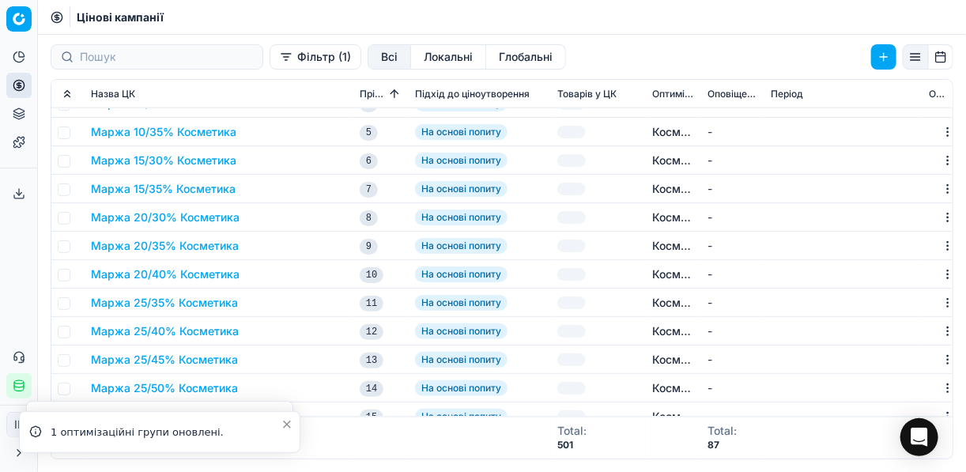
checkbox input "false"
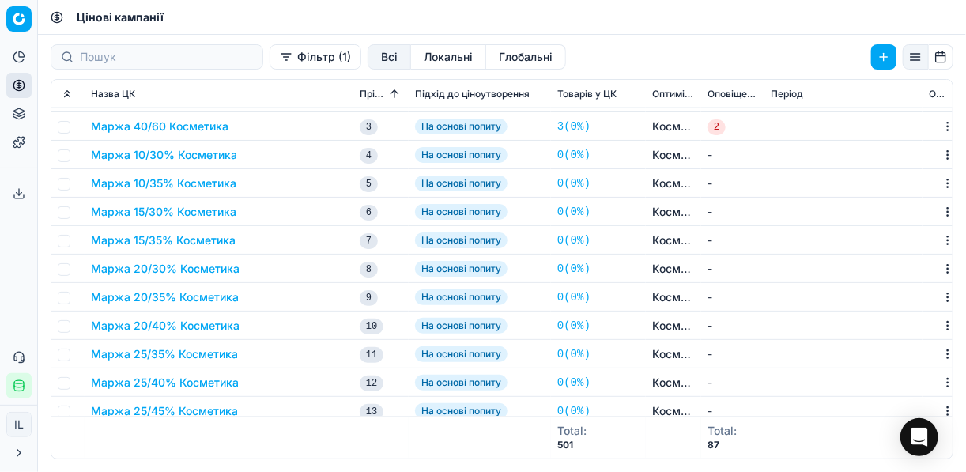
scroll to position [3226, 0]
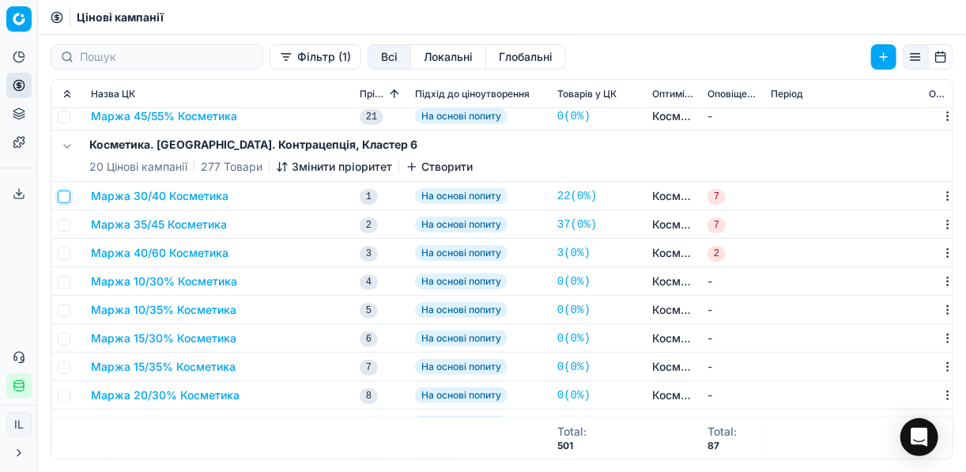
click at [68, 198] on input "checkbox" at bounding box center [64, 197] width 13 height 13
checkbox input "true"
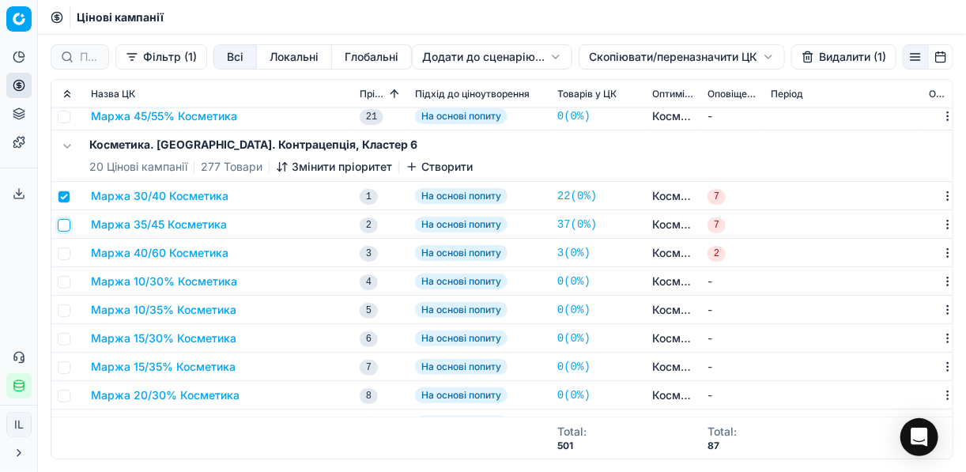
click at [66, 221] on input "checkbox" at bounding box center [64, 225] width 13 height 13
checkbox input "true"
click at [59, 254] on input "checkbox" at bounding box center [64, 253] width 13 height 13
checkbox input "true"
click at [722, 58] on button "Видалити (3)" at bounding box center [843, 56] width 108 height 25
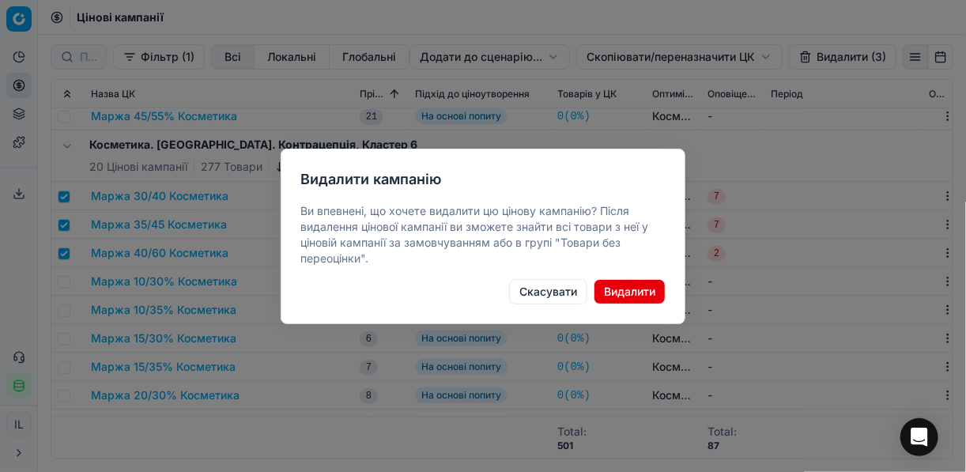
click at [624, 293] on button "Видалити" at bounding box center [630, 291] width 72 height 25
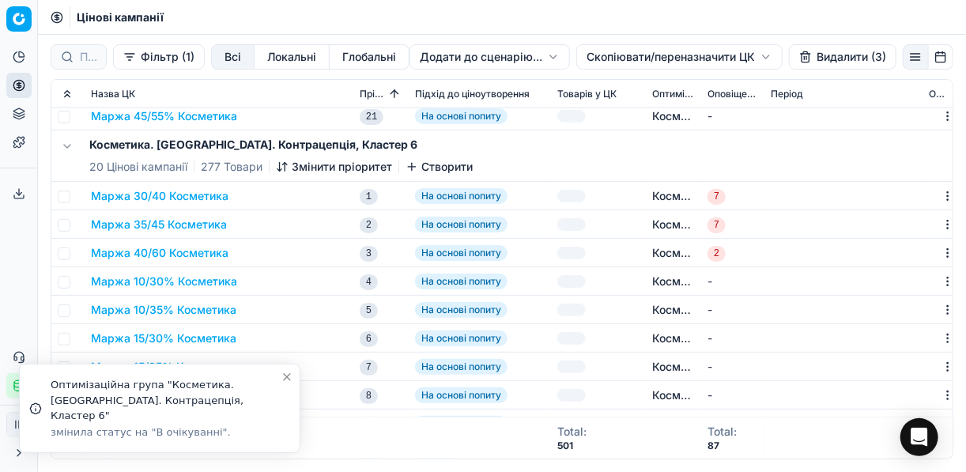
checkbox input "false"
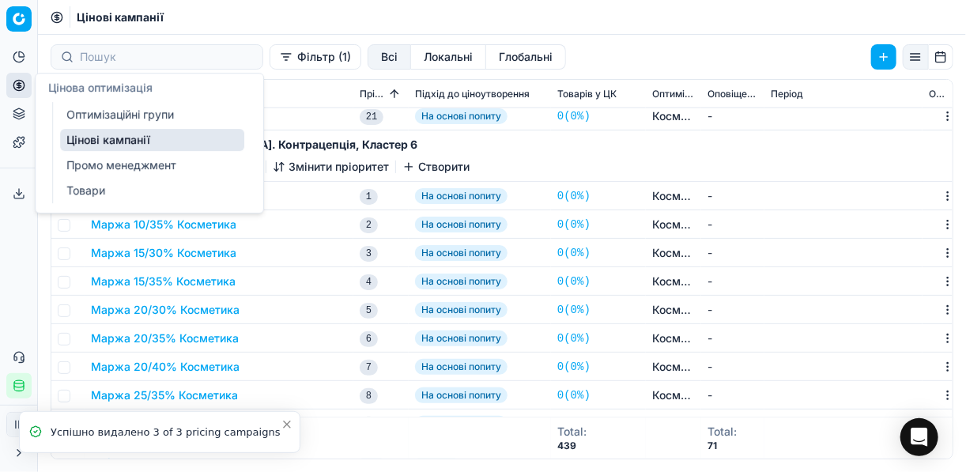
click at [111, 111] on link "Оптимізаційні групи" at bounding box center [152, 115] width 184 height 22
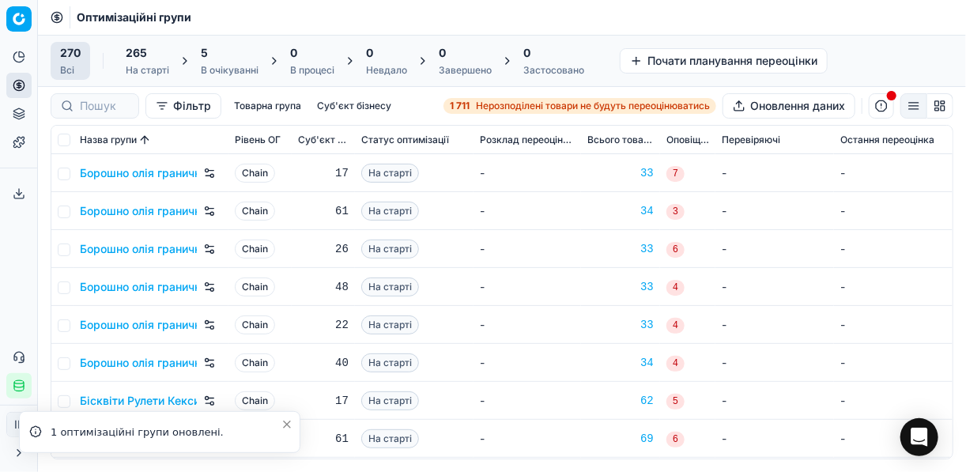
click at [229, 62] on div "5 В очікуванні" at bounding box center [230, 61] width 58 height 32
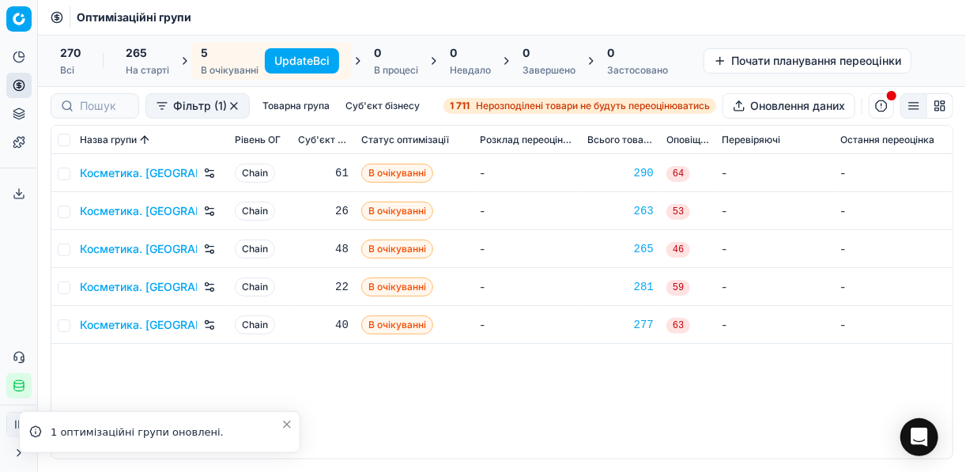
click at [315, 64] on button "Update Всі" at bounding box center [302, 60] width 74 height 25
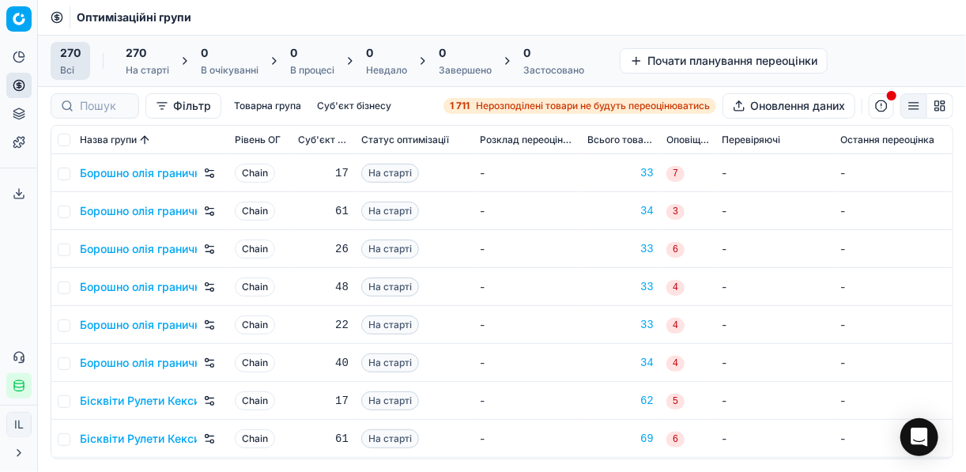
click at [485, 104] on span "Нерозподілені товари не будуть переоцінюватись" at bounding box center [593, 106] width 234 height 13
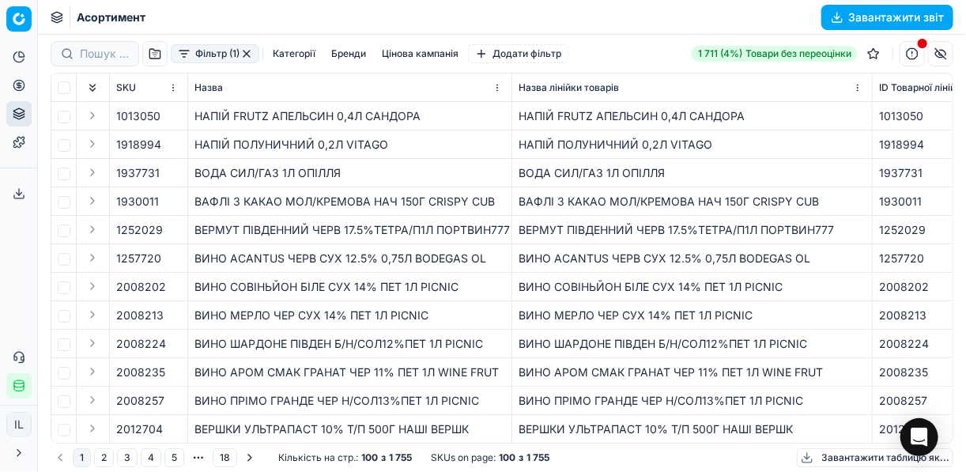
click at [179, 56] on button "Фільтр (1)" at bounding box center [215, 53] width 89 height 19
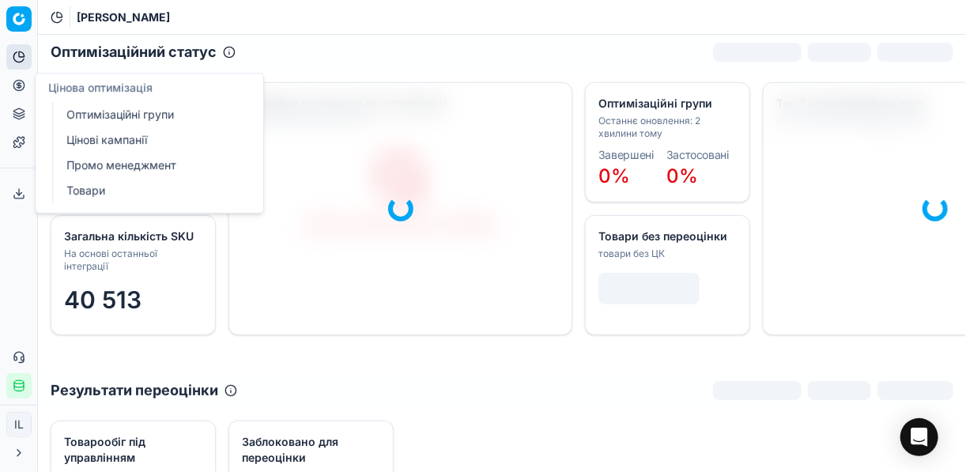
click at [17, 81] on circle at bounding box center [18, 85] width 10 height 10
click at [125, 118] on link "Оптимізаційні групи" at bounding box center [152, 115] width 184 height 22
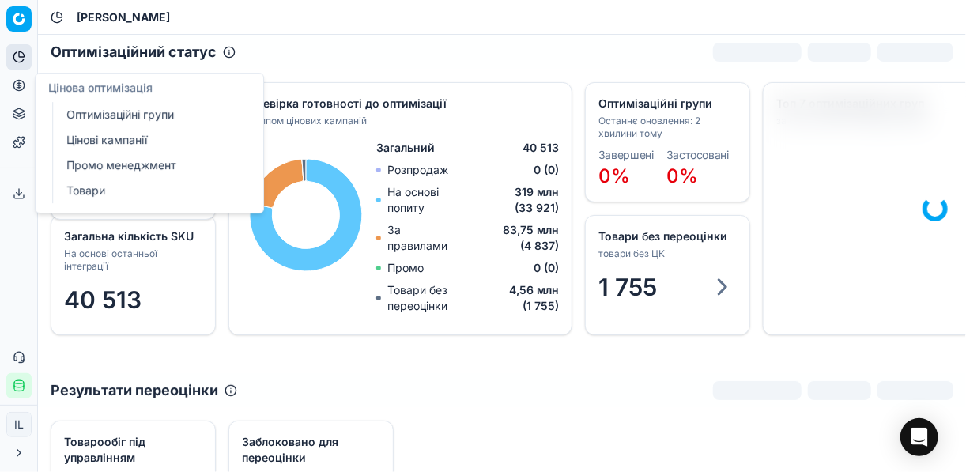
click at [82, 111] on link "Оптимізаційні групи" at bounding box center [152, 115] width 184 height 22
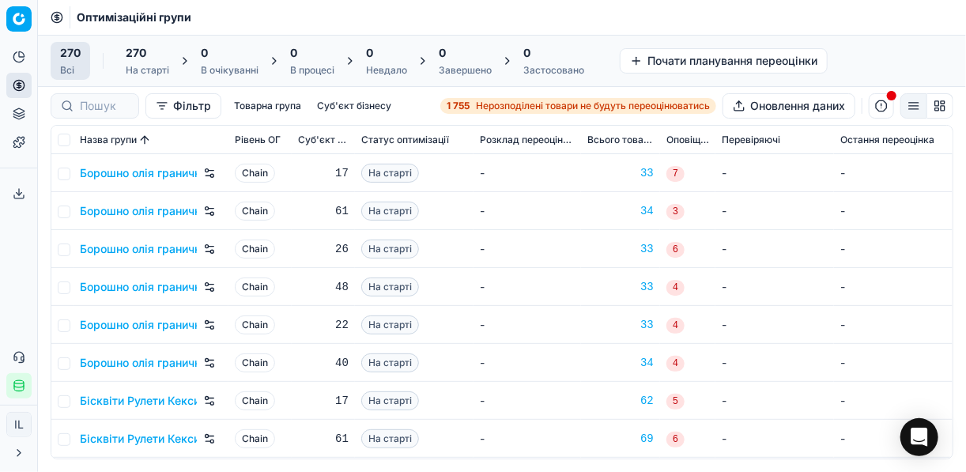
click at [501, 103] on span "Нерозподілені товари не будуть переоцінюватись" at bounding box center [593, 106] width 234 height 13
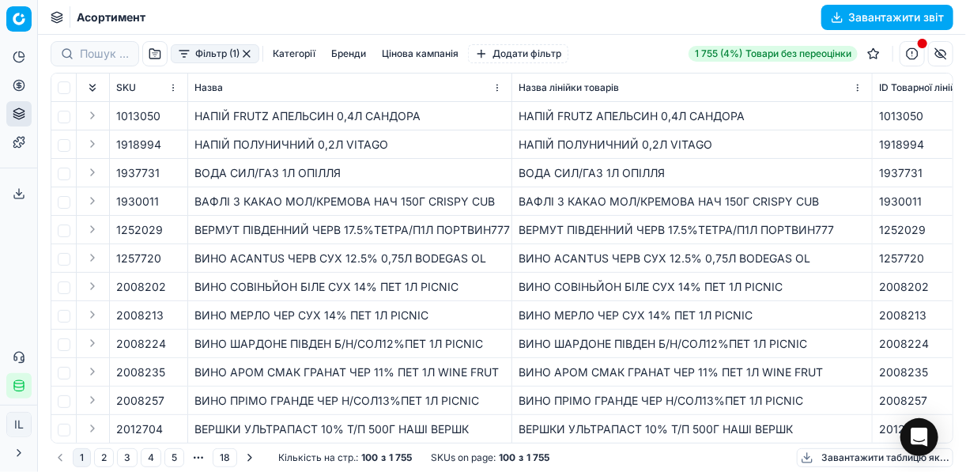
click at [179, 59] on button "Фільтр (1)" at bounding box center [215, 53] width 89 height 19
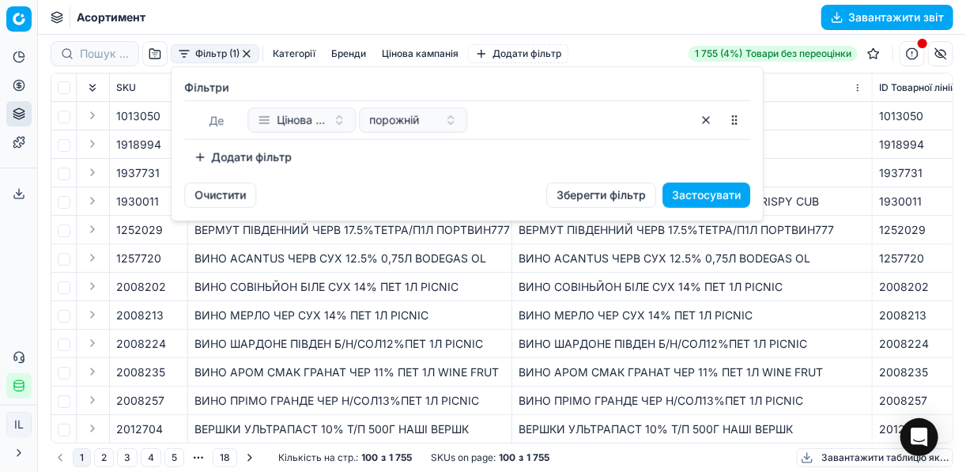
click at [202, 146] on button "Додати фільтр" at bounding box center [242, 157] width 117 height 25
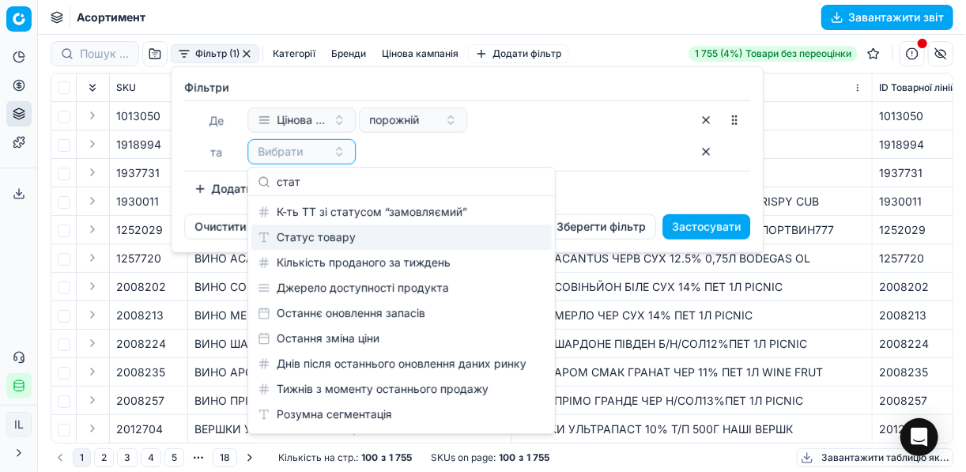
type input "стат"
click at [313, 240] on div "Статус товару" at bounding box center [401, 237] width 300 height 25
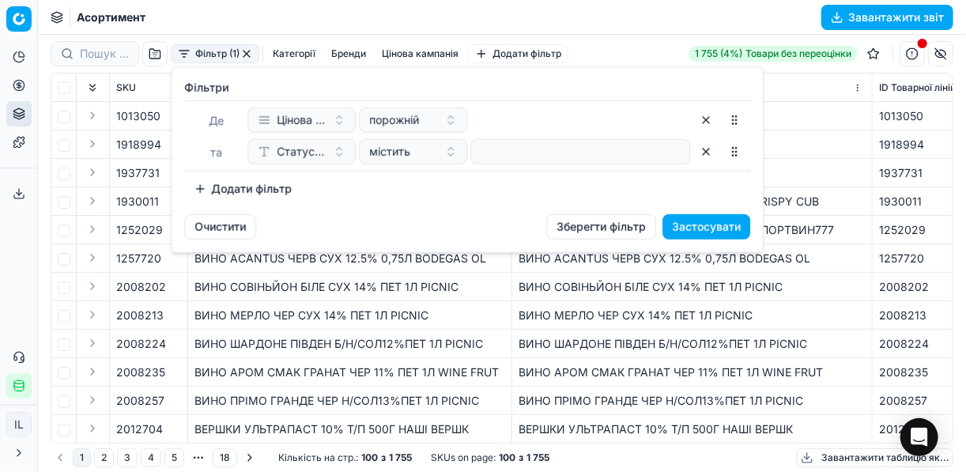
click at [197, 188] on button "Додати фільтр" at bounding box center [242, 188] width 117 height 25
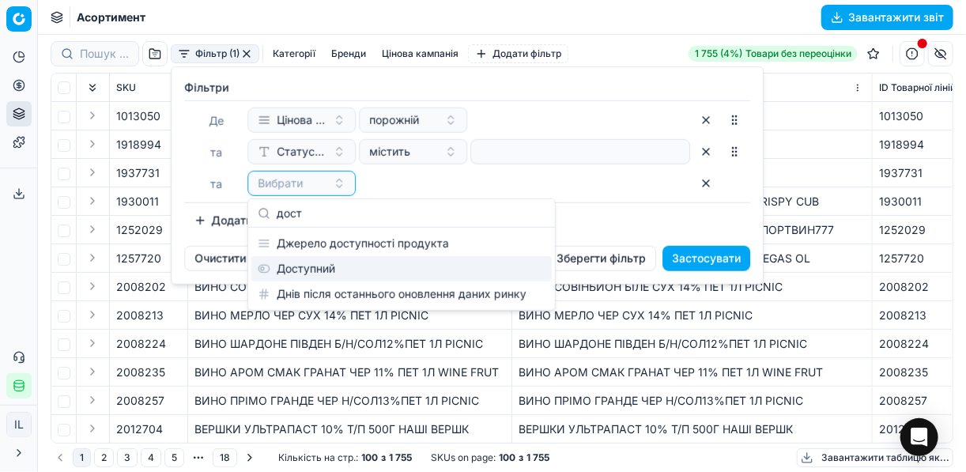
type input "дост"
click at [329, 267] on div "Доступний" at bounding box center [401, 268] width 300 height 25
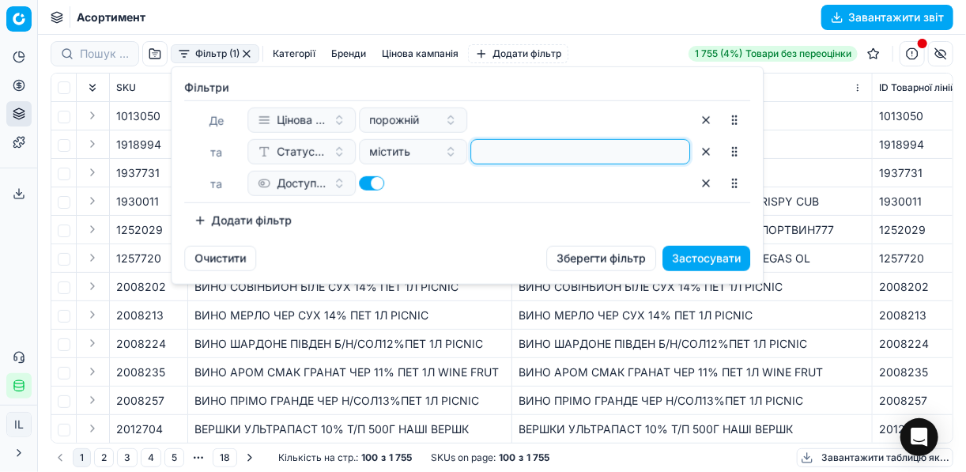
click at [494, 144] on input at bounding box center [581, 152] width 206 height 24
type input "1"
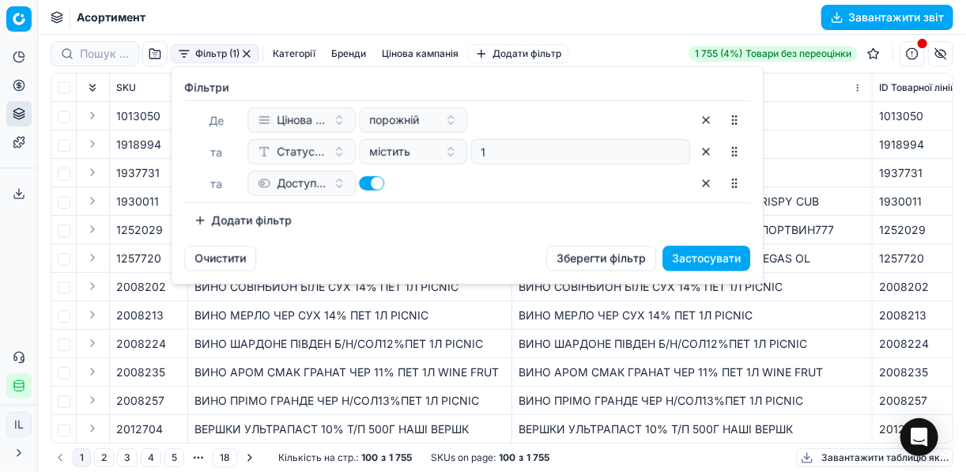
click at [195, 221] on button "Додати фільтр" at bounding box center [242, 220] width 117 height 25
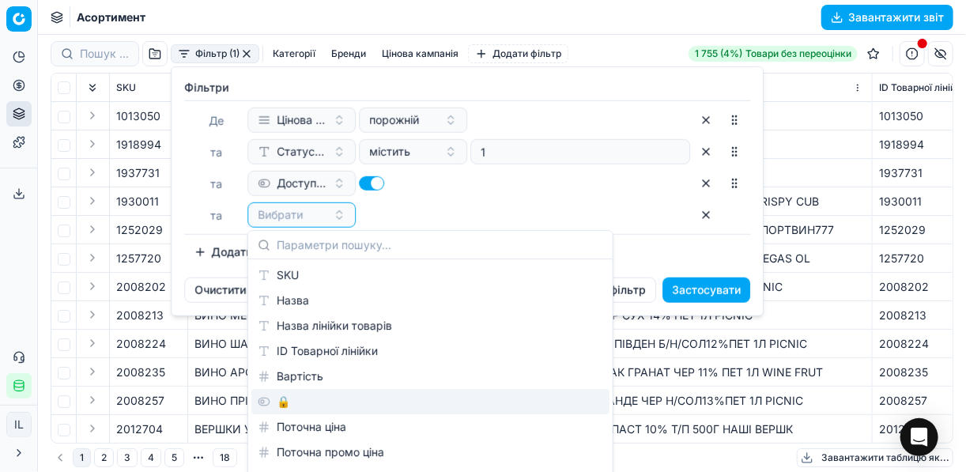
drag, startPoint x: 300, startPoint y: 403, endPoint x: 334, endPoint y: 319, distance: 90.4
click at [300, 402] on div "🔒" at bounding box center [430, 401] width 358 height 25
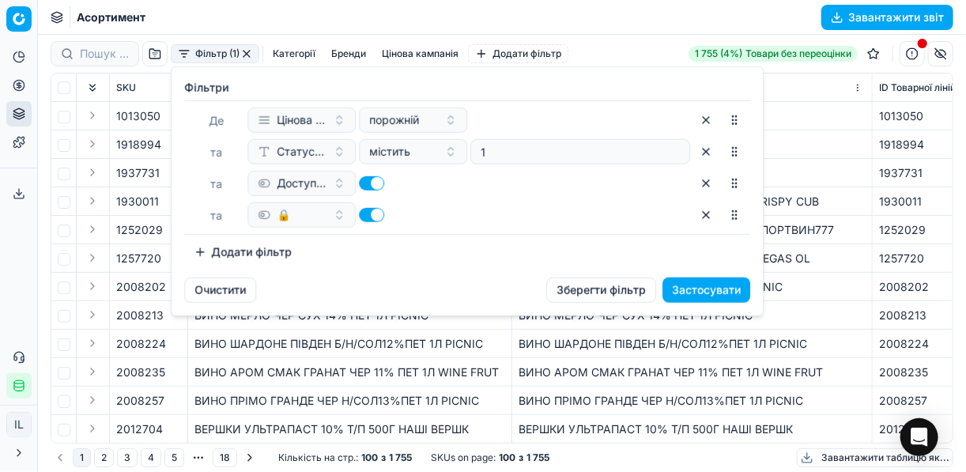
click at [363, 212] on button "button" at bounding box center [371, 215] width 25 height 14
checkbox input "false"
click at [700, 281] on button "Застосувати" at bounding box center [707, 290] width 88 height 25
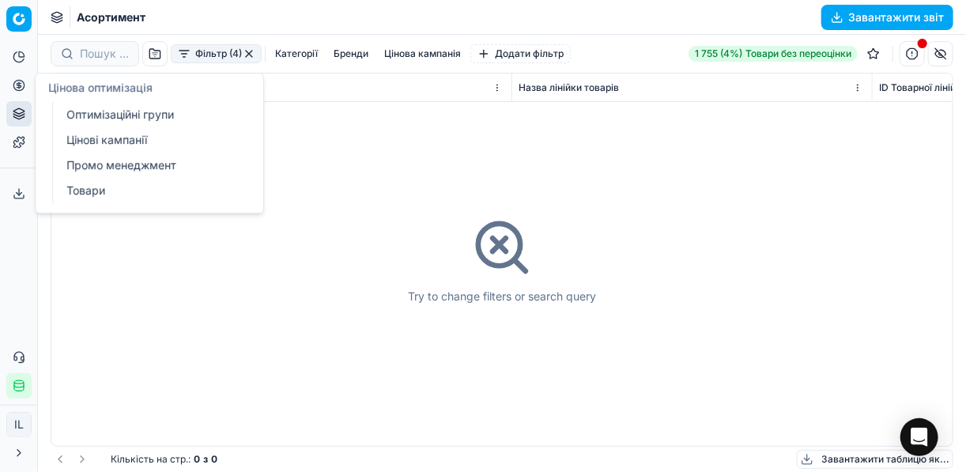
click at [17, 89] on icon at bounding box center [19, 85] width 13 height 13
click at [96, 133] on link "Цінові кампанії" at bounding box center [152, 140] width 184 height 22
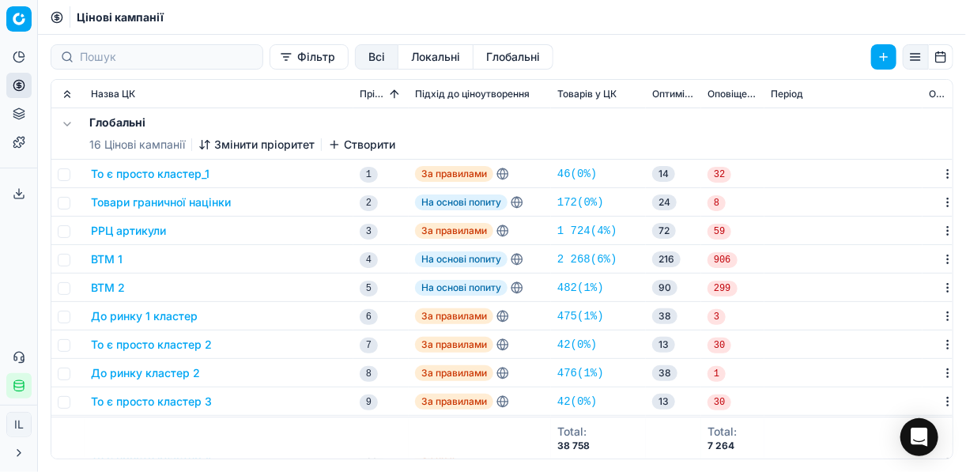
click at [270, 59] on button "Фільтр" at bounding box center [309, 56] width 79 height 25
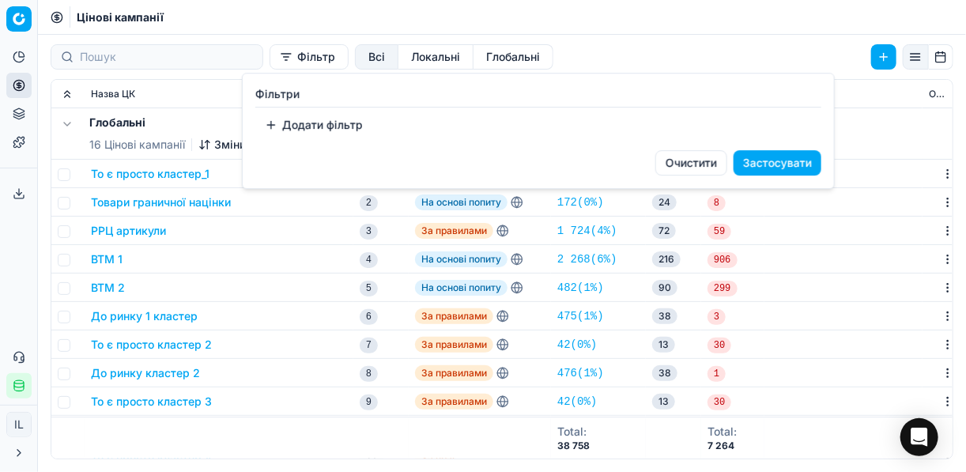
click at [270, 127] on button "Додати фільтр" at bounding box center [313, 124] width 117 height 25
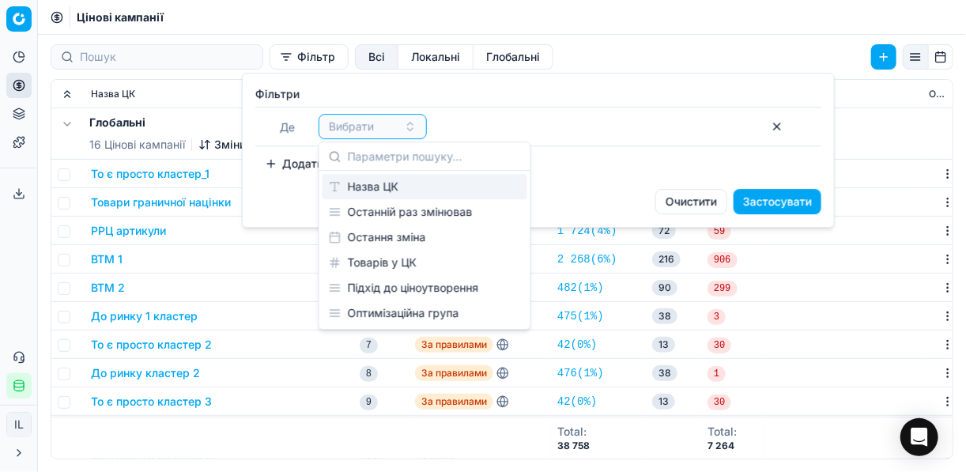
click at [383, 186] on div "Назва ЦК" at bounding box center [425, 186] width 205 height 25
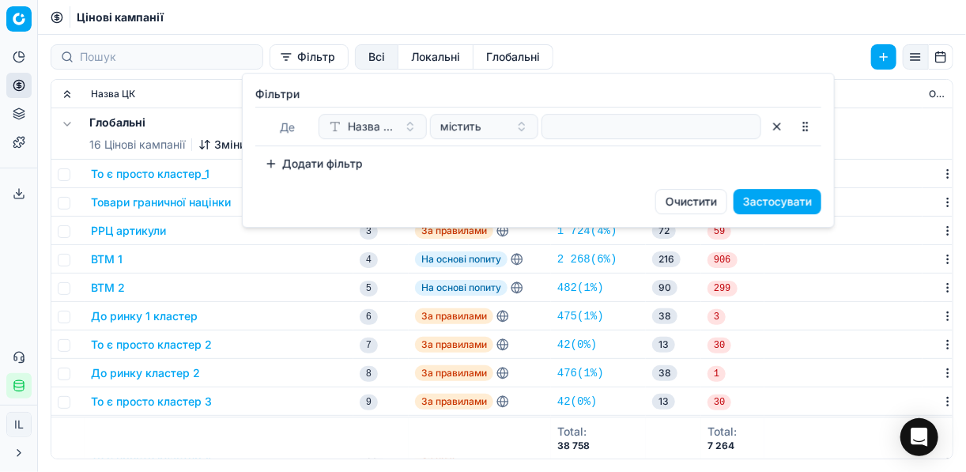
click at [545, 127] on div at bounding box center [652, 126] width 220 height 25
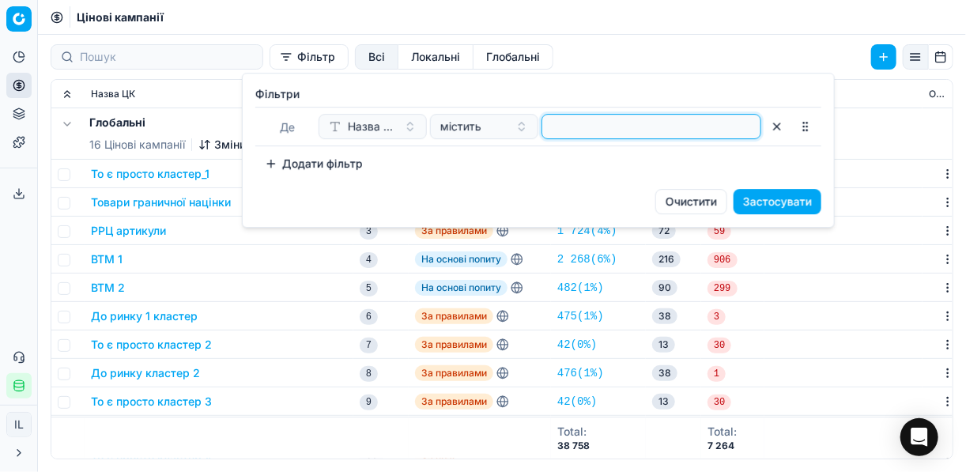
click at [550, 130] on input at bounding box center [652, 127] width 206 height 24
type input "косм"
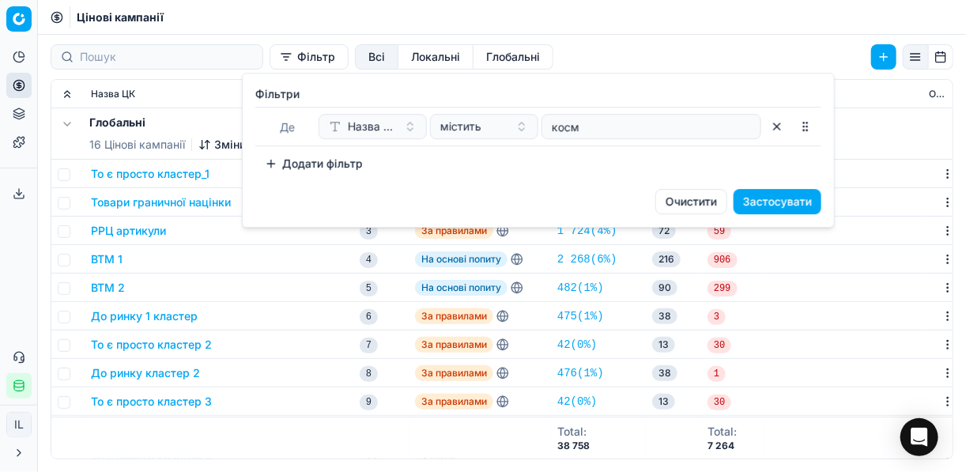
click at [765, 198] on button "Застосувати" at bounding box center [778, 201] width 88 height 25
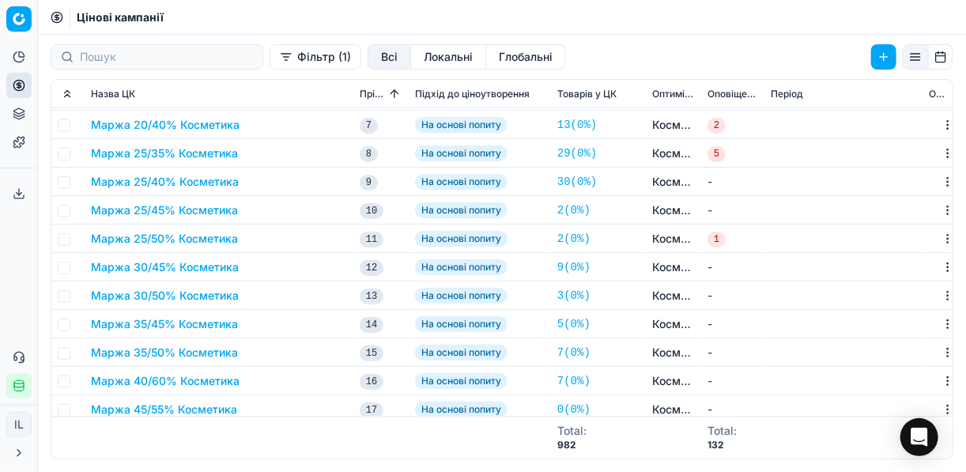
scroll to position [3485, 0]
